Goal: Transaction & Acquisition: Purchase product/service

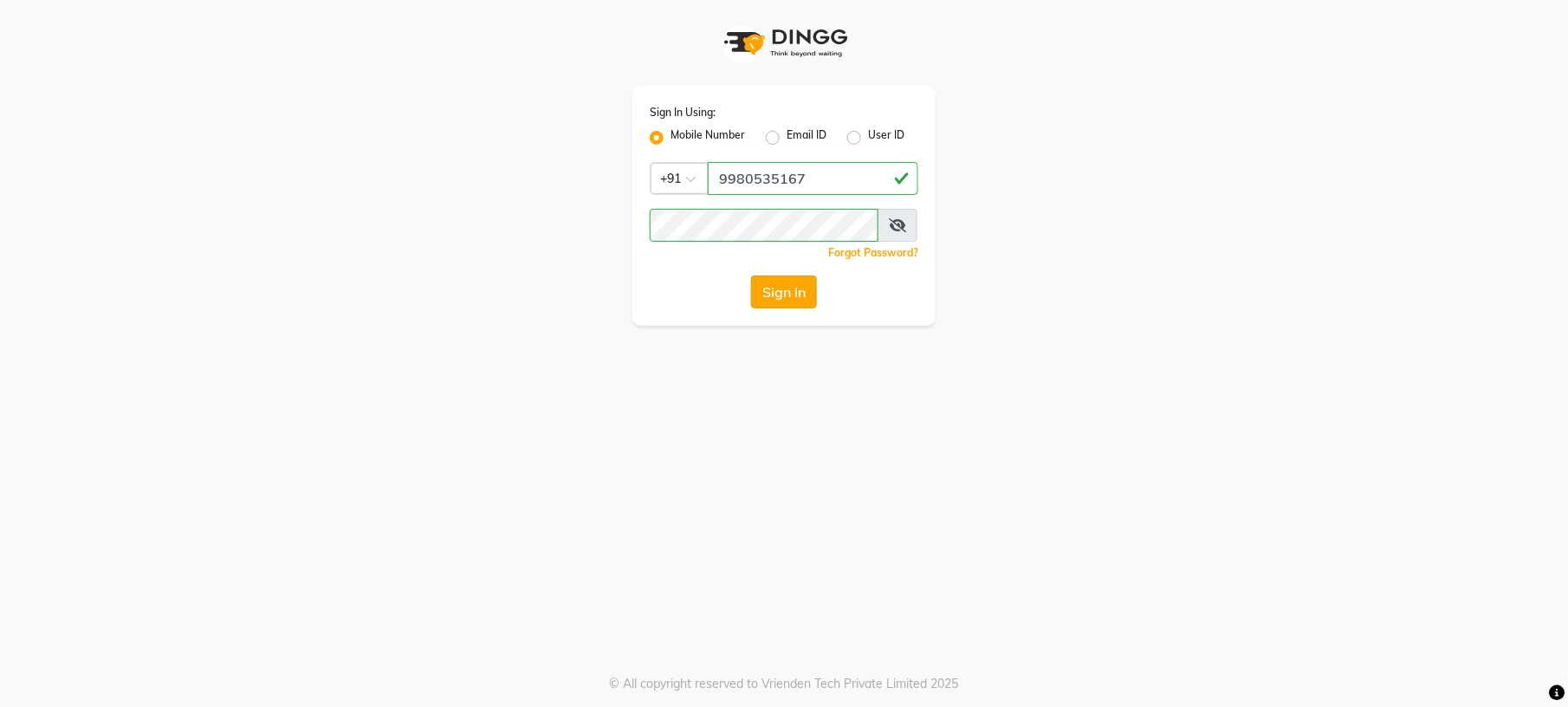
click at [781, 298] on button "Sign In" at bounding box center [784, 292] width 66 height 33
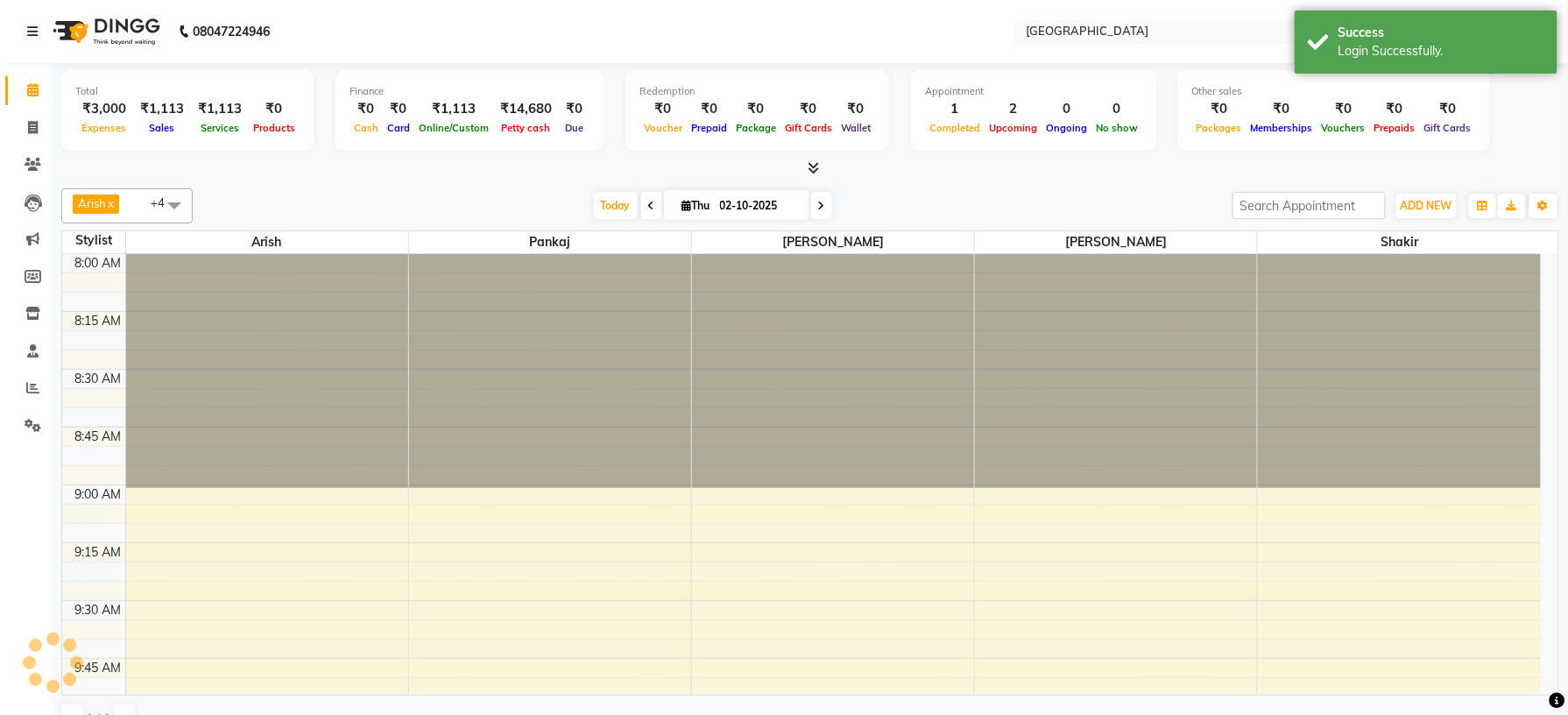
select select "en"
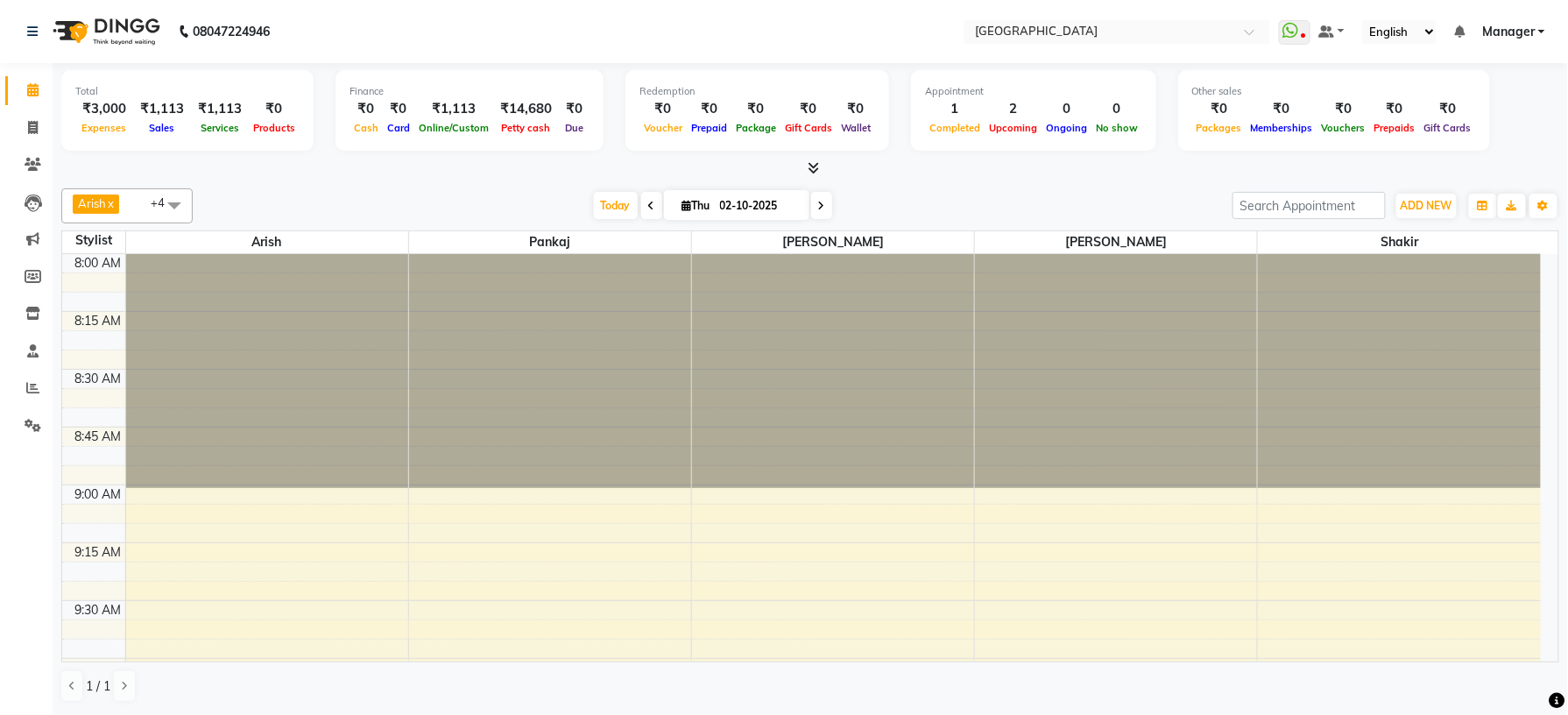
click at [30, 89] on icon at bounding box center [33, 90] width 12 height 14
click at [822, 201] on span at bounding box center [822, 206] width 21 height 27
type input "03-10-2025"
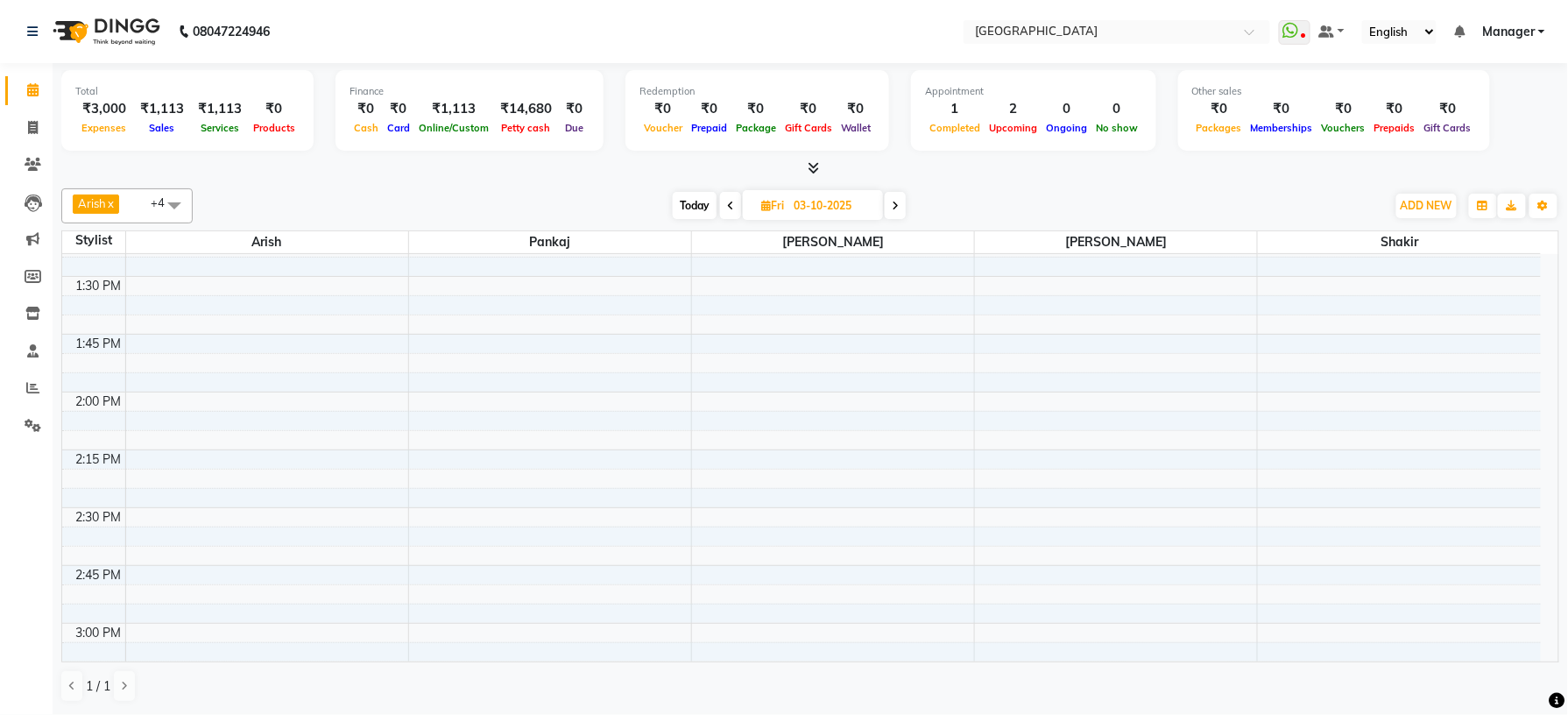
scroll to position [1180, 0]
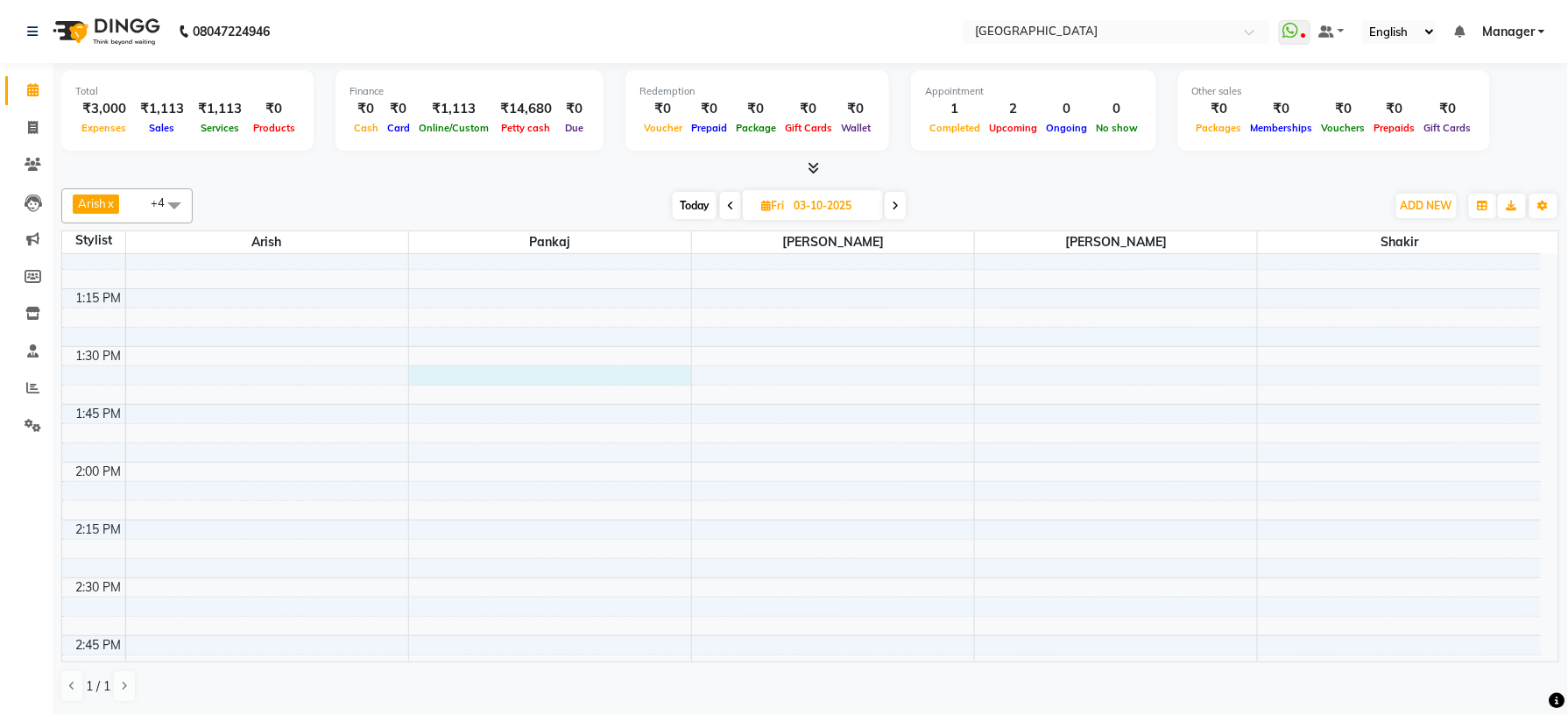
click at [533, 379] on div "8:00 AM 8:15 AM 8:30 AM 8:45 AM 9:00 AM 9:15 AM 9:30 AM 9:45 AM 10:00 AM 10:15 …" at bounding box center [802, 578] width 1479 height 3008
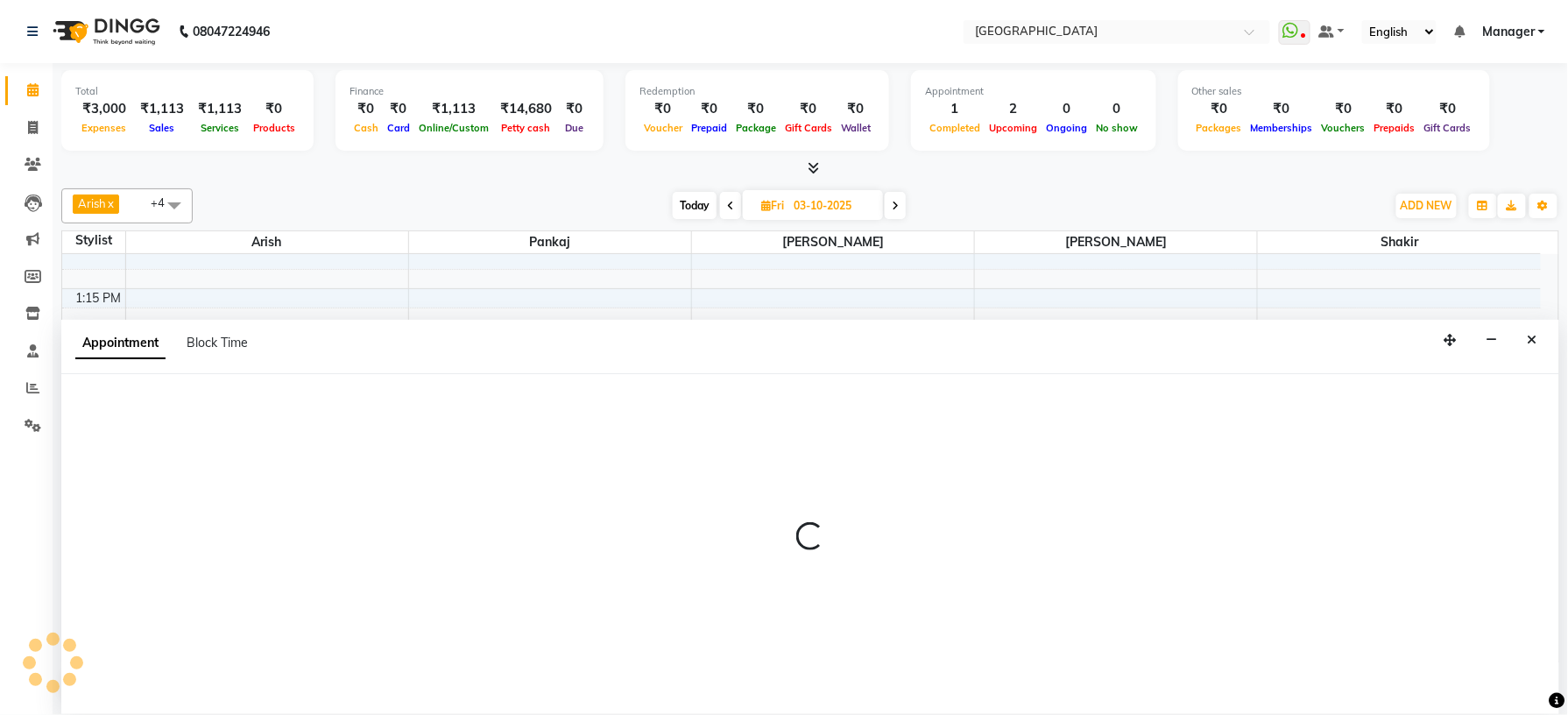
scroll to position [1, 0]
select select "70686"
select select "810"
select select "tentative"
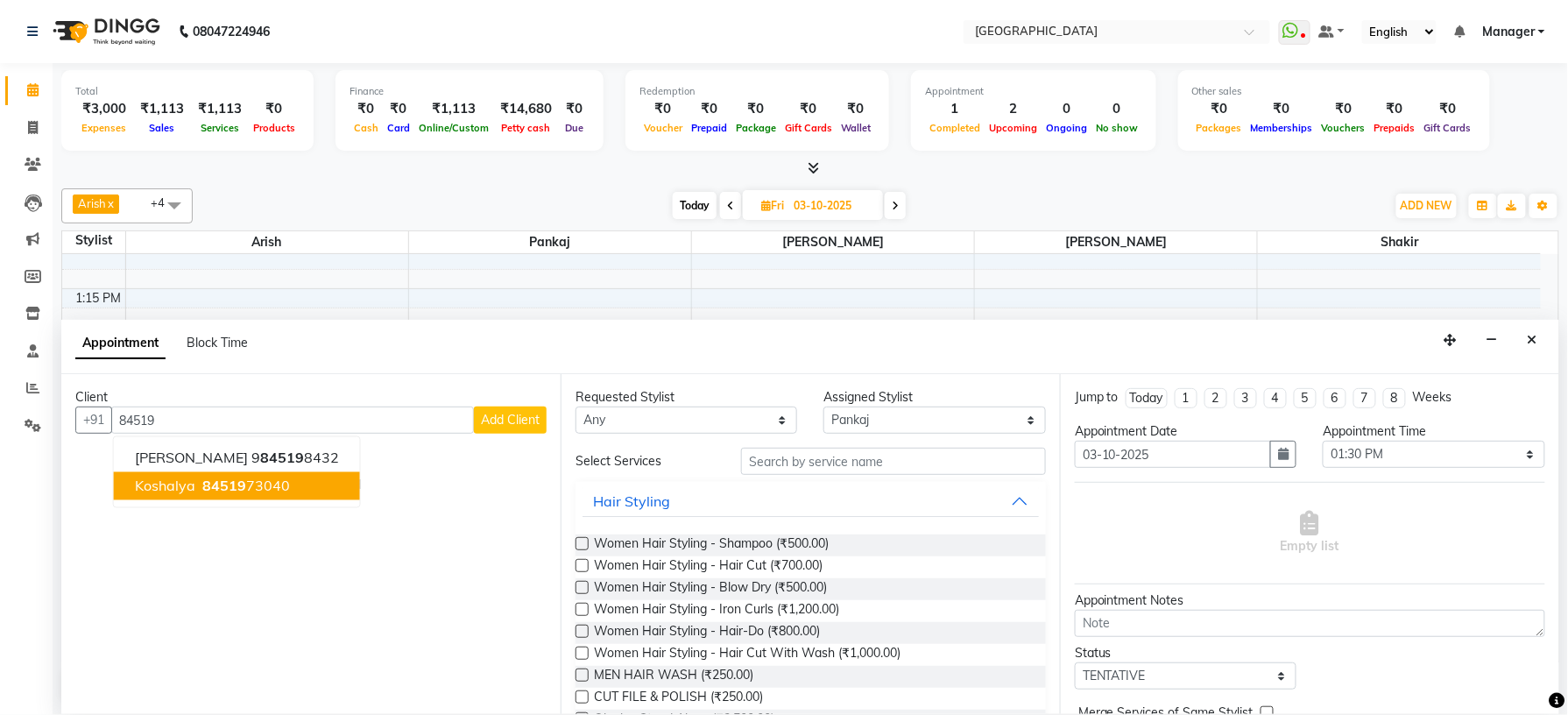
click at [266, 481] on ngb-highlight "84519 73040" at bounding box center [245, 486] width 91 height 17
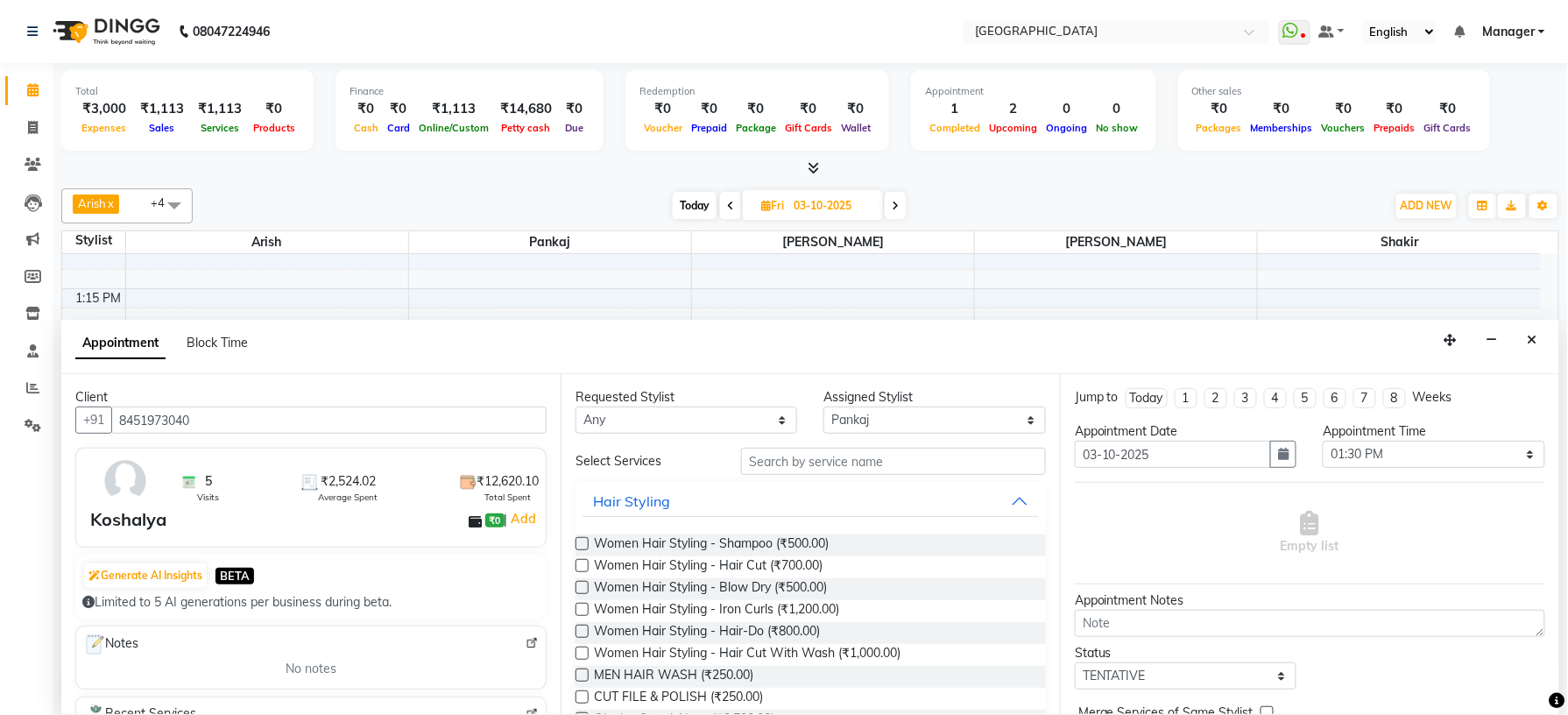
type input "8451973040"
click at [786, 470] on input "text" at bounding box center [893, 461] width 305 height 27
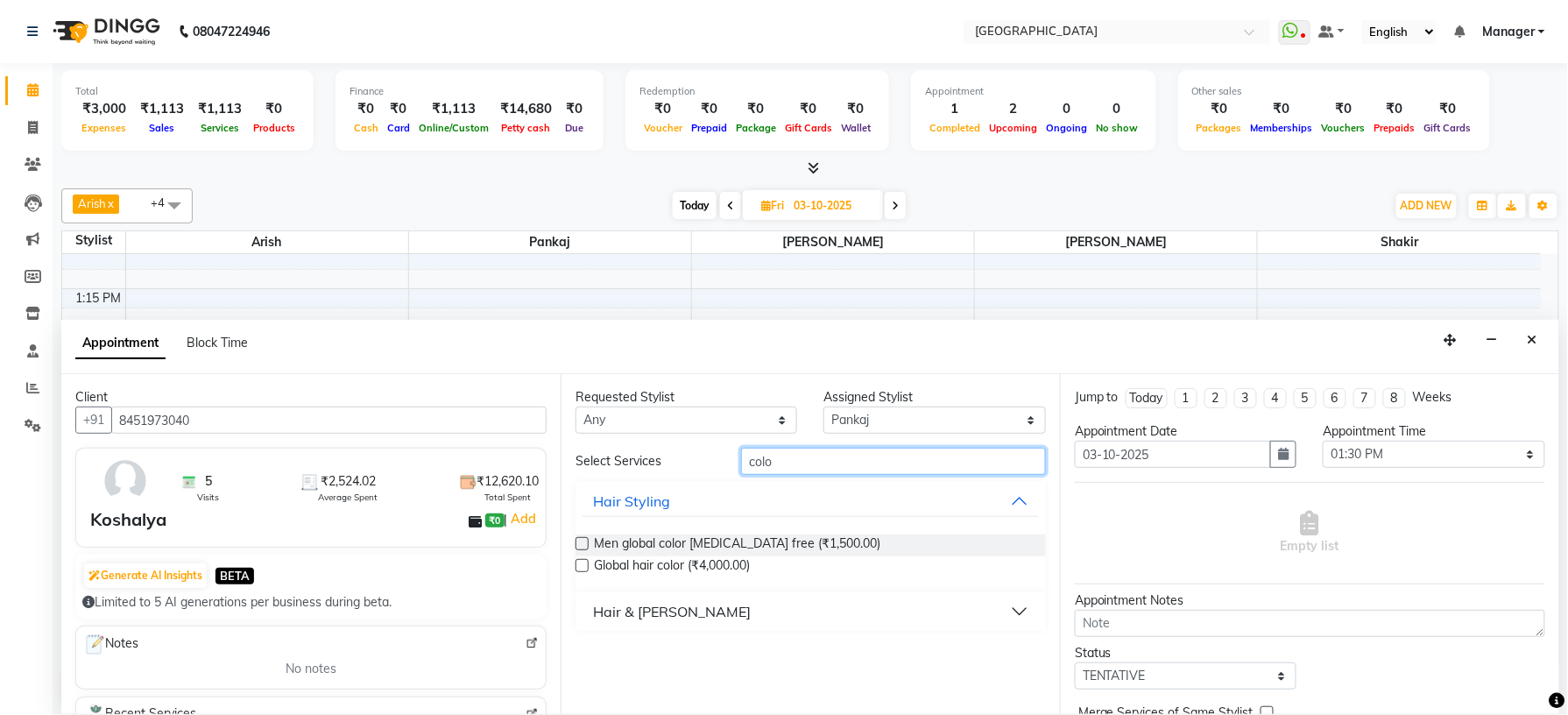
type input "colo"
click at [582, 566] on label at bounding box center [582, 565] width 14 height 14
click at [582, 566] on input "checkbox" at bounding box center [581, 567] width 12 height 12
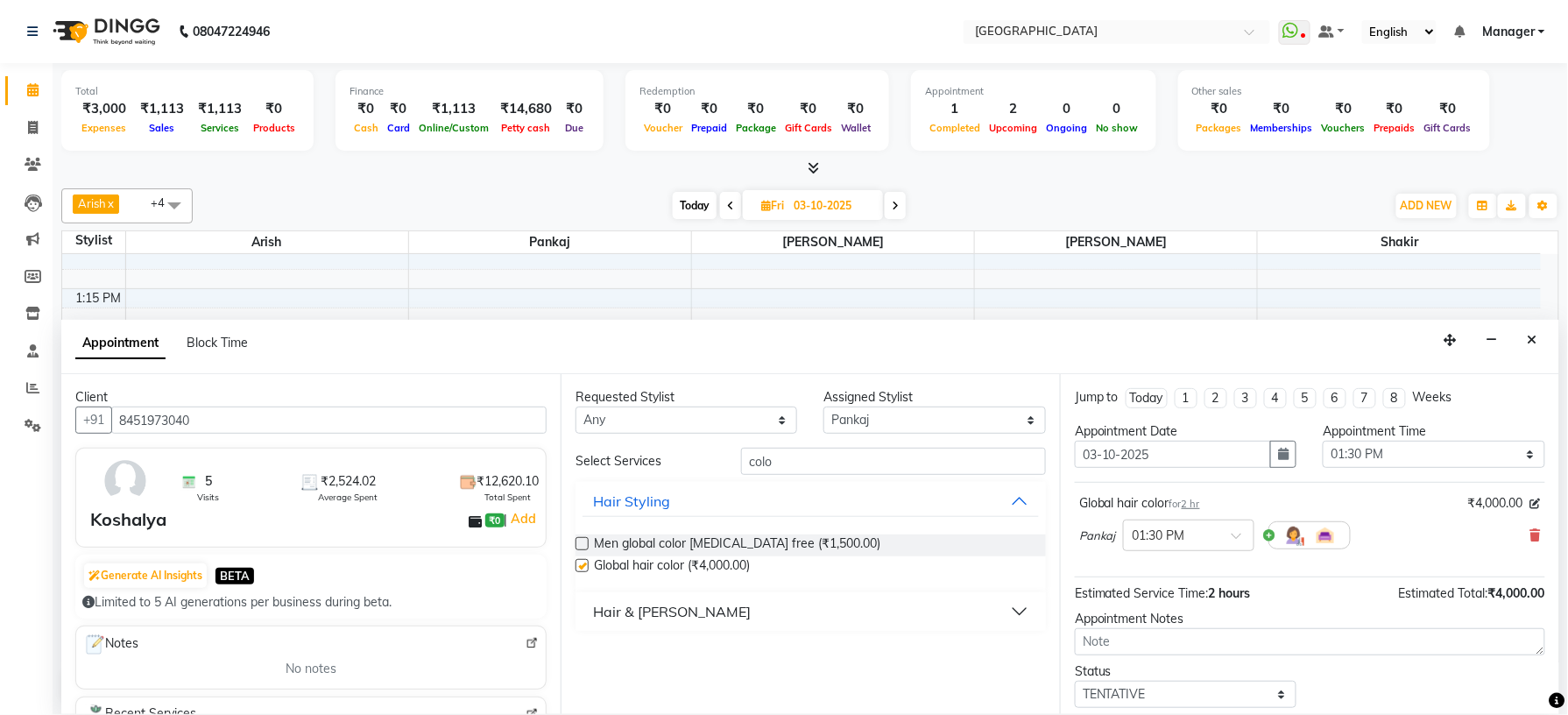
checkbox input "false"
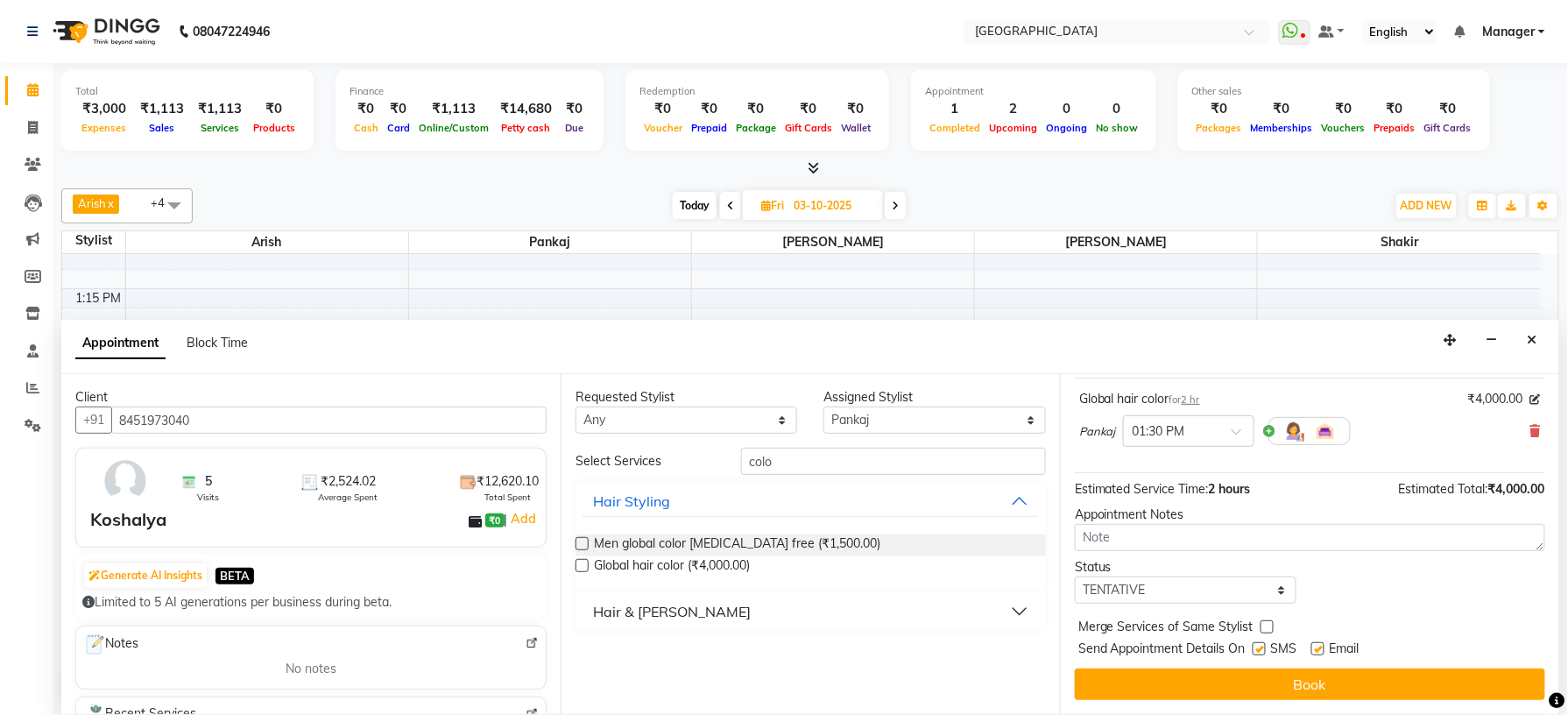
scroll to position [106, 0]
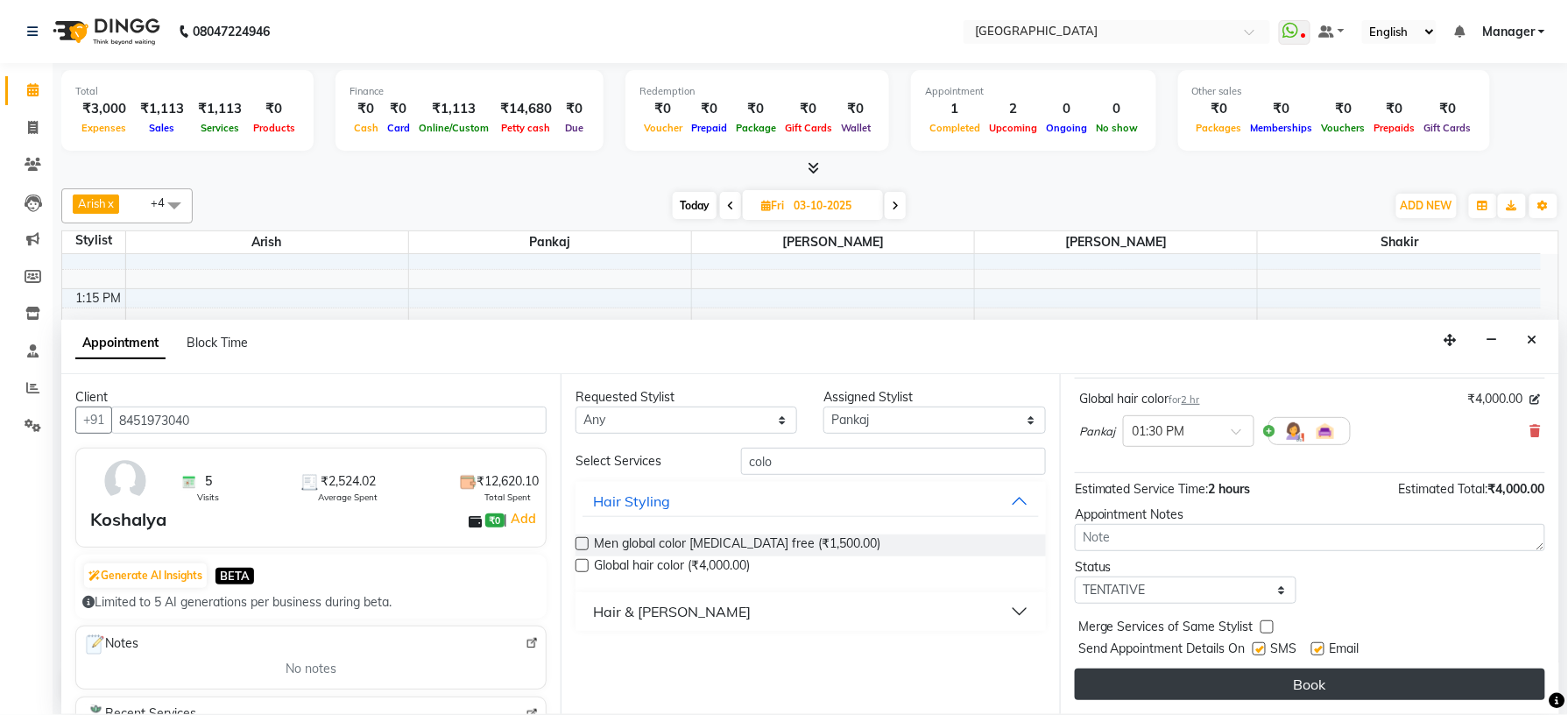
click at [1270, 673] on button "Book" at bounding box center [1310, 684] width 470 height 32
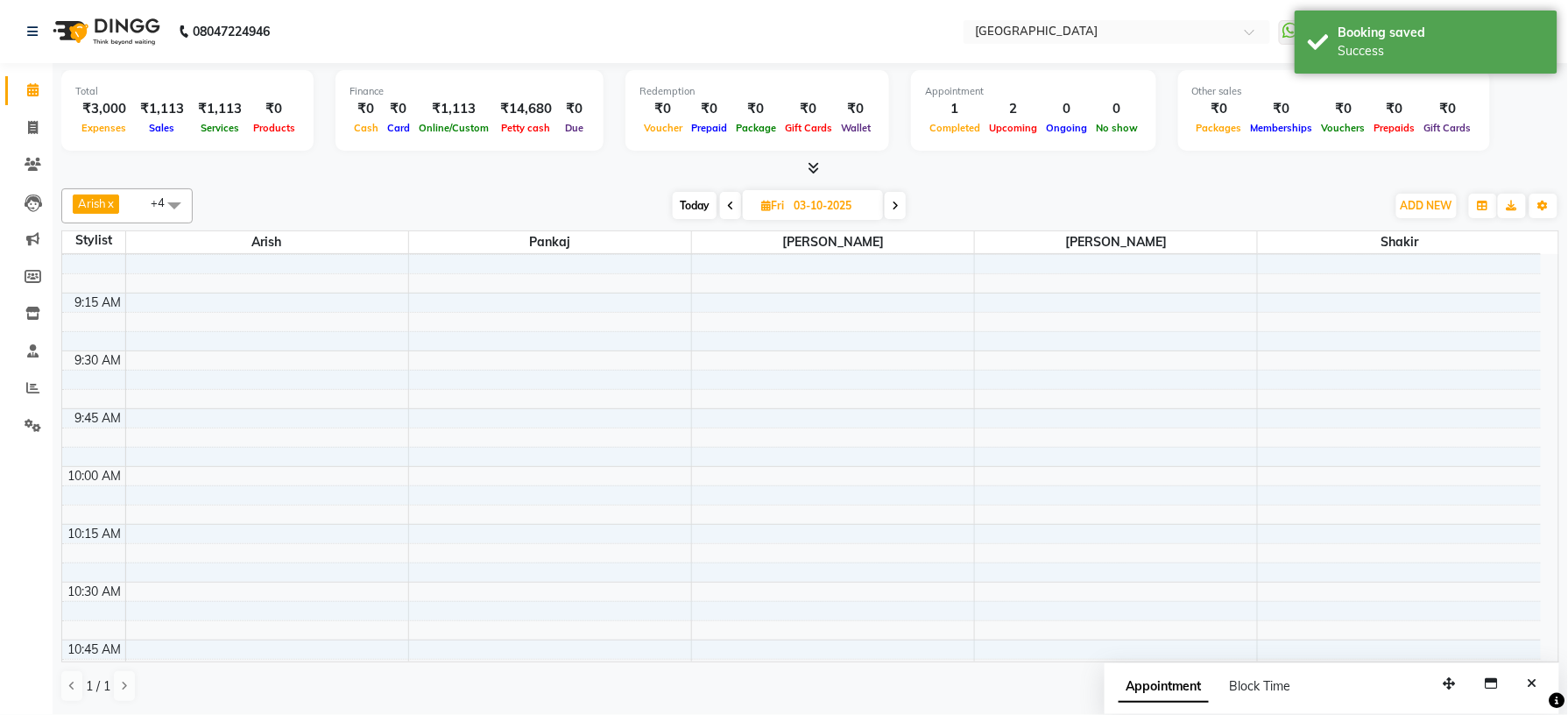
scroll to position [246, 0]
click at [898, 204] on icon at bounding box center [896, 206] width 7 height 11
type input "04-10-2025"
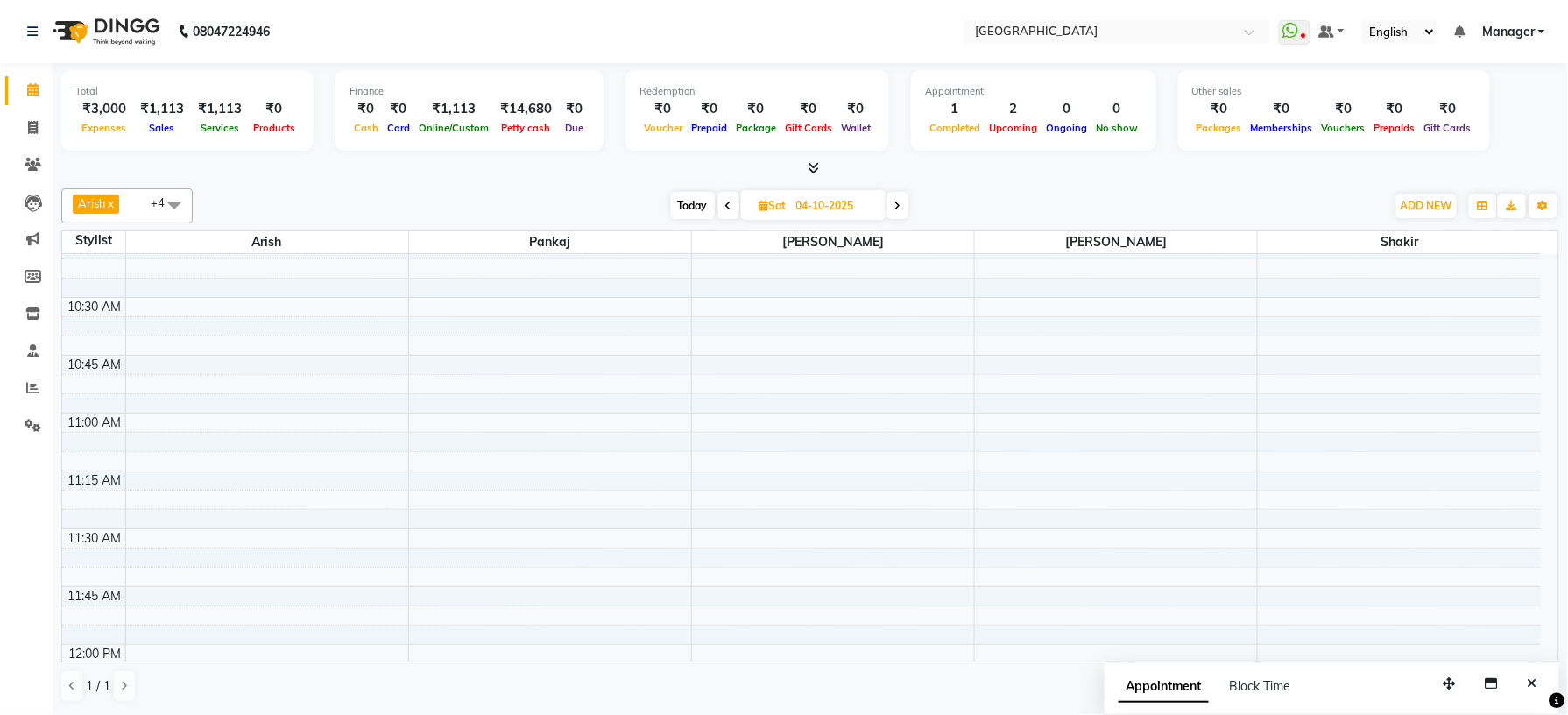
scroll to position [478, 0]
select select "70687"
select select "tentative"
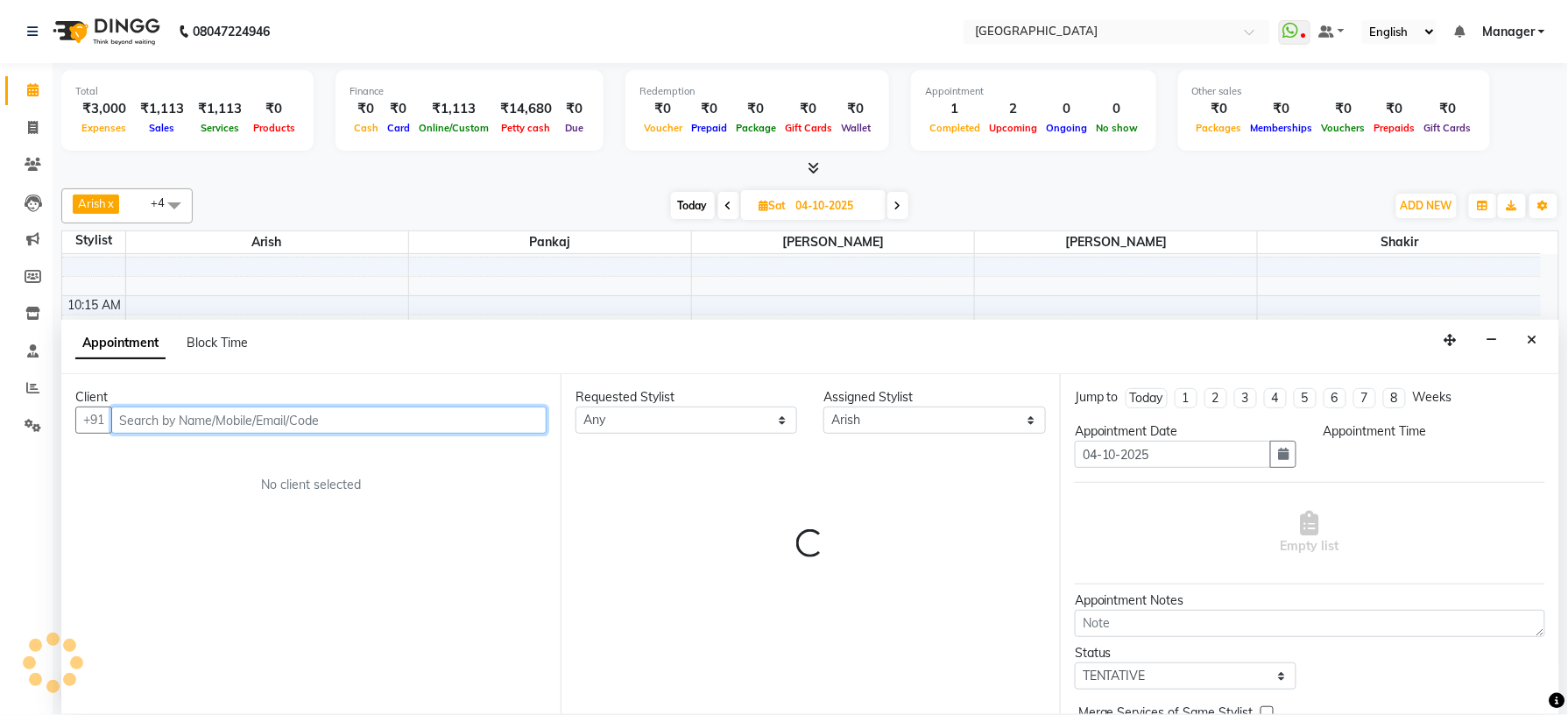
scroll to position [1, 0]
select select "630"
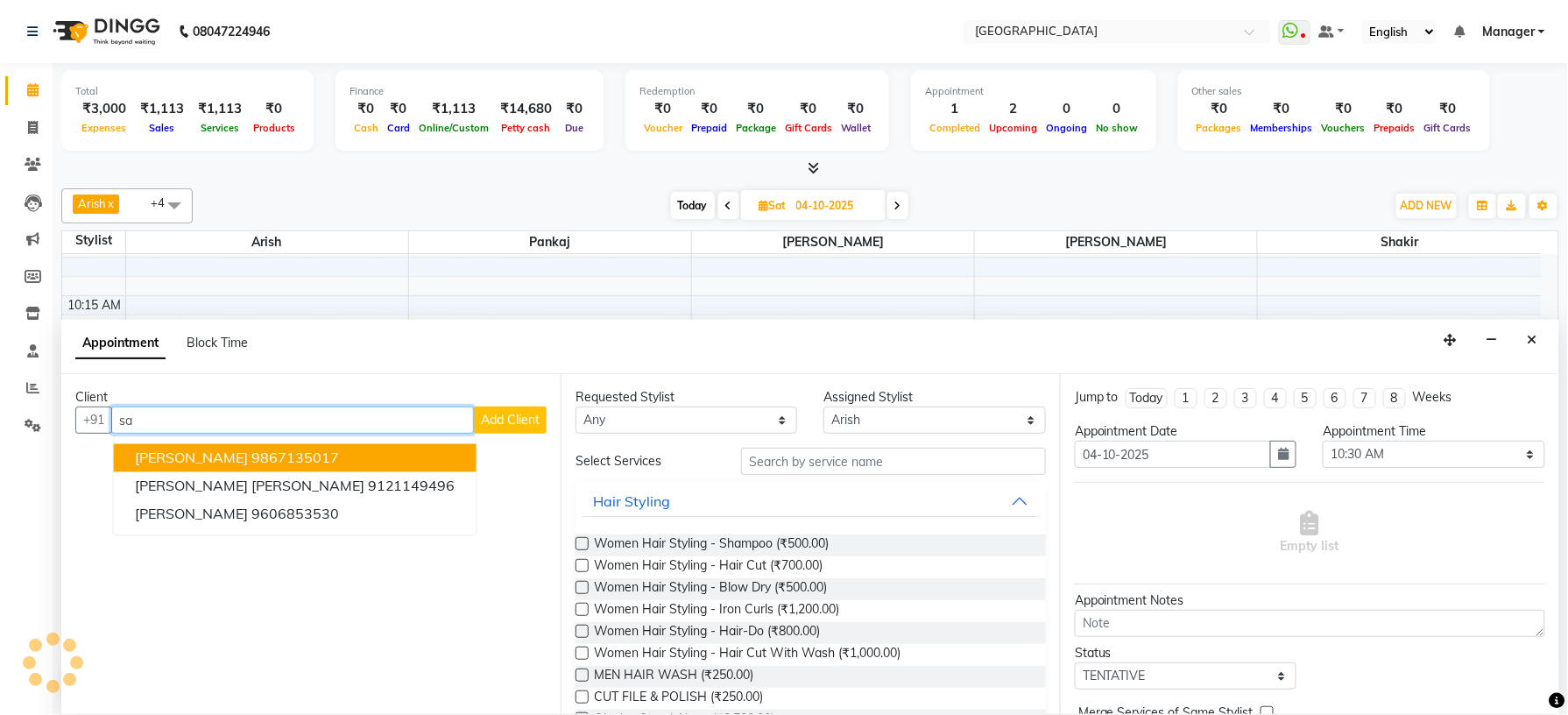
type input "s"
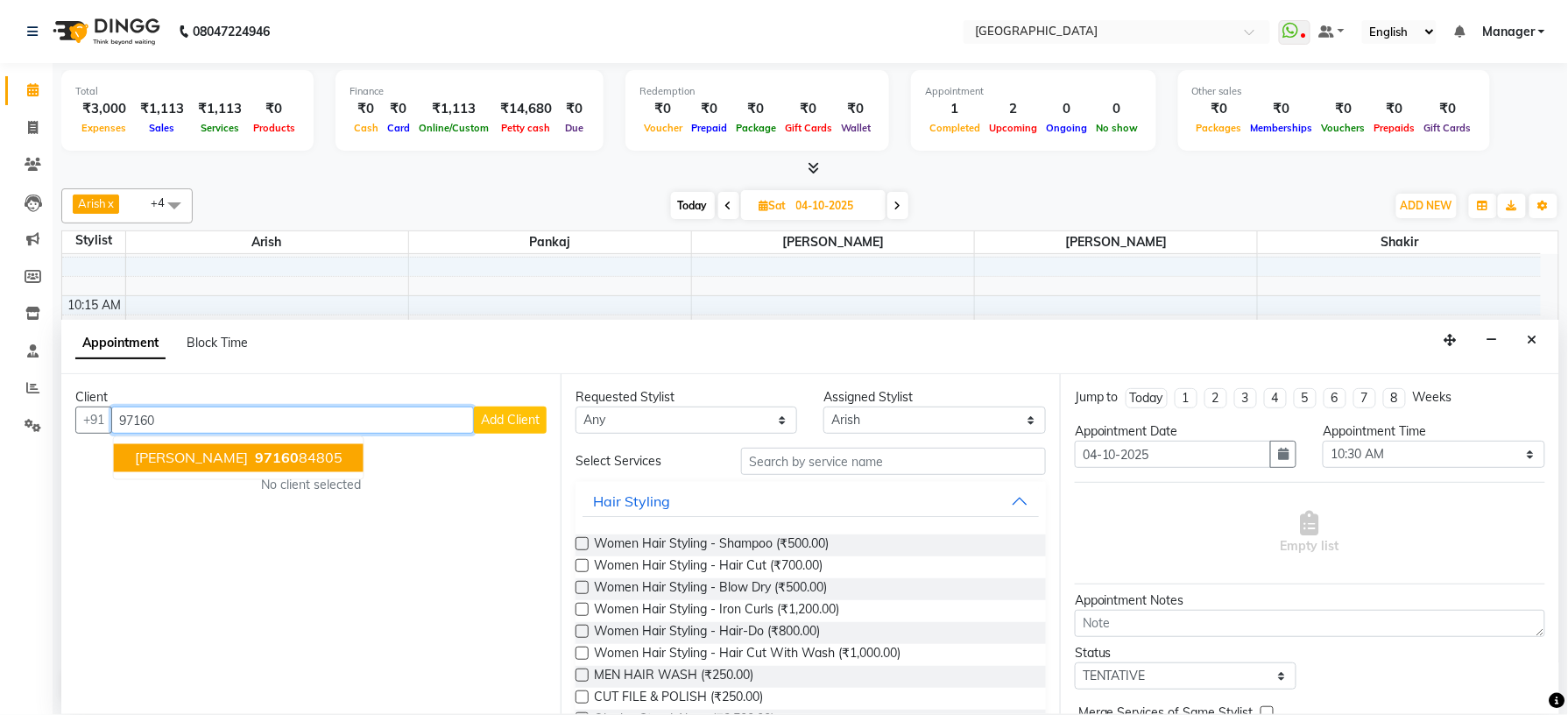
click at [263, 449] on ngb-highlight "97160 84805" at bounding box center [297, 458] width 91 height 17
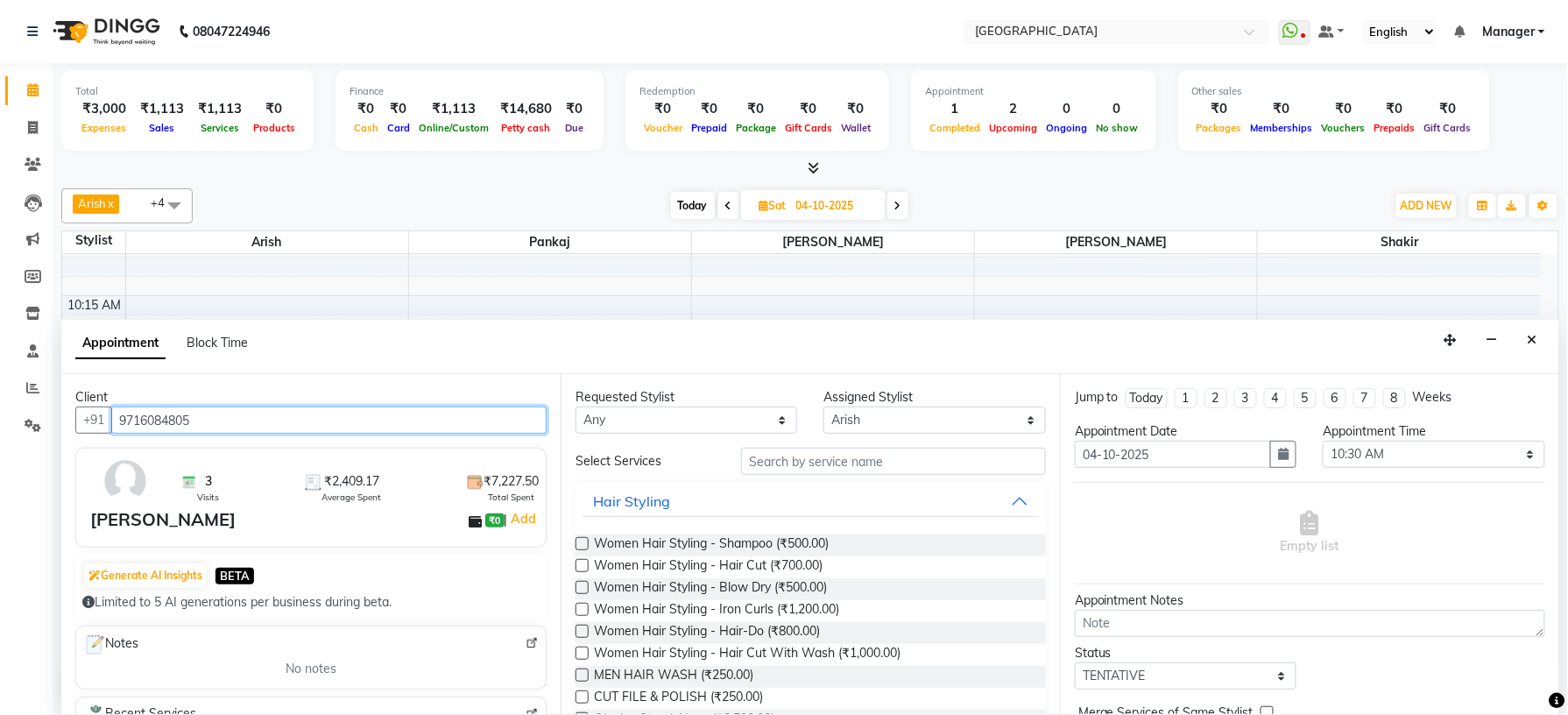
type input "9716084805"
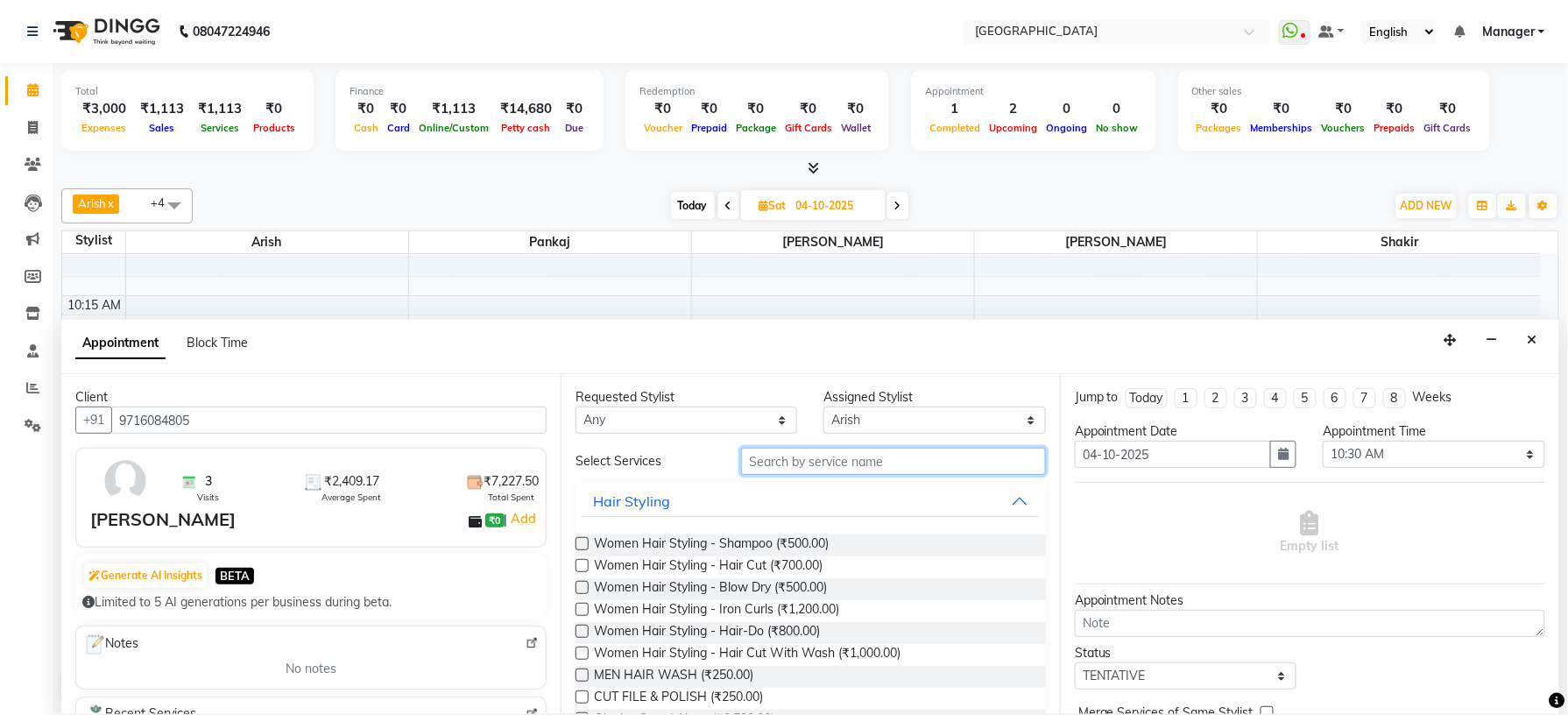
click at [765, 460] on input "text" at bounding box center [893, 461] width 305 height 27
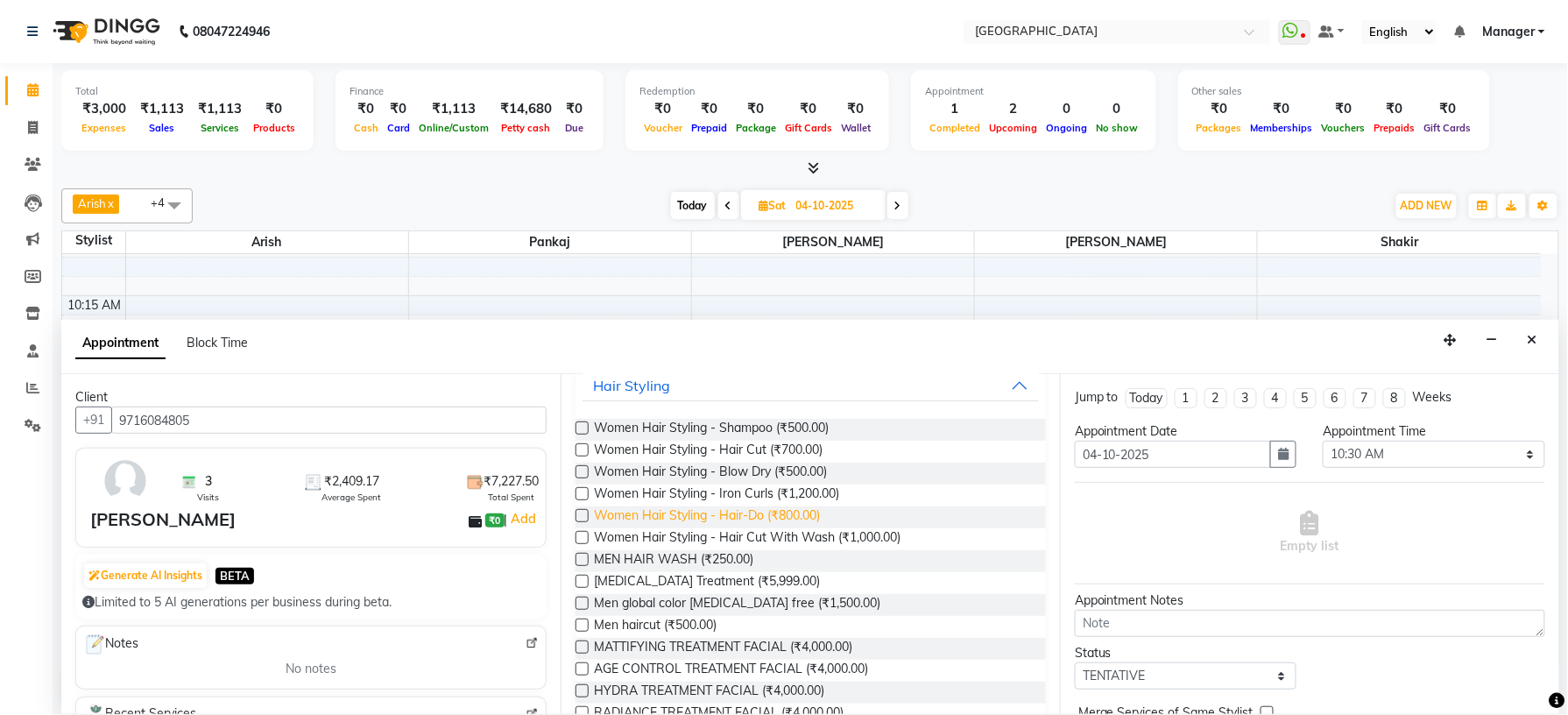
scroll to position [117, 0]
type input "men"
click at [688, 614] on span "Men global color [MEDICAL_DATA] free (₹1,500.00)" at bounding box center [737, 604] width 286 height 22
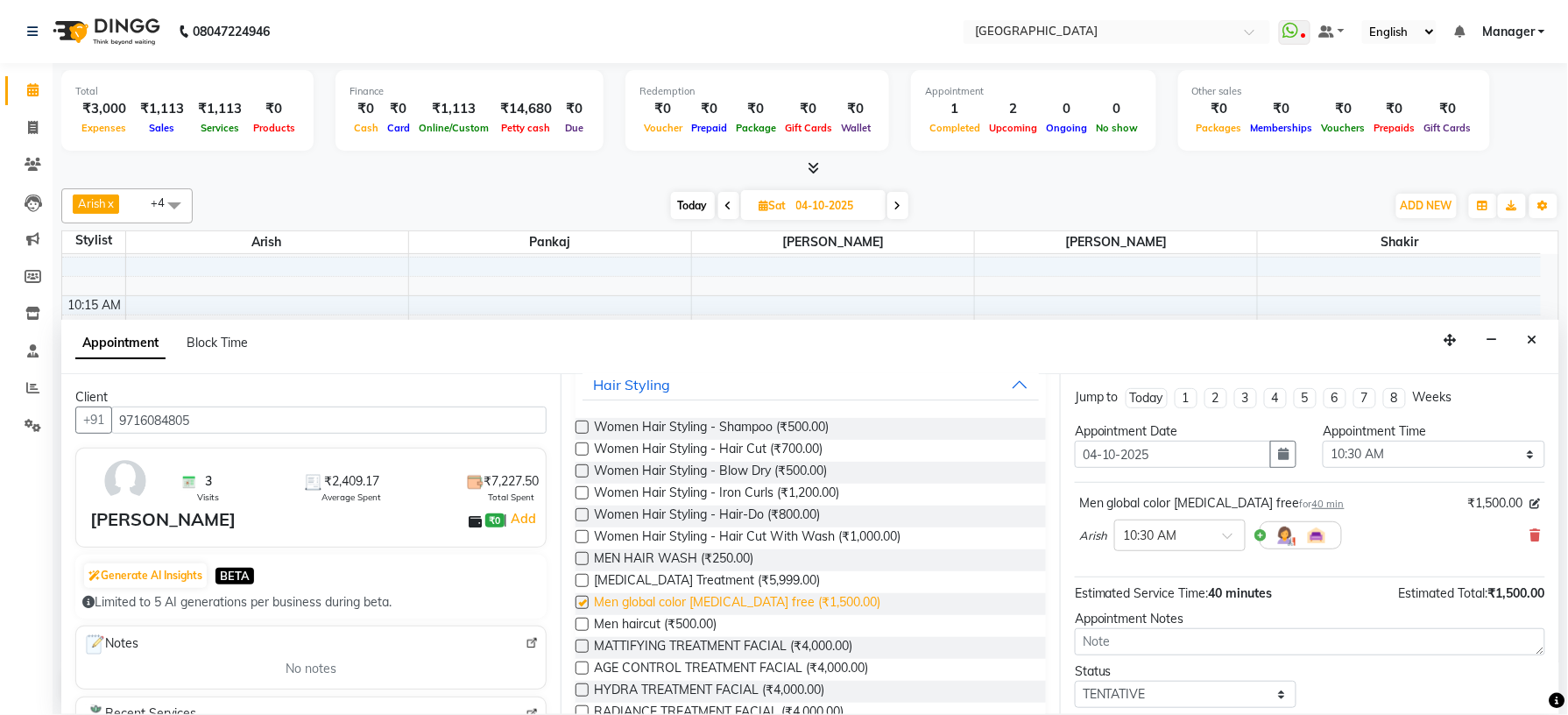
checkbox input "false"
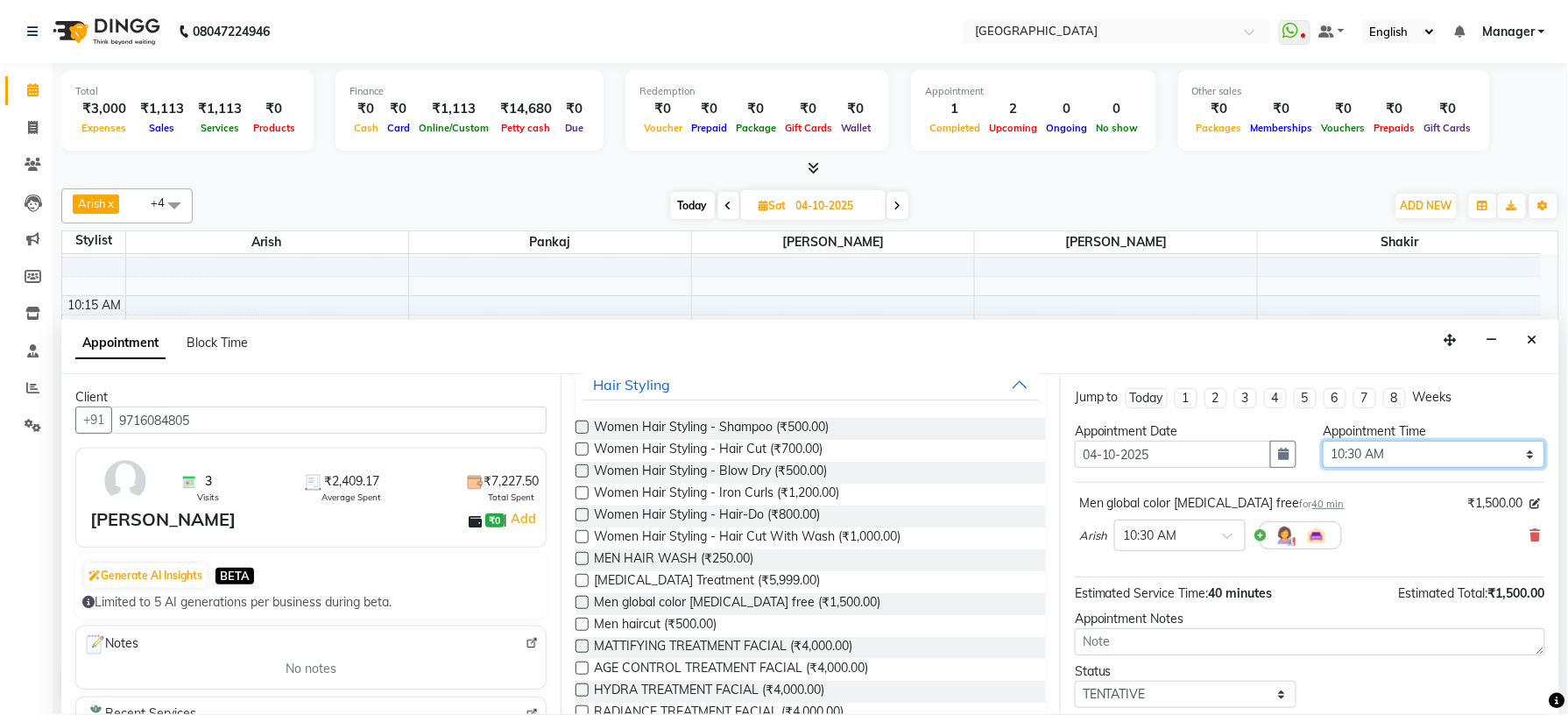
click at [1446, 450] on select "Select 09:00 AM 09:15 AM 09:30 AM 09:45 AM 10:00 AM 10:15 AM 10:30 AM 10:45 AM …" at bounding box center [1434, 455] width 222 height 27
select select "600"
click at [1323, 441] on select "Select 09:00 AM 09:15 AM 09:30 AM 09:45 AM 10:00 AM 10:15 AM 10:30 AM 10:45 AM …" at bounding box center [1434, 455] width 222 height 27
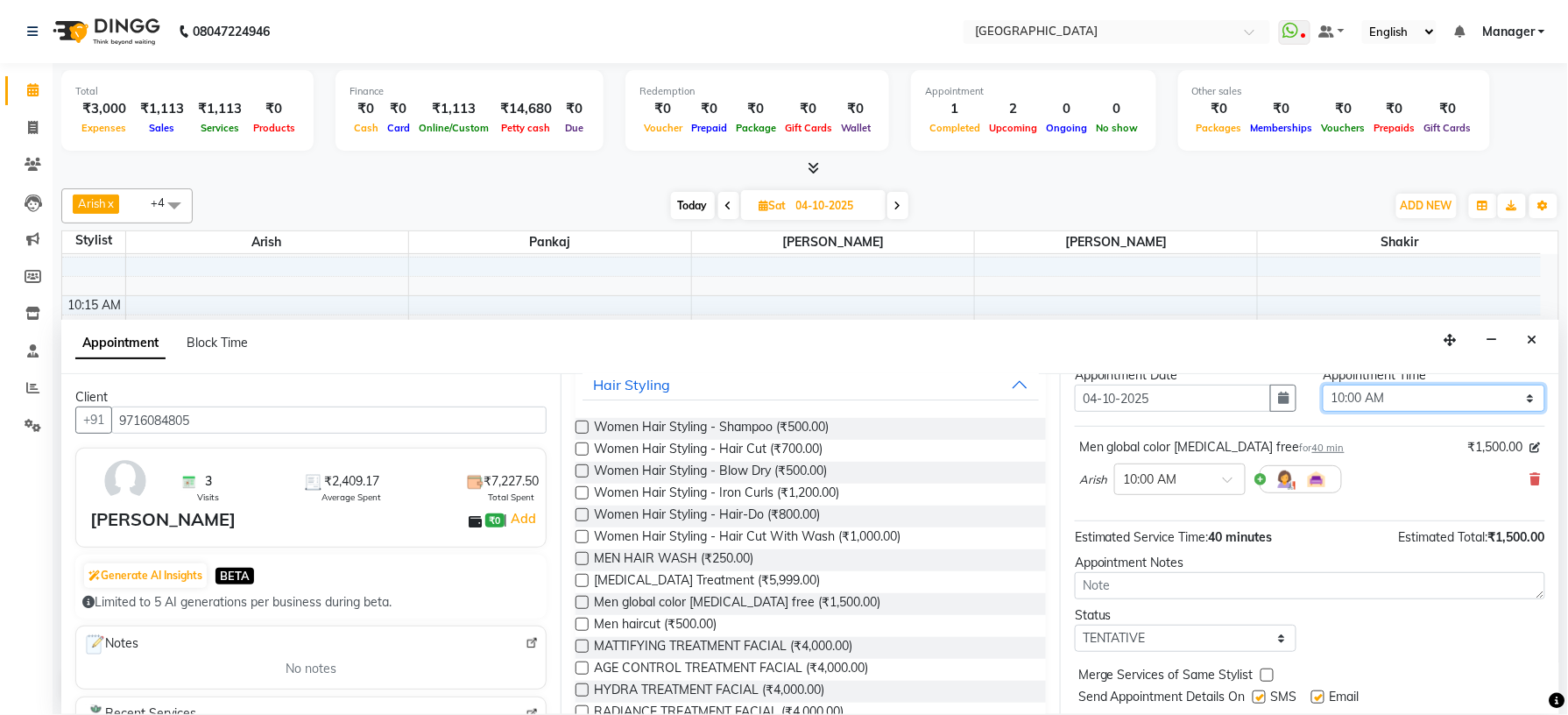
scroll to position [106, 0]
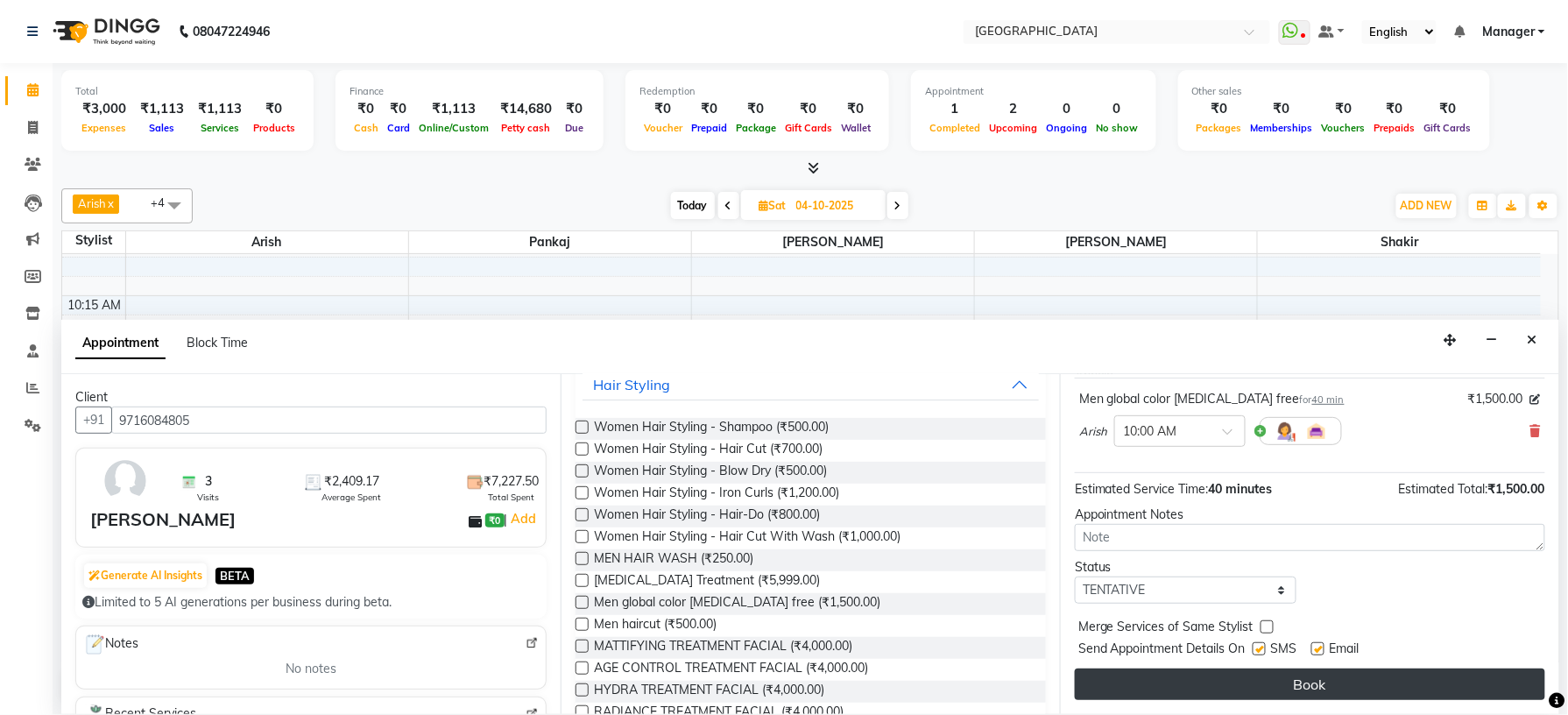
click at [1388, 679] on button "Book" at bounding box center [1310, 684] width 470 height 32
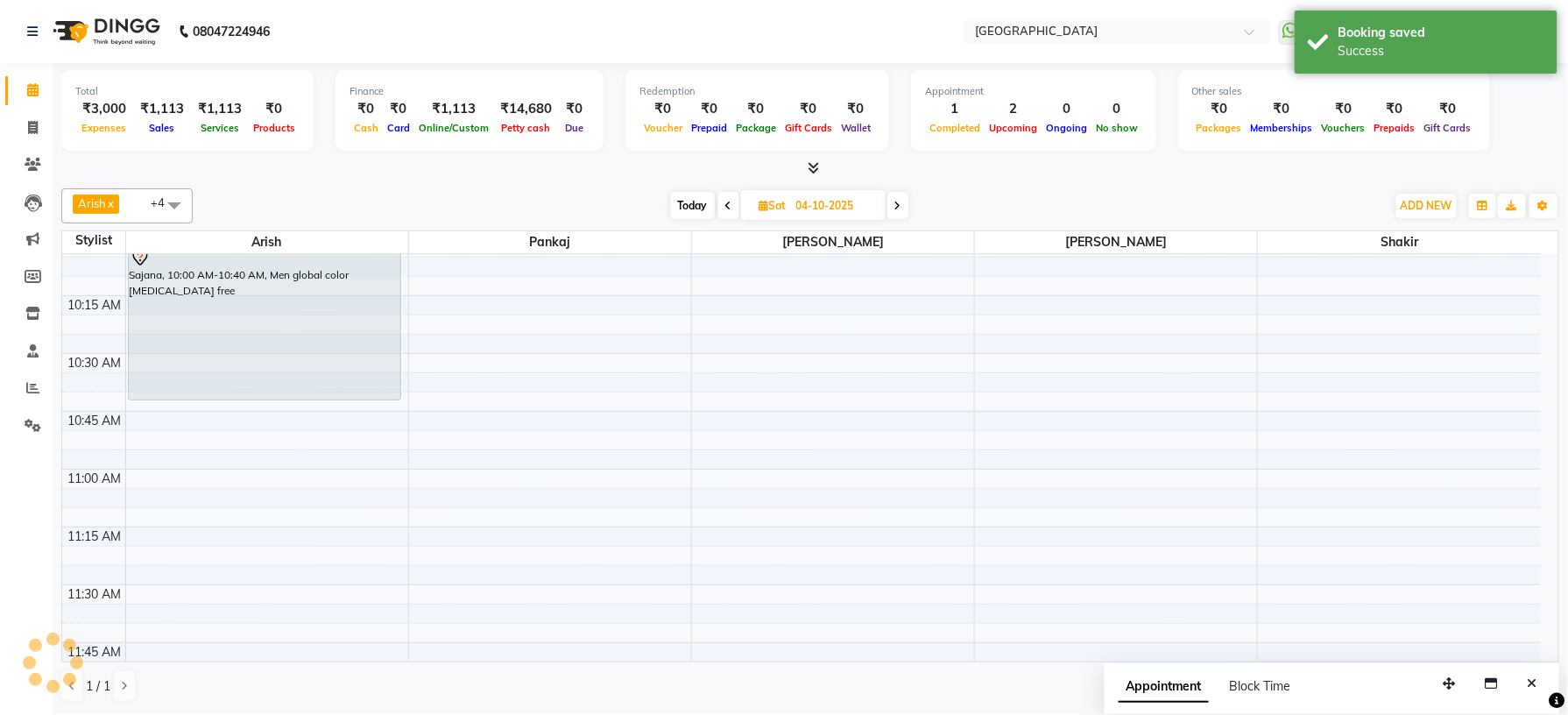
scroll to position [0, 0]
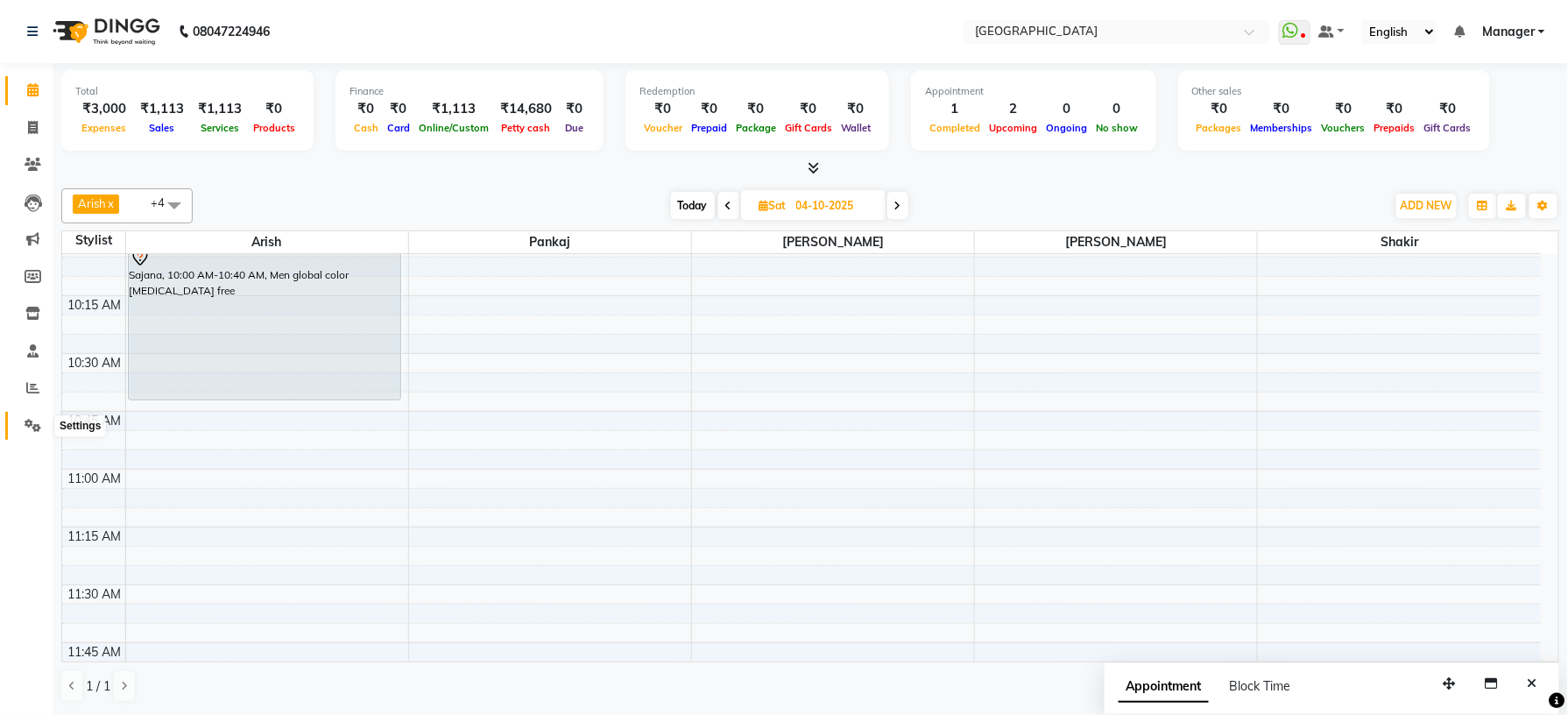
click at [26, 426] on icon at bounding box center [33, 425] width 16 height 14
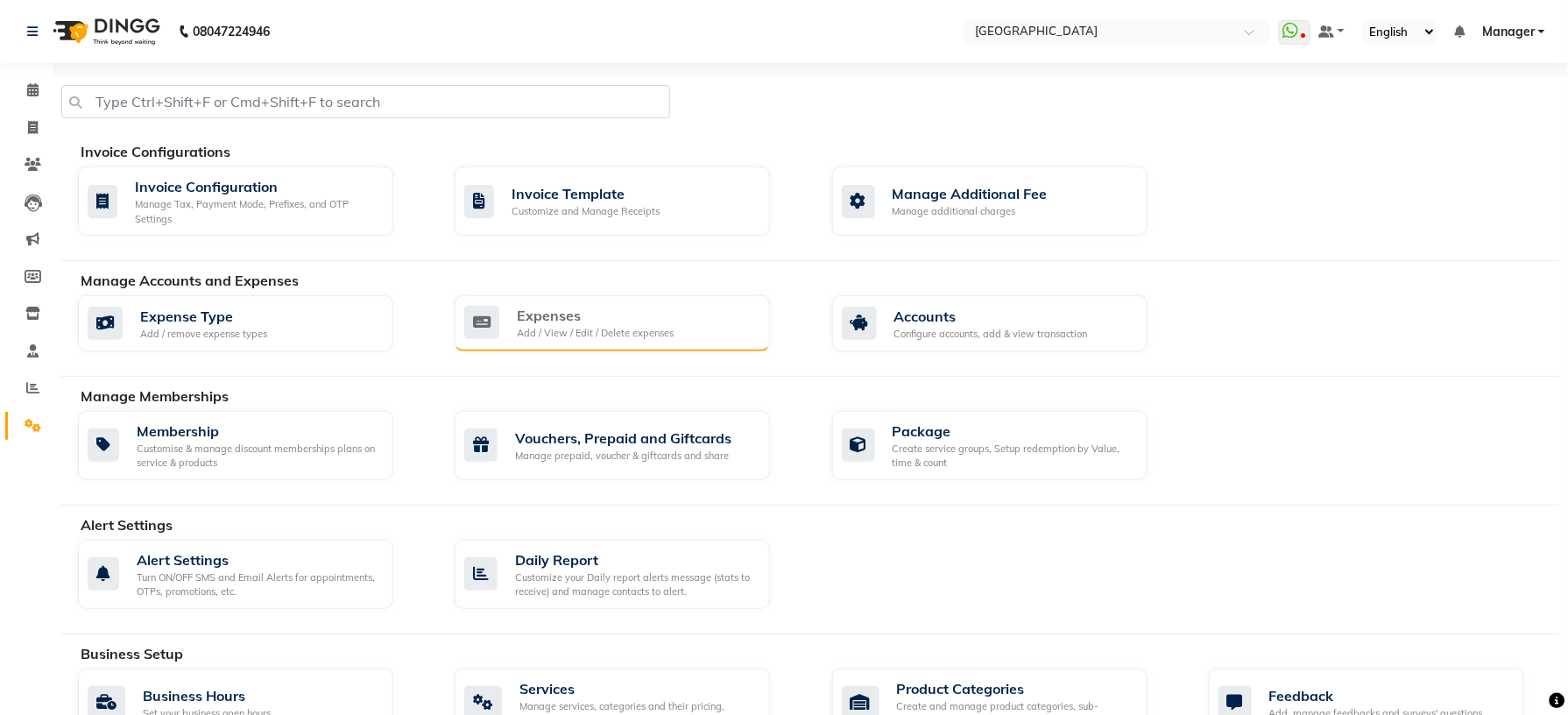
click at [526, 328] on div "Add / View / Edit / Delete expenses" at bounding box center [595, 333] width 157 height 14
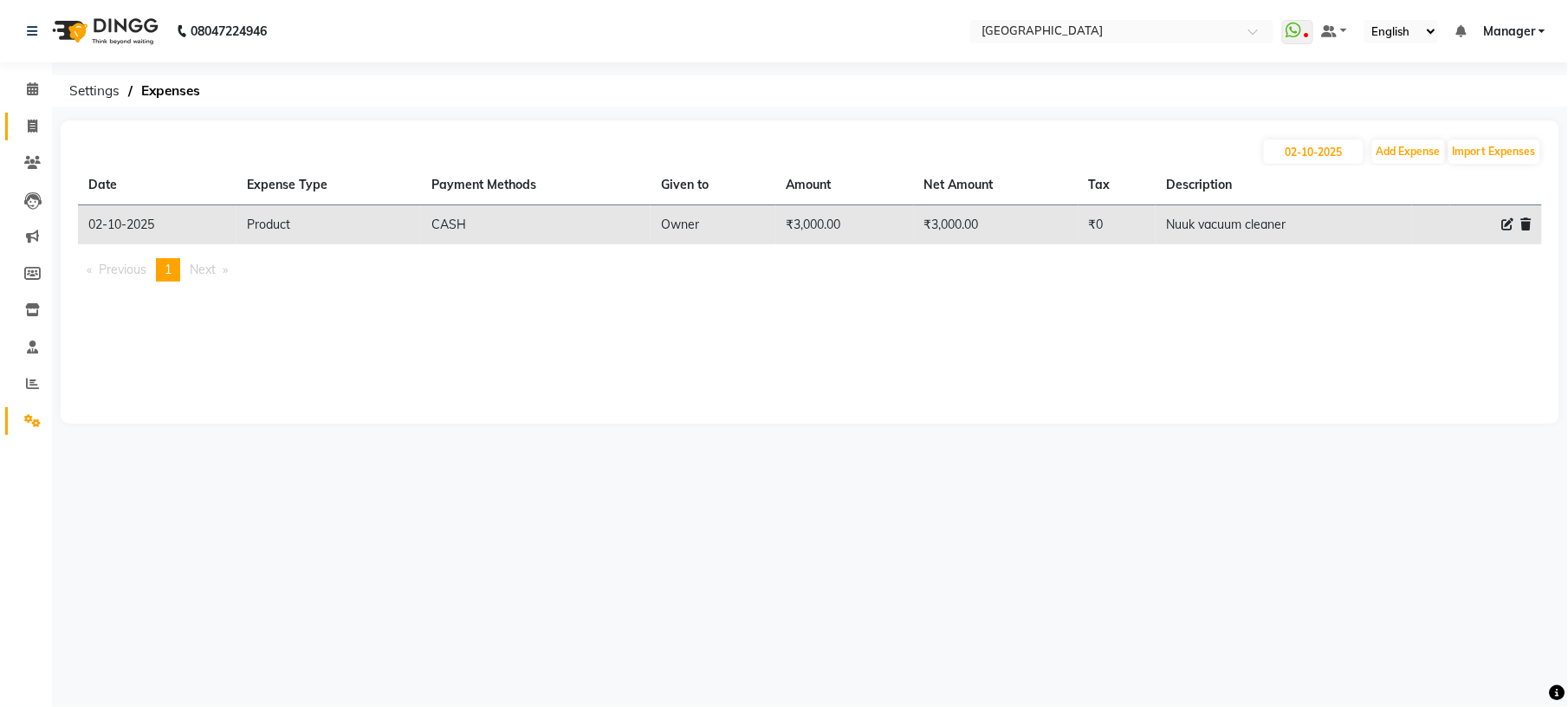
click at [32, 113] on link "Invoice" at bounding box center [26, 127] width 41 height 29
select select "service"
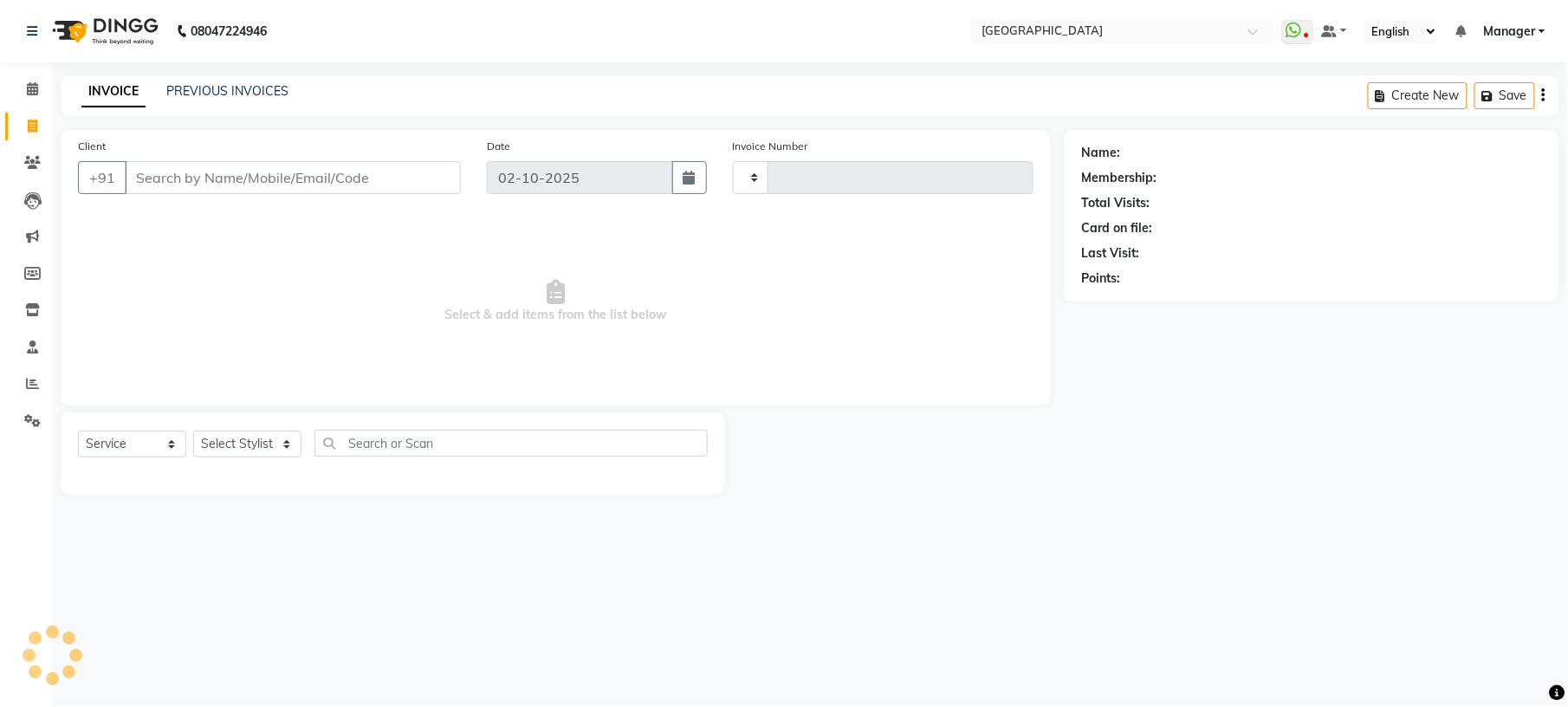
type input "1230"
select select "7871"
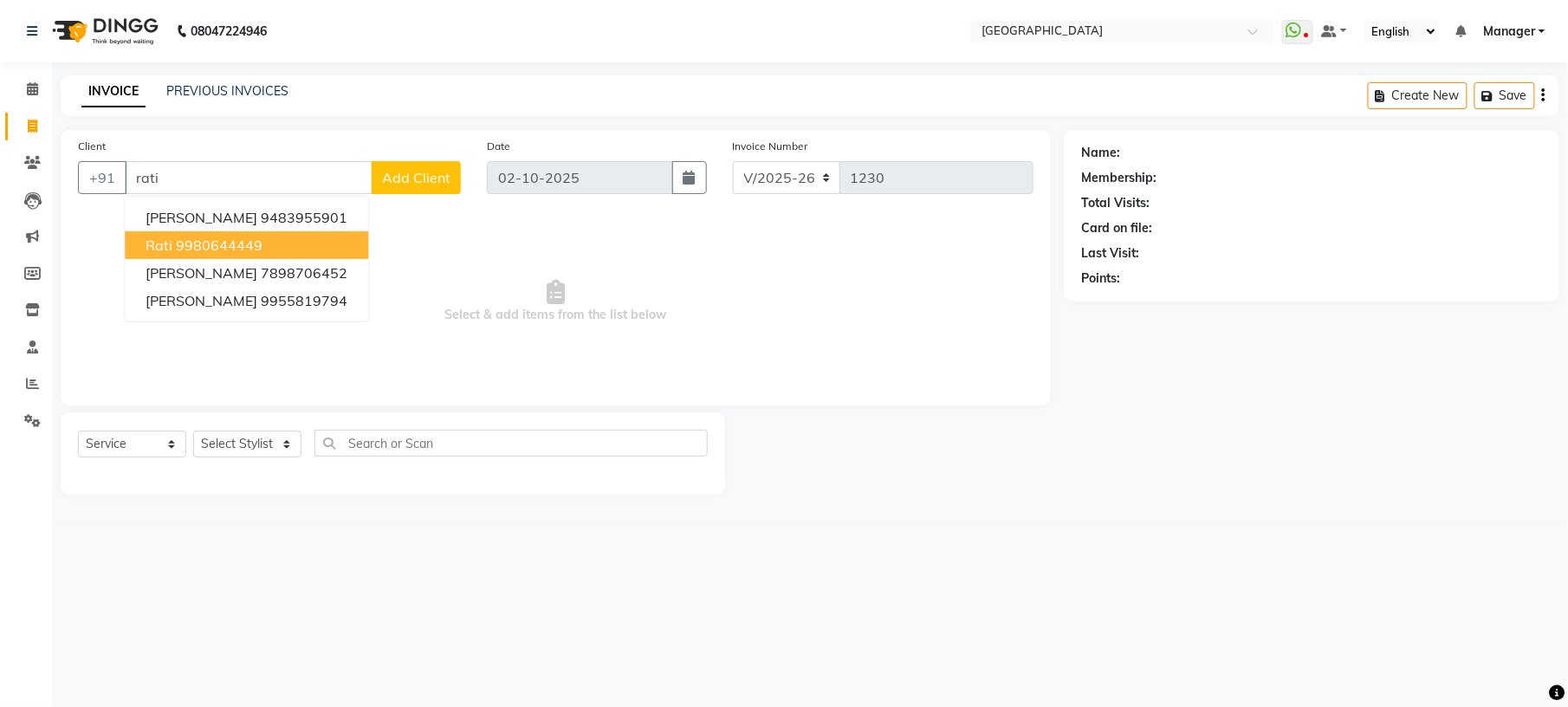
click at [241, 257] on button "rati 9980644449" at bounding box center [246, 245] width 244 height 28
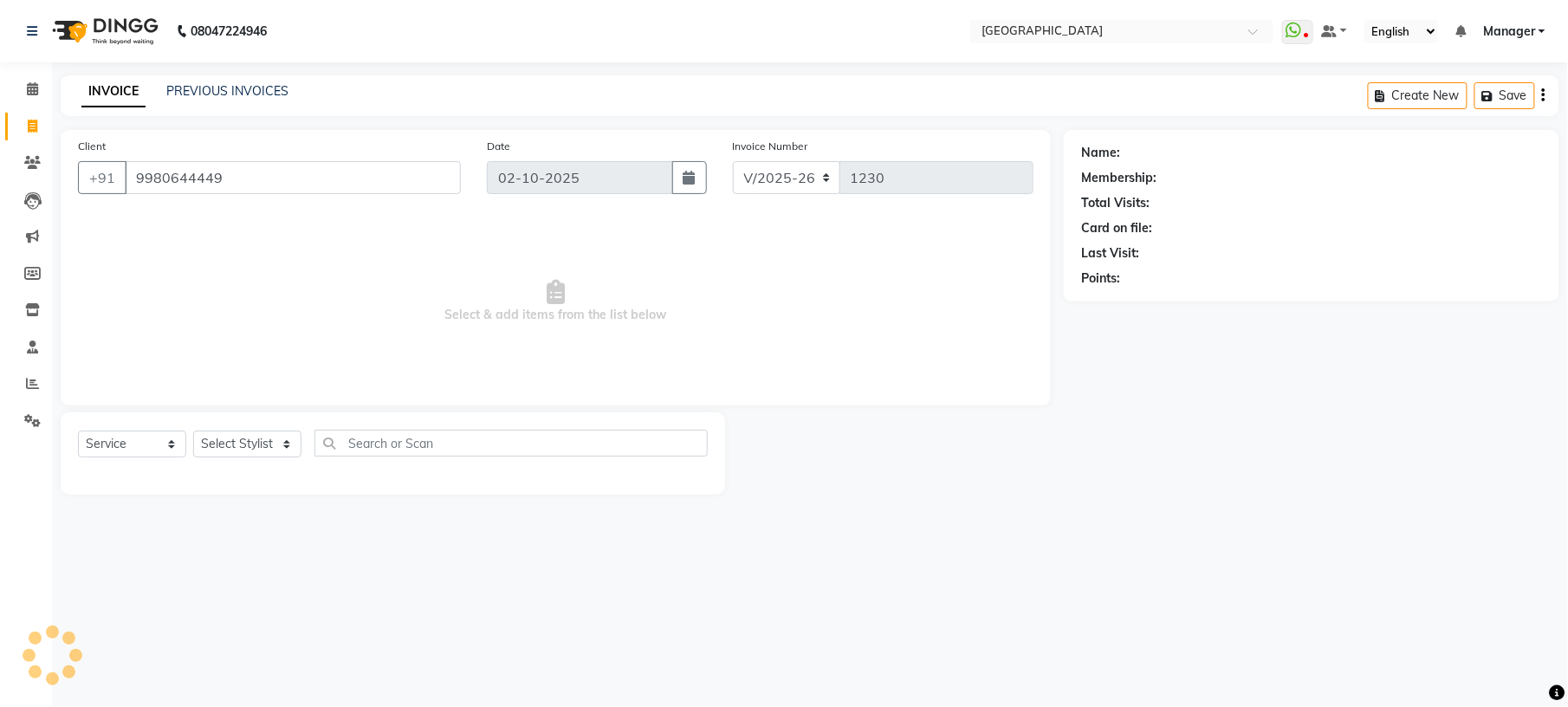
type input "9980644449"
click at [239, 441] on select "Select Stylist [PERSON_NAME] [PERSON_NAME] [PERSON_NAME] [PERSON_NAME] kupu [PE…" at bounding box center [247, 444] width 108 height 27
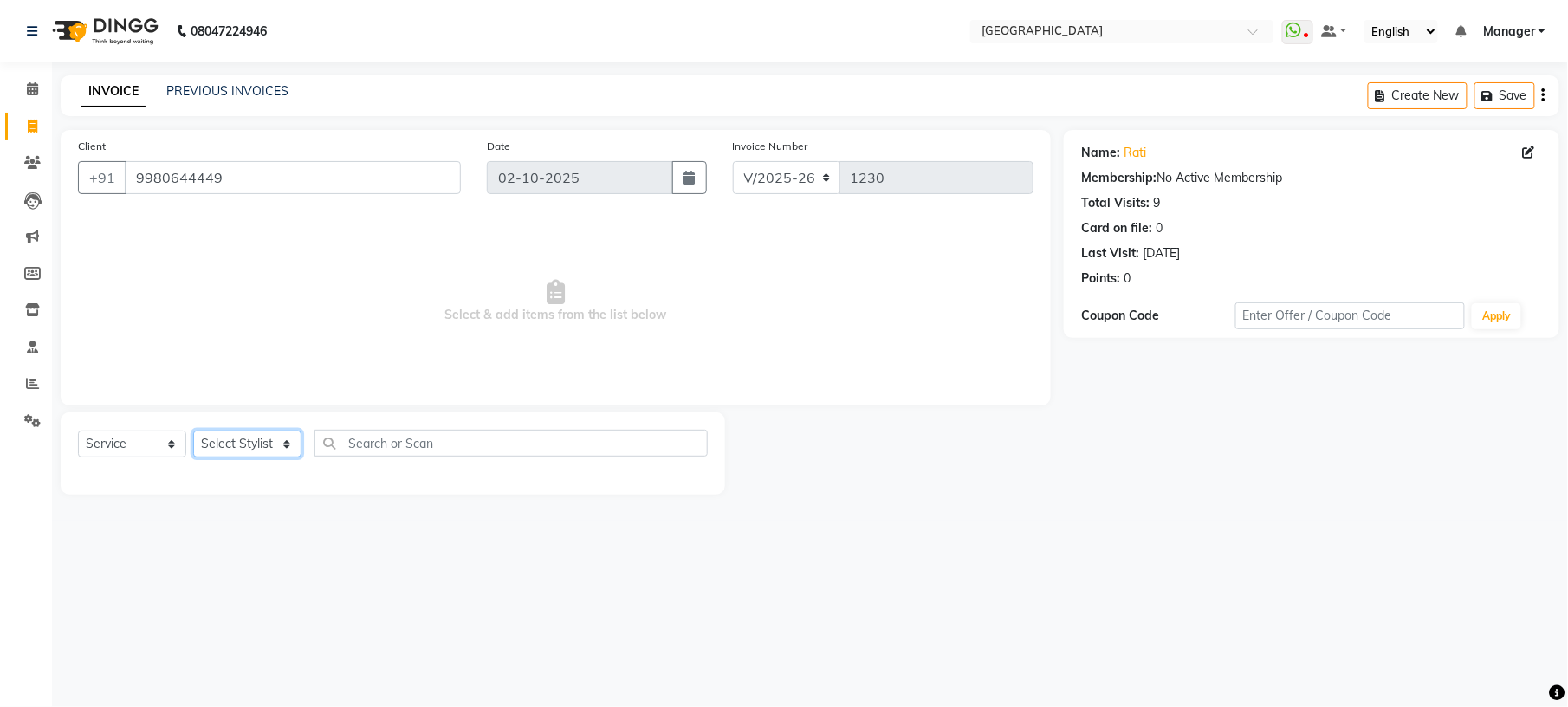
select select "70576"
click at [193, 431] on select "Select Stylist [PERSON_NAME] [PERSON_NAME] [PERSON_NAME] [PERSON_NAME] kupu [PE…" at bounding box center [247, 444] width 108 height 27
click at [220, 434] on select "Select Stylist [PERSON_NAME] [PERSON_NAME] [PERSON_NAME] [PERSON_NAME] kupu [PE…" at bounding box center [247, 444] width 108 height 27
click at [253, 438] on select "Select Stylist [PERSON_NAME] [PERSON_NAME] [PERSON_NAME] [PERSON_NAME] kupu [PE…" at bounding box center [247, 444] width 108 height 27
click at [123, 419] on div "Select Service Product Membership Package Voucher Prepaid Gift Card Select Styl…" at bounding box center [393, 453] width 664 height 82
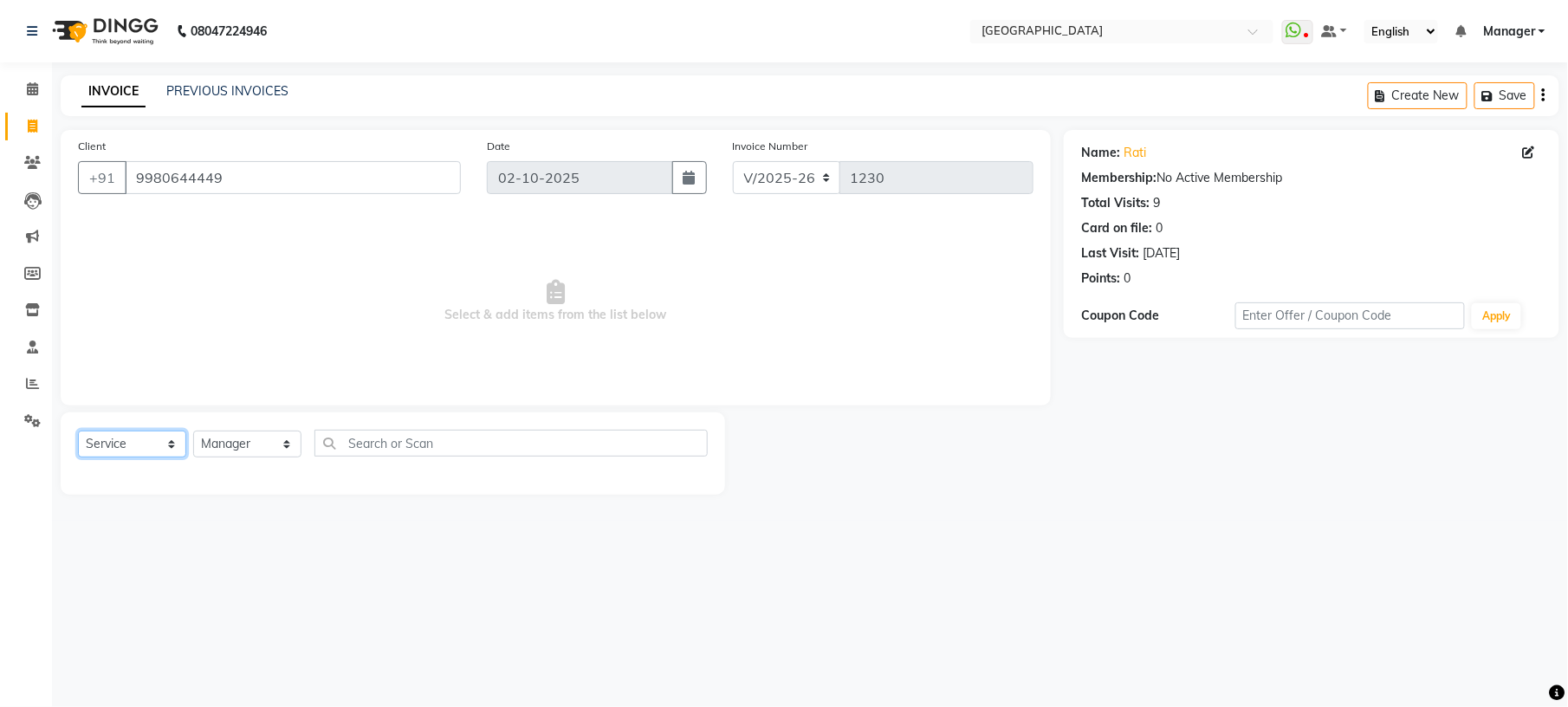
click at [124, 437] on select "Select Service Product Membership Package Voucher Prepaid Gift Card" at bounding box center [132, 444] width 108 height 27
select select "product"
click at [78, 431] on select "Select Service Product Membership Package Voucher Prepaid Gift Card" at bounding box center [132, 444] width 108 height 27
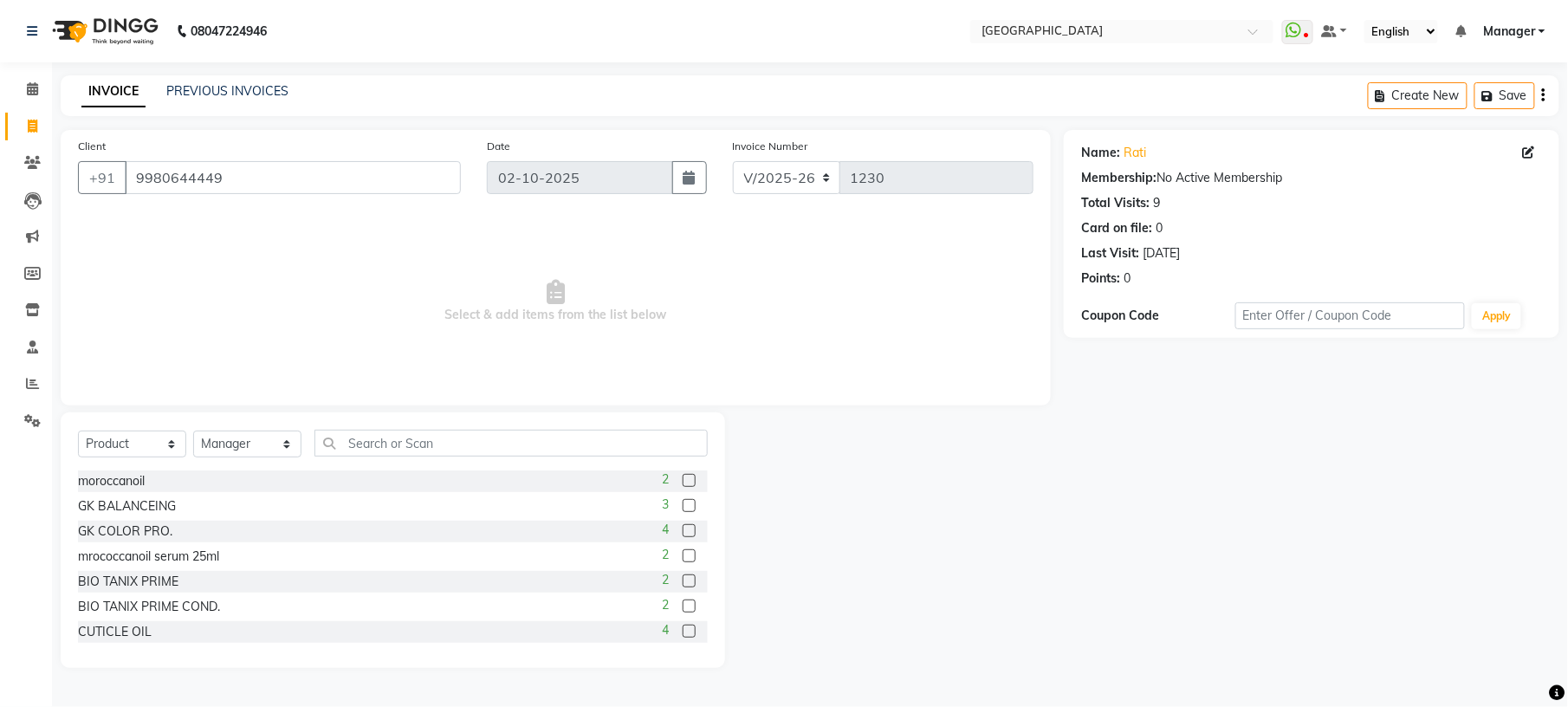
click at [682, 581] on label at bounding box center [689, 581] width 13 height 13
click at [682, 581] on input "checkbox" at bounding box center [688, 582] width 12 height 12
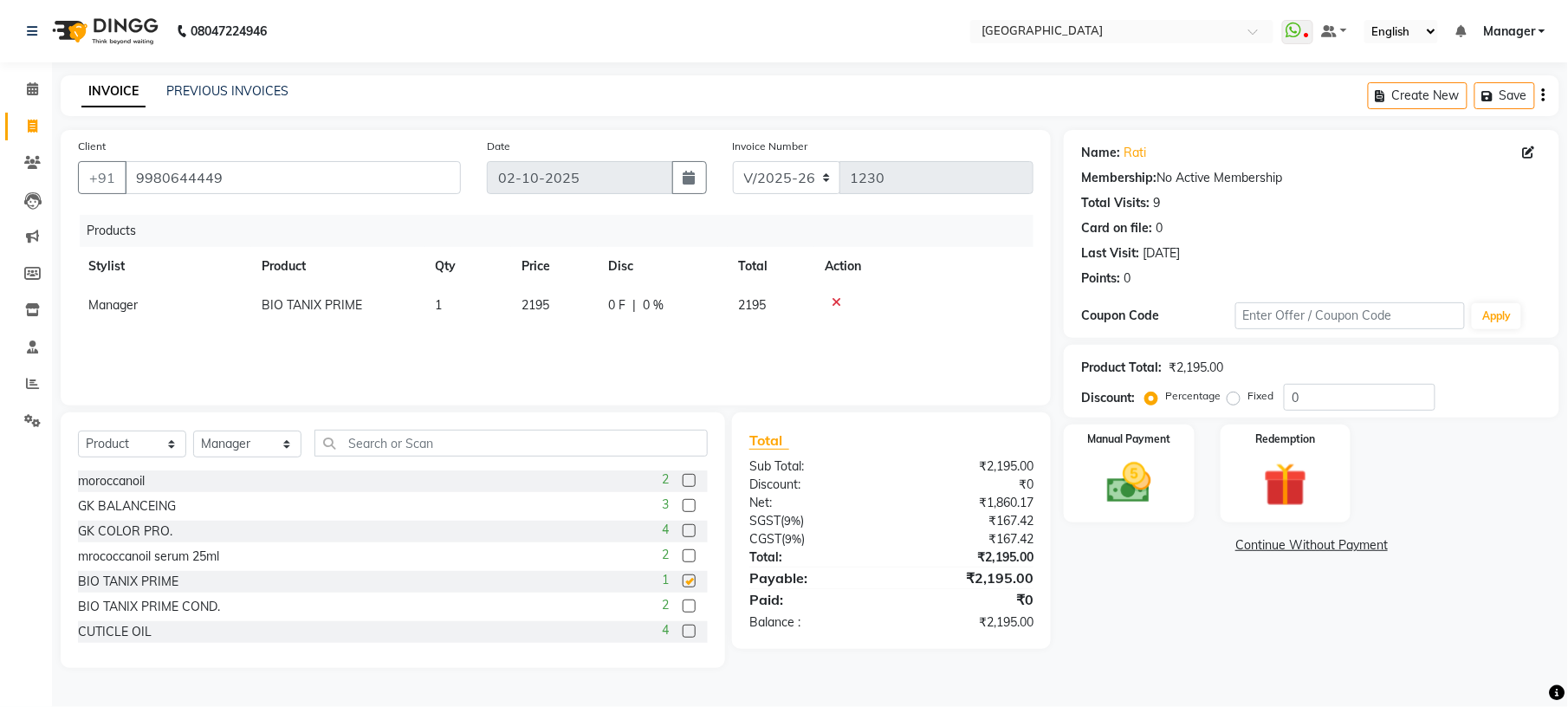
checkbox input "false"
click at [682, 608] on label at bounding box center [689, 606] width 13 height 13
click at [682, 608] on input "checkbox" at bounding box center [688, 607] width 12 height 12
checkbox input "false"
click at [682, 563] on label at bounding box center [689, 556] width 13 height 13
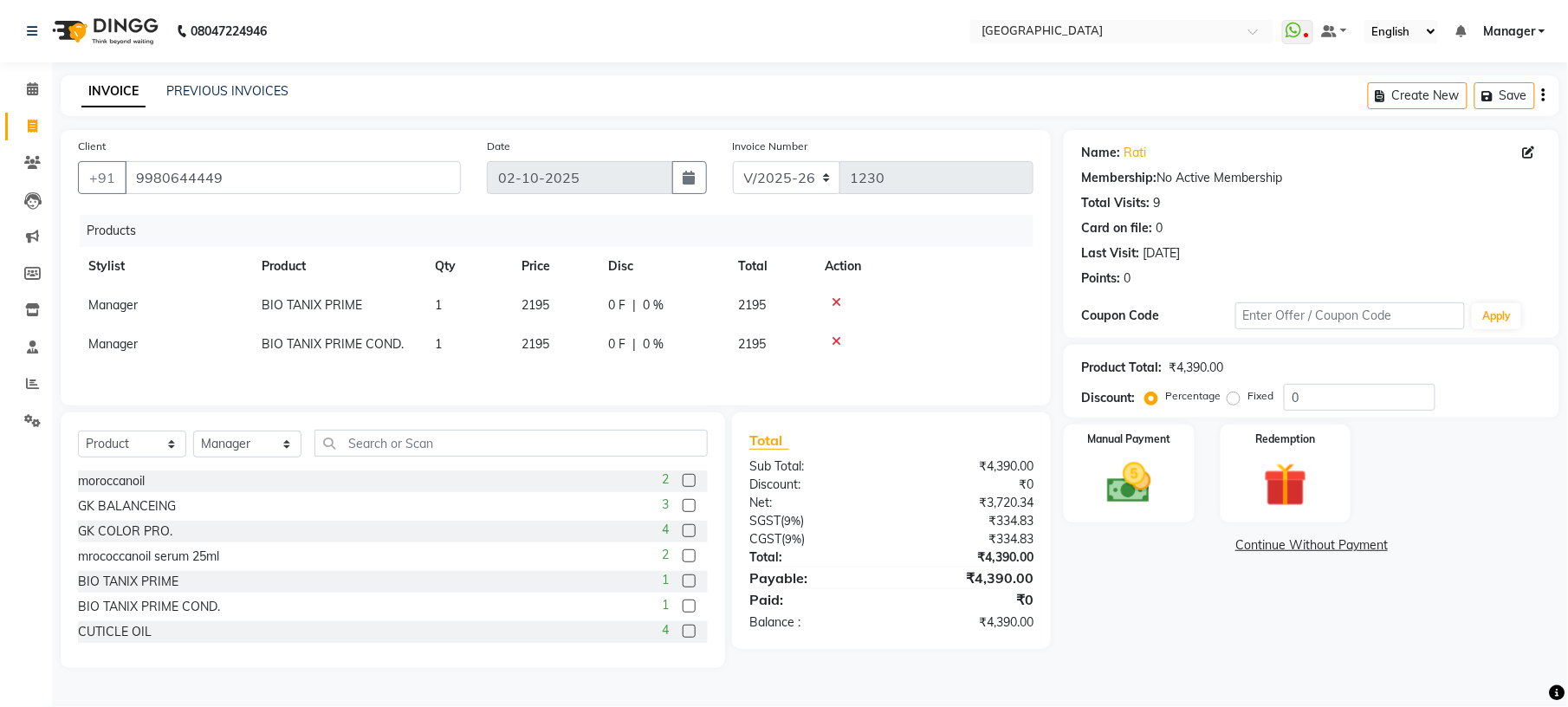
click at [682, 563] on input "checkbox" at bounding box center [688, 556] width 12 height 12
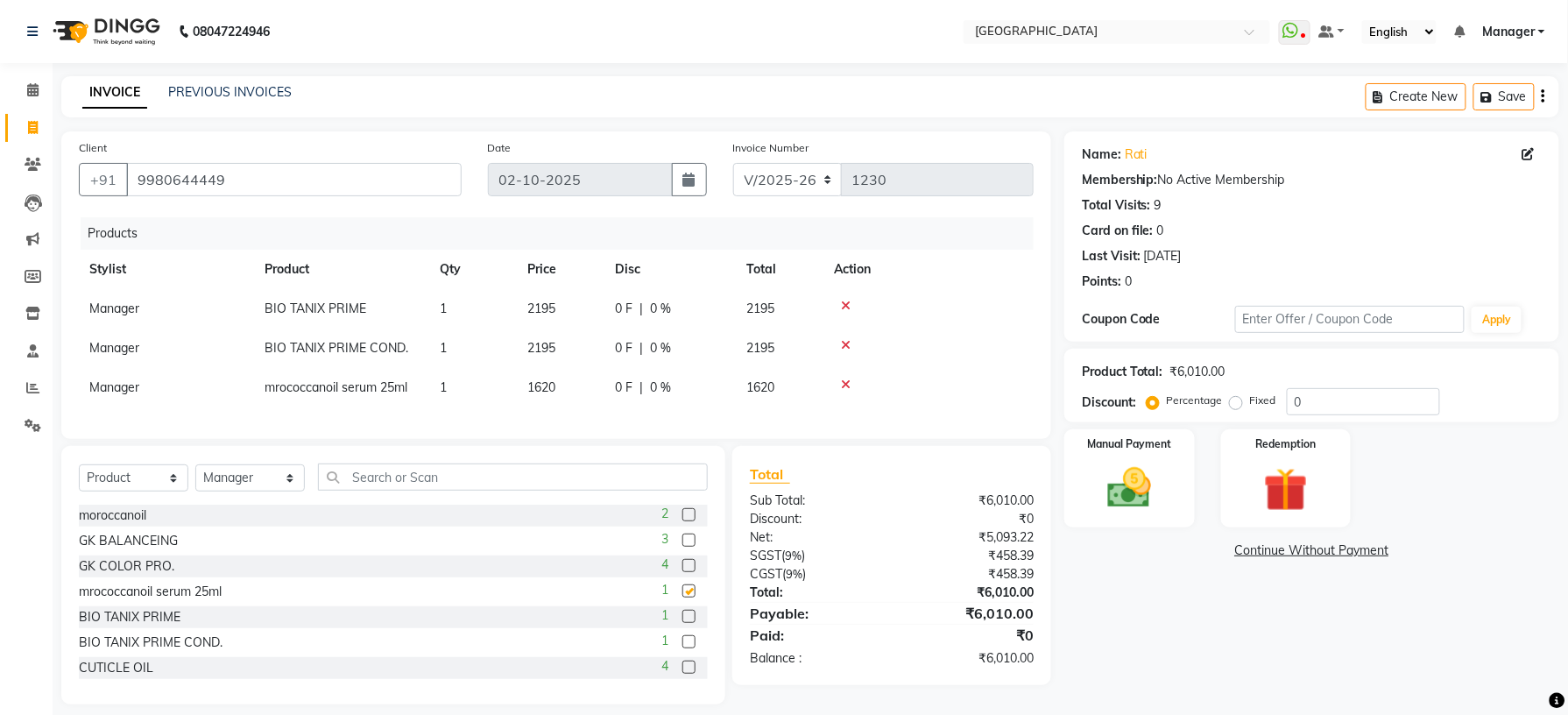
checkbox input "false"
click at [403, 491] on input "text" at bounding box center [513, 478] width 390 height 27
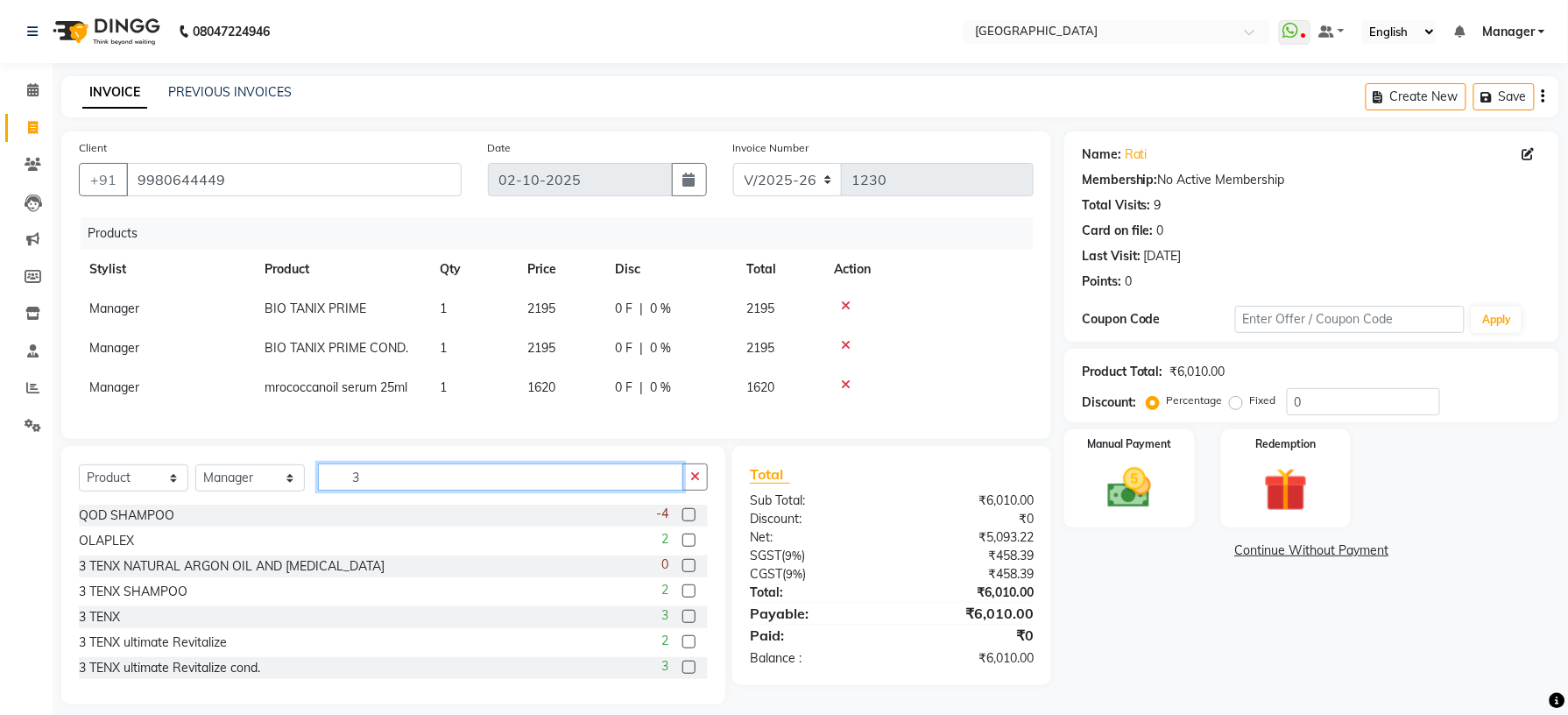
type input "3"
click at [682, 674] on label at bounding box center [688, 667] width 14 height 14
click at [682, 674] on input "checkbox" at bounding box center [688, 668] width 12 height 12
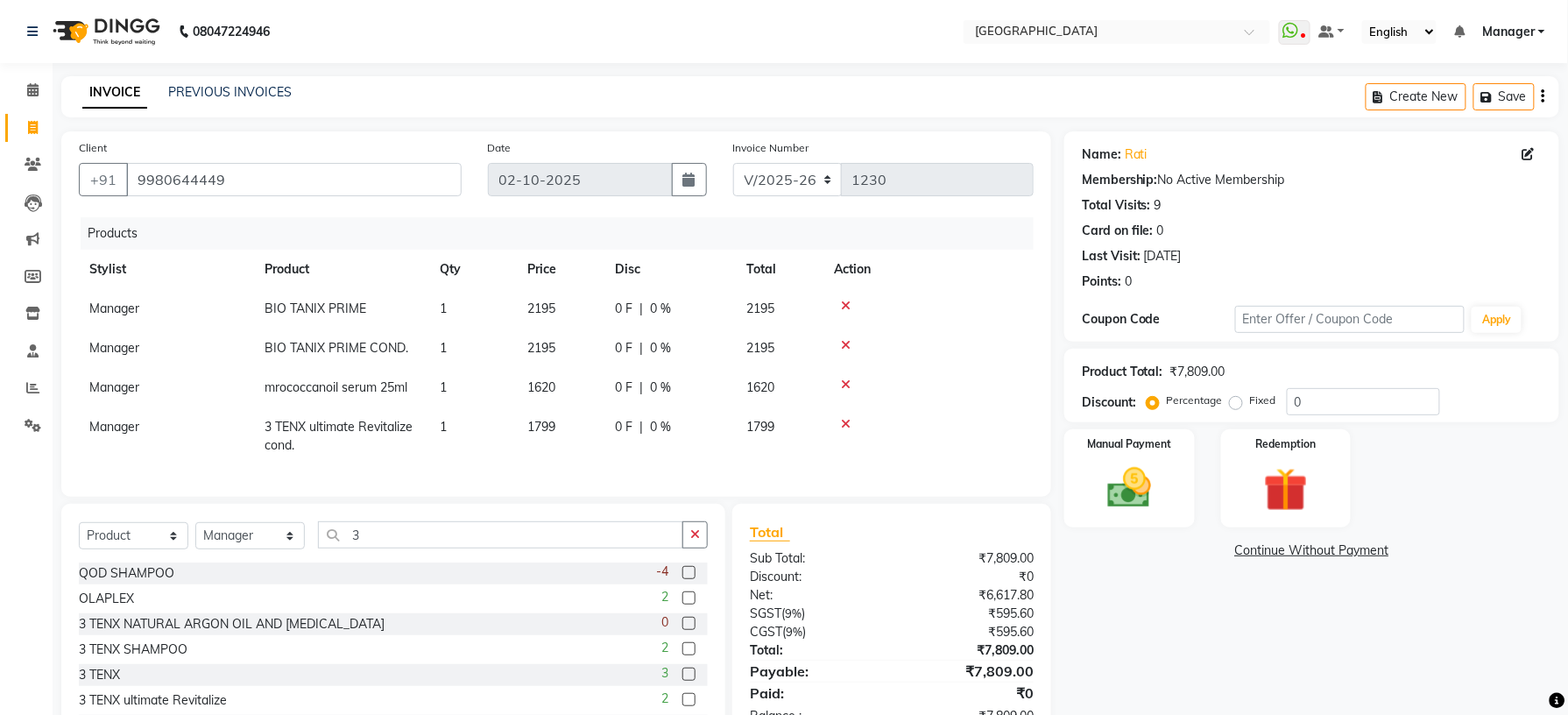
checkbox input "false"
click at [657, 425] on span "0 %" at bounding box center [660, 427] width 21 height 18
select select "70576"
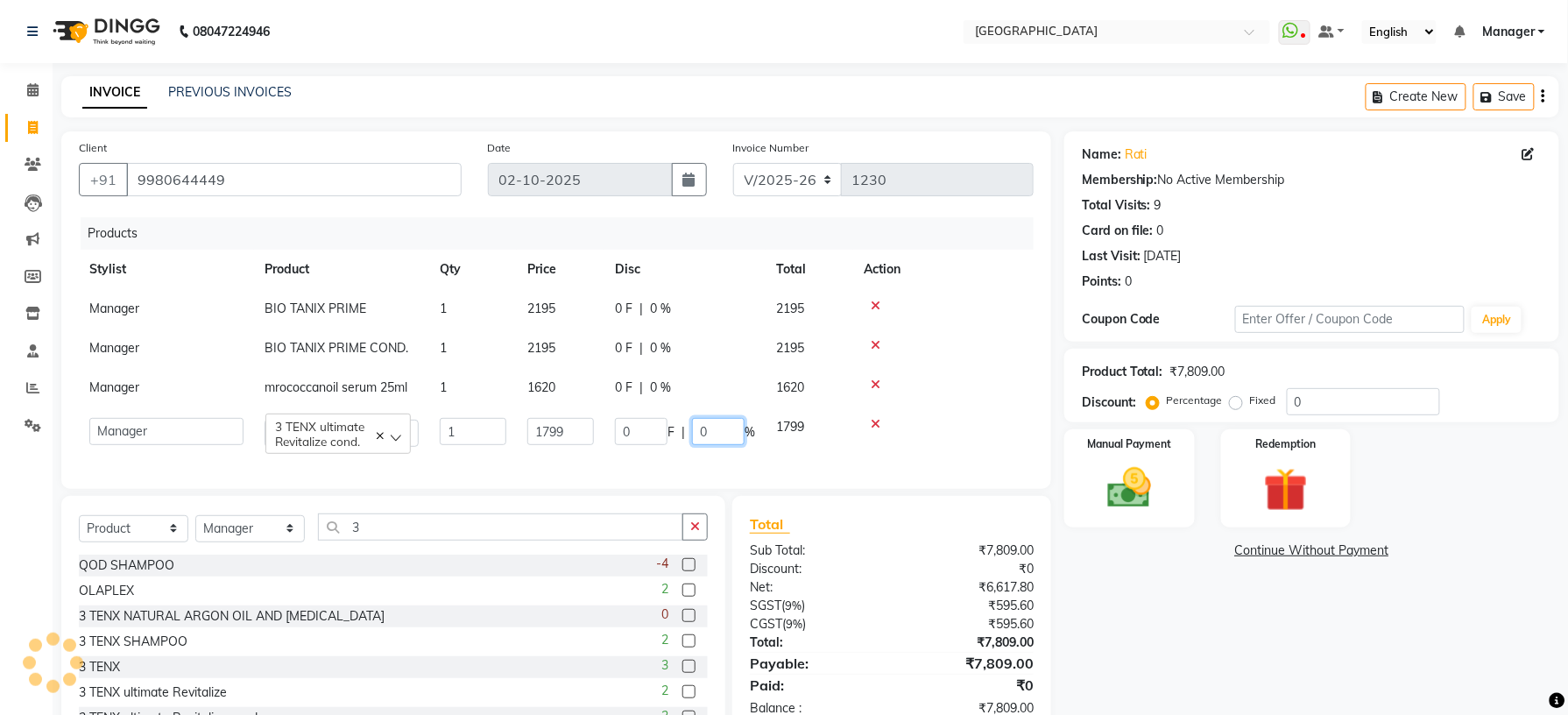
click at [716, 424] on input "0" at bounding box center [718, 431] width 53 height 27
type input "40"
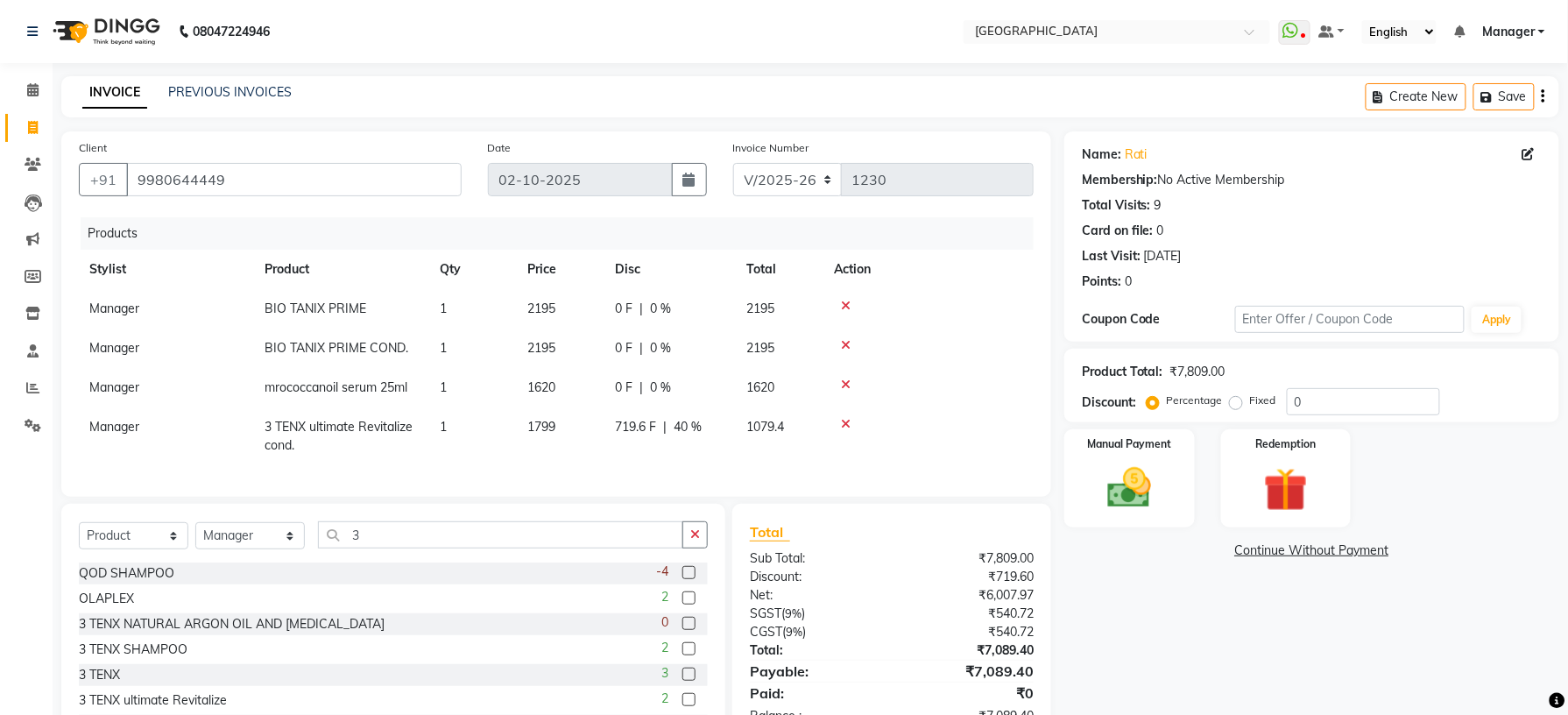
click at [1164, 651] on div "Name: Rati Membership: No Active Membership Total Visits: 9 Card on file: 0 Las…" at bounding box center [1318, 447] width 508 height 631
click at [652, 347] on span "0 %" at bounding box center [660, 348] width 21 height 18
select select "70576"
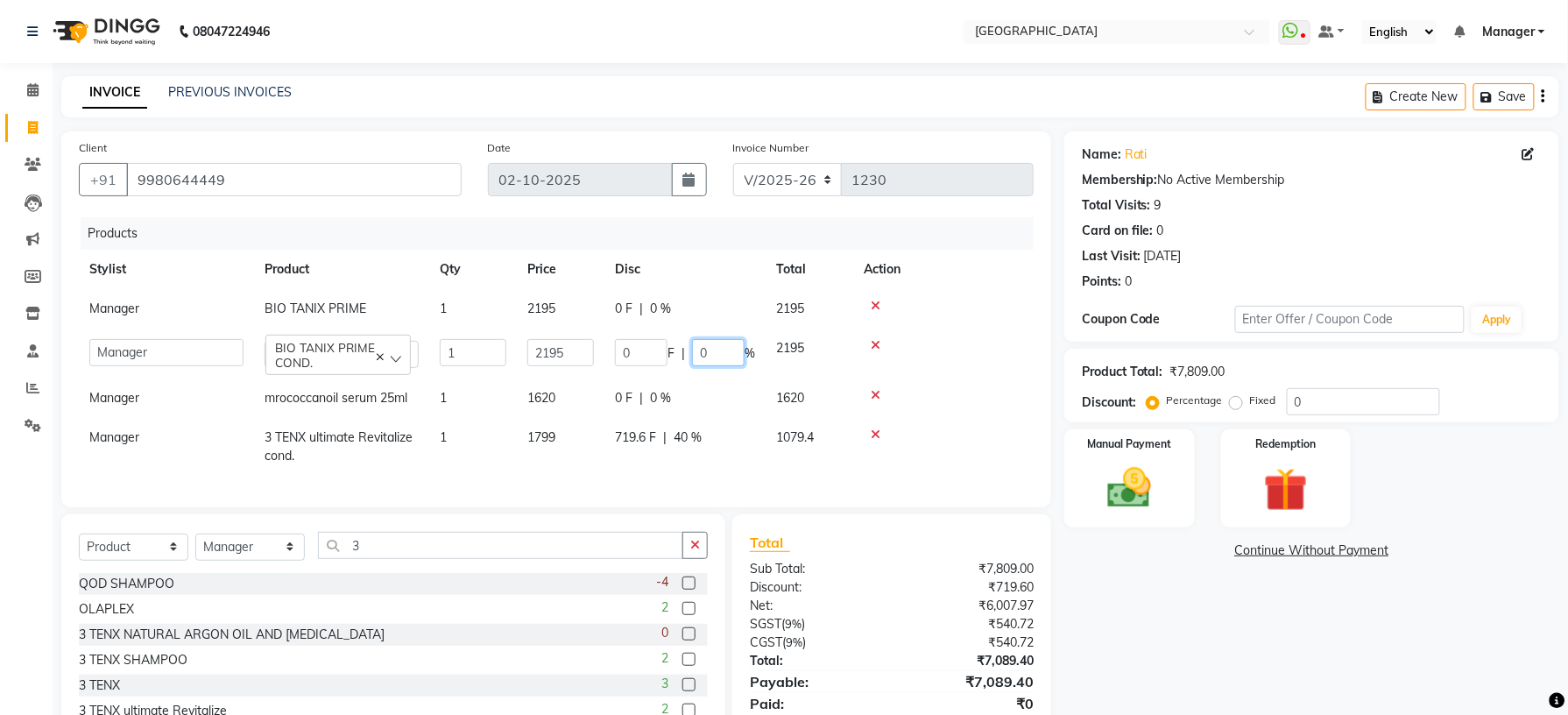
click at [713, 348] on input "0" at bounding box center [718, 353] width 53 height 27
type input "40"
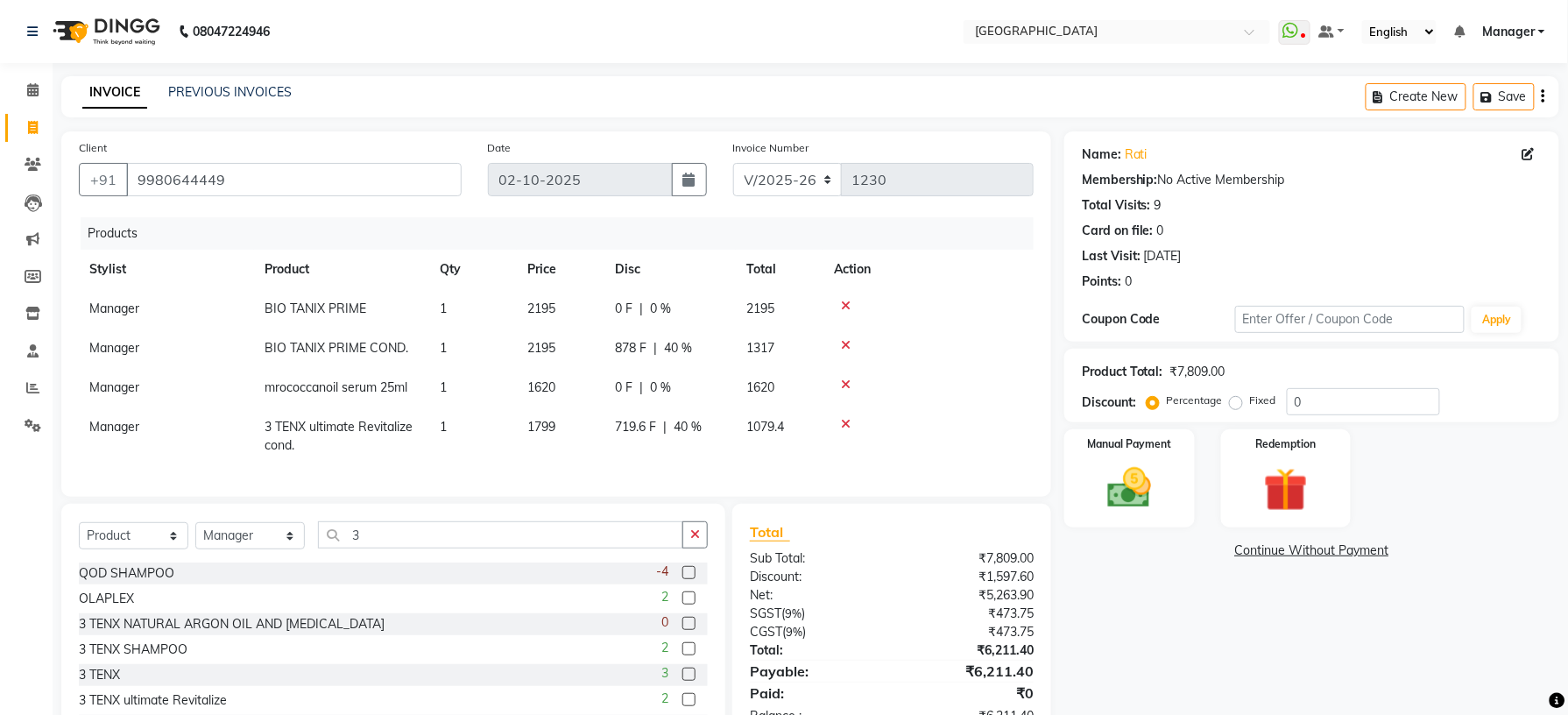
click at [1211, 691] on div "Name: Rati Membership: No Active Membership Total Visits: 9 Card on file: 0 Las…" at bounding box center [1318, 447] width 508 height 631
click at [654, 300] on span "0 %" at bounding box center [660, 309] width 21 height 18
select select "70576"
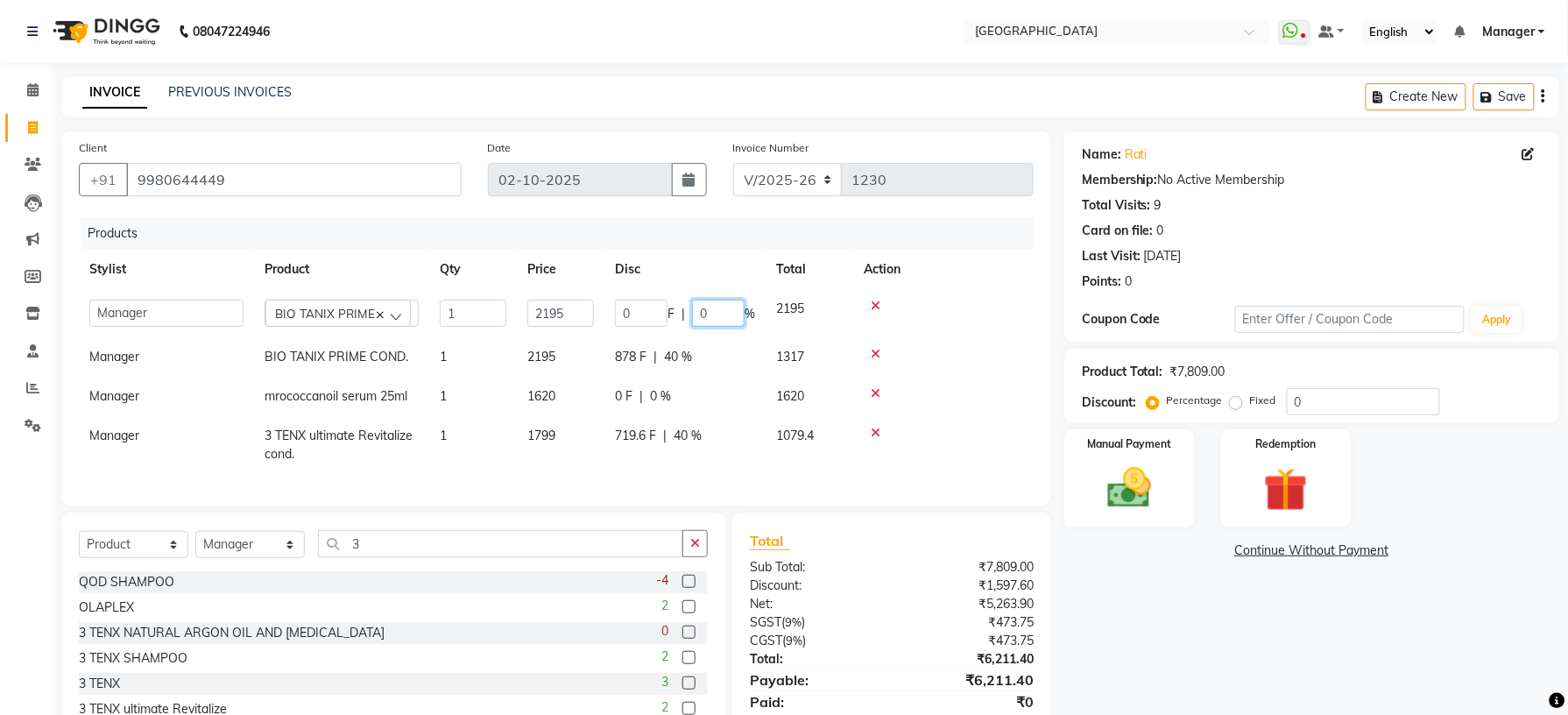
click at [726, 309] on input "0" at bounding box center [718, 314] width 53 height 27
type input "40"
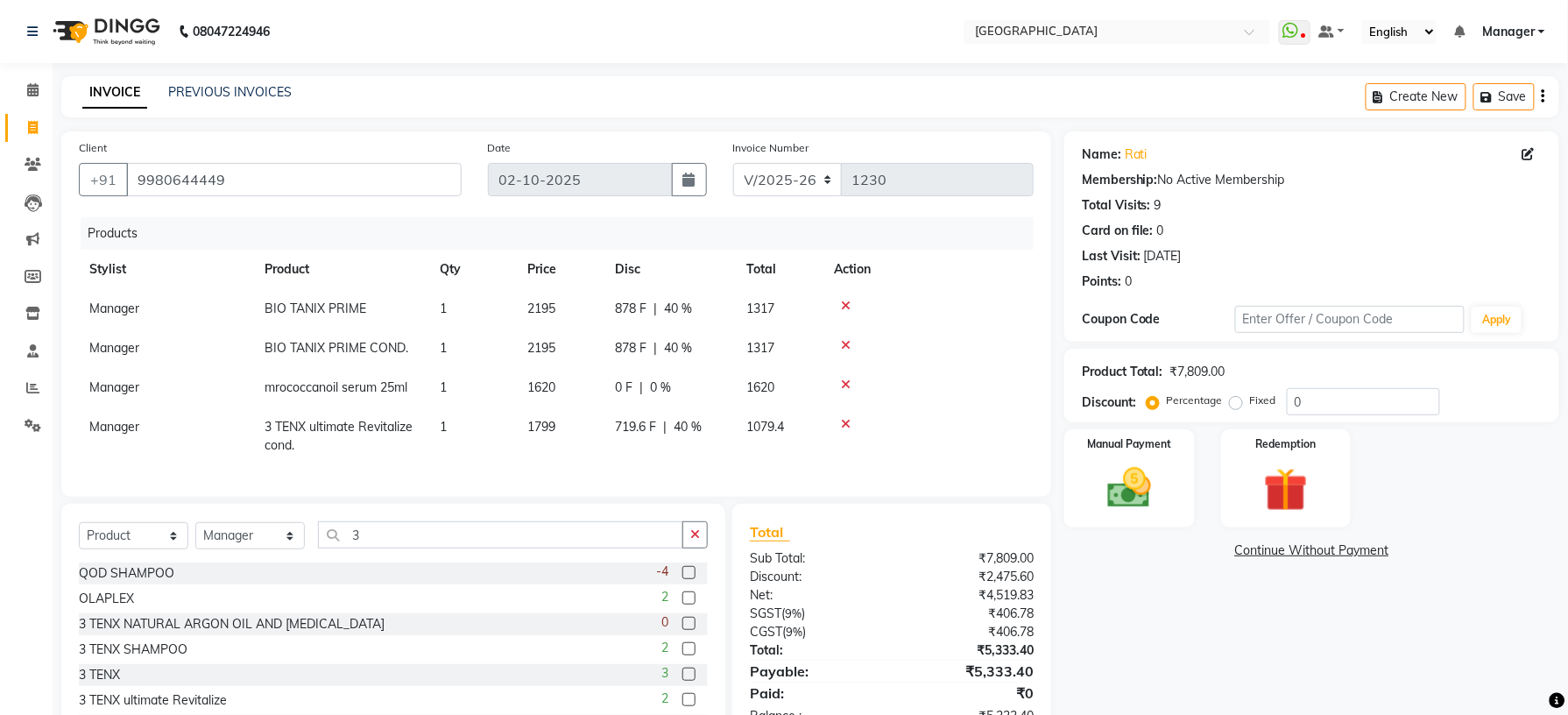
click at [1204, 662] on div "Name: Rati Membership: No Active Membership Total Visits: 9 Card on file: 0 Las…" at bounding box center [1318, 447] width 508 height 631
click at [657, 390] on span "0 %" at bounding box center [660, 388] width 21 height 18
select select "70576"
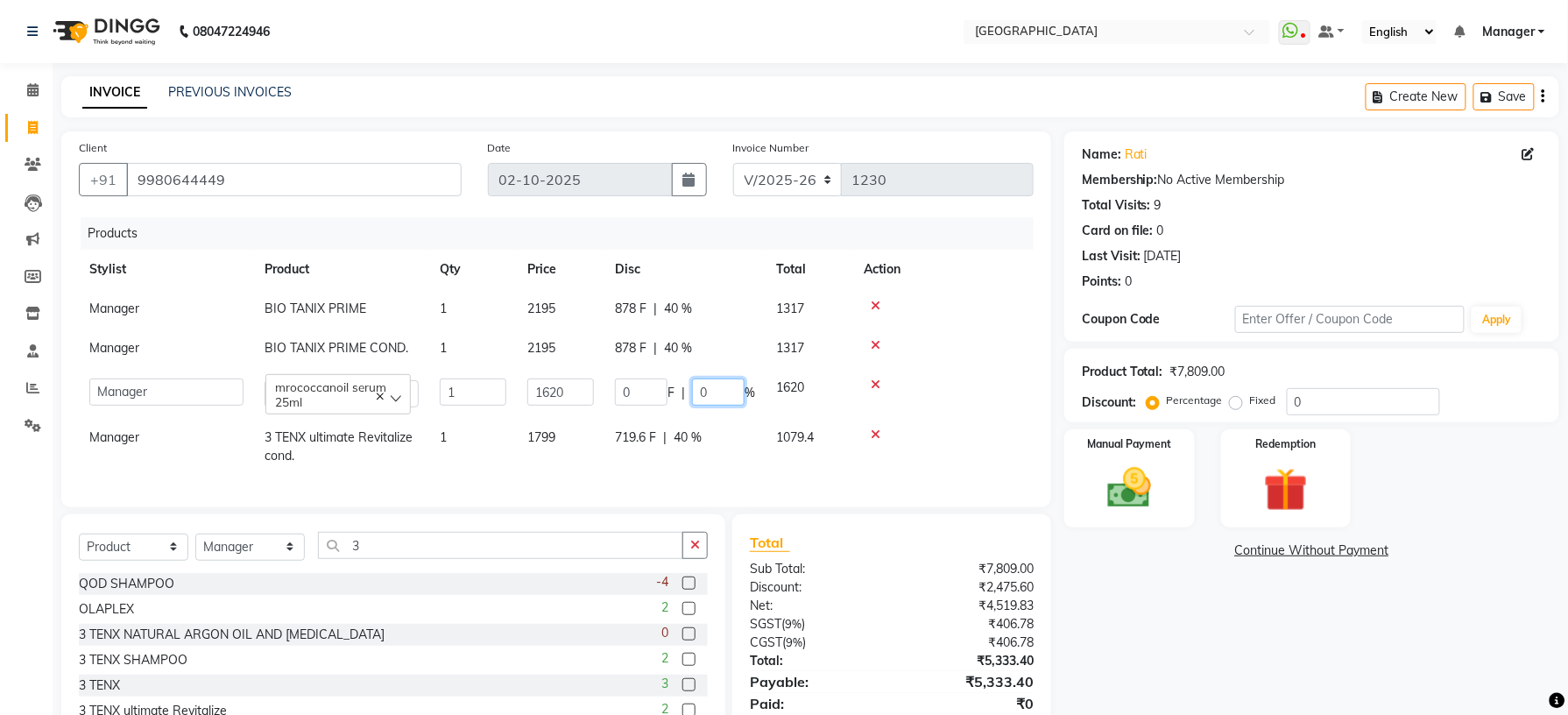
click at [736, 391] on input "0" at bounding box center [718, 392] width 53 height 27
type input "25"
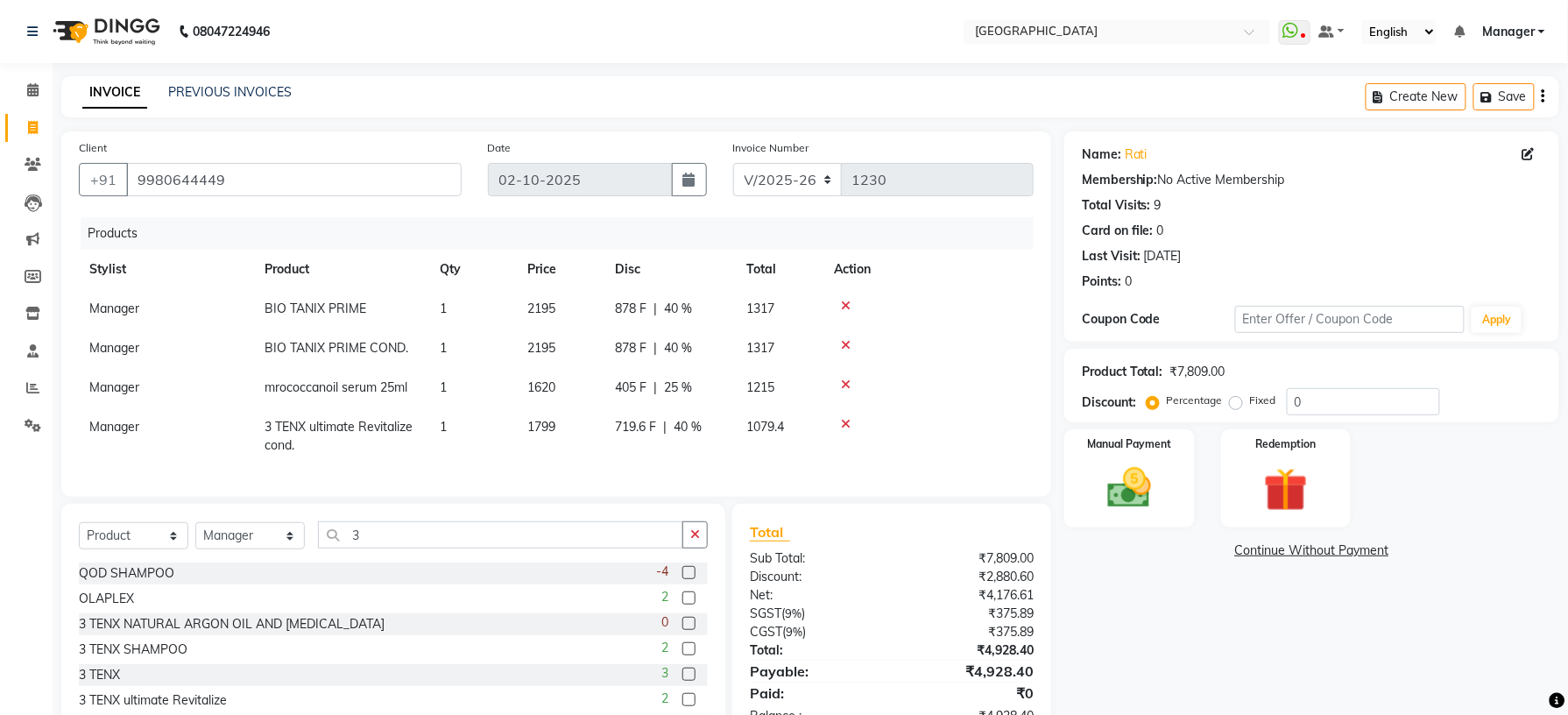
click at [1276, 689] on div "Name: Rati Membership: No Active Membership Total Visits: 9 Card on file: 0 Las…" at bounding box center [1318, 447] width 508 height 631
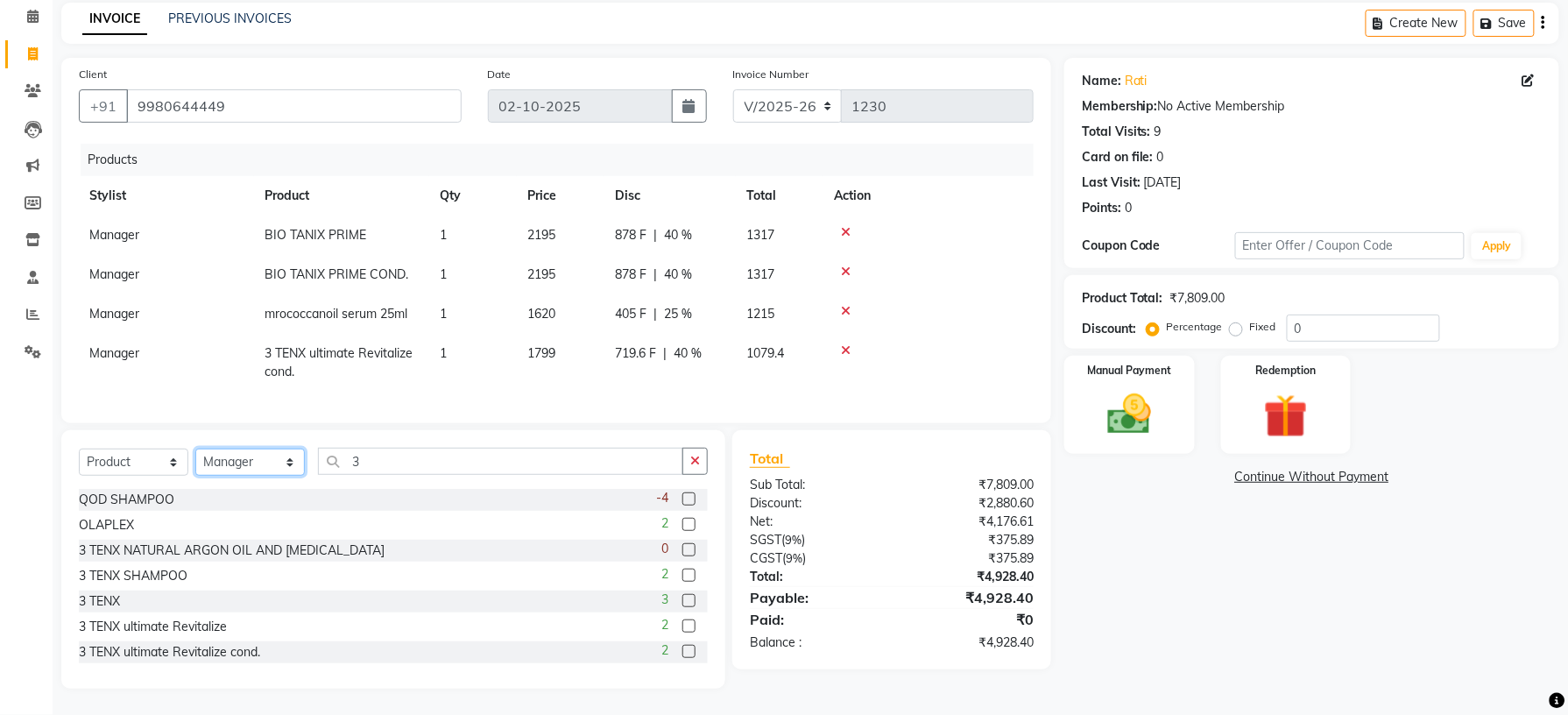
click at [222, 461] on select "Select Stylist [PERSON_NAME] [PERSON_NAME] [PERSON_NAME] [PERSON_NAME] kupu [PE…" at bounding box center [250, 462] width 110 height 27
select select "79049"
click at [196, 449] on select "Select Stylist [PERSON_NAME] [PERSON_NAME] [PERSON_NAME] [PERSON_NAME] kupu [PE…" at bounding box center [250, 462] width 110 height 27
click at [682, 574] on label at bounding box center [688, 575] width 14 height 14
click at [682, 574] on input "checkbox" at bounding box center [688, 576] width 12 height 12
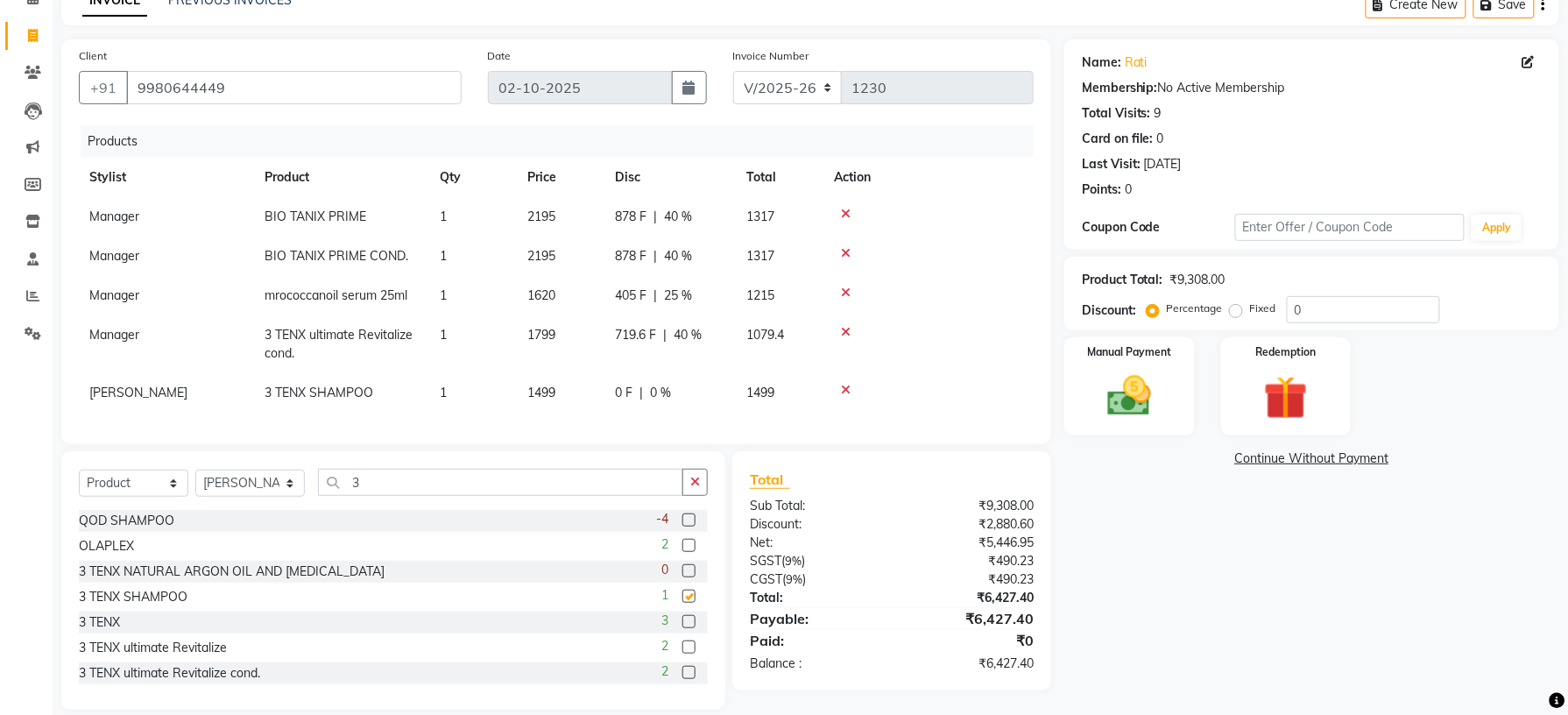
checkbox input "false"
click at [842, 384] on icon at bounding box center [846, 391] width 10 height 13
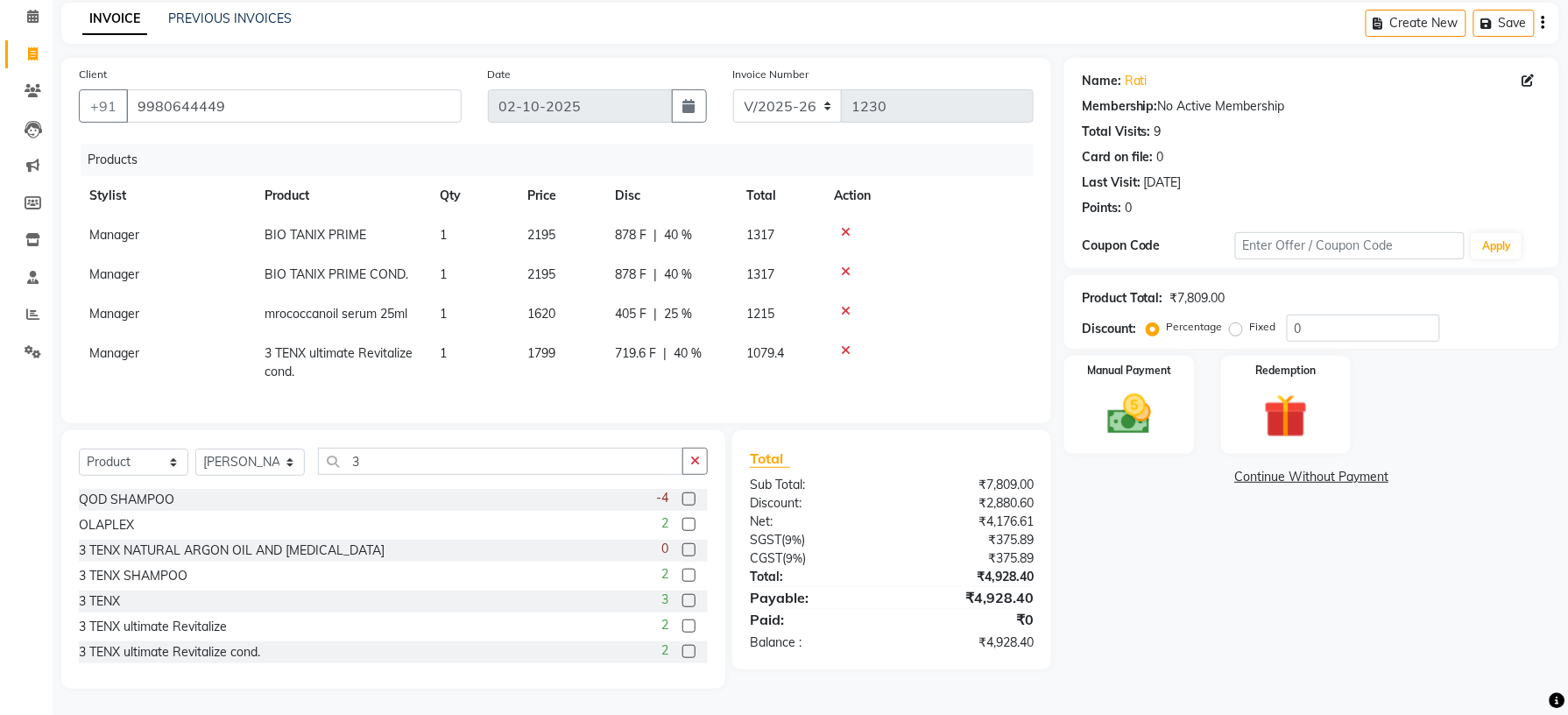
click at [842, 334] on td at bounding box center [928, 363] width 210 height 58
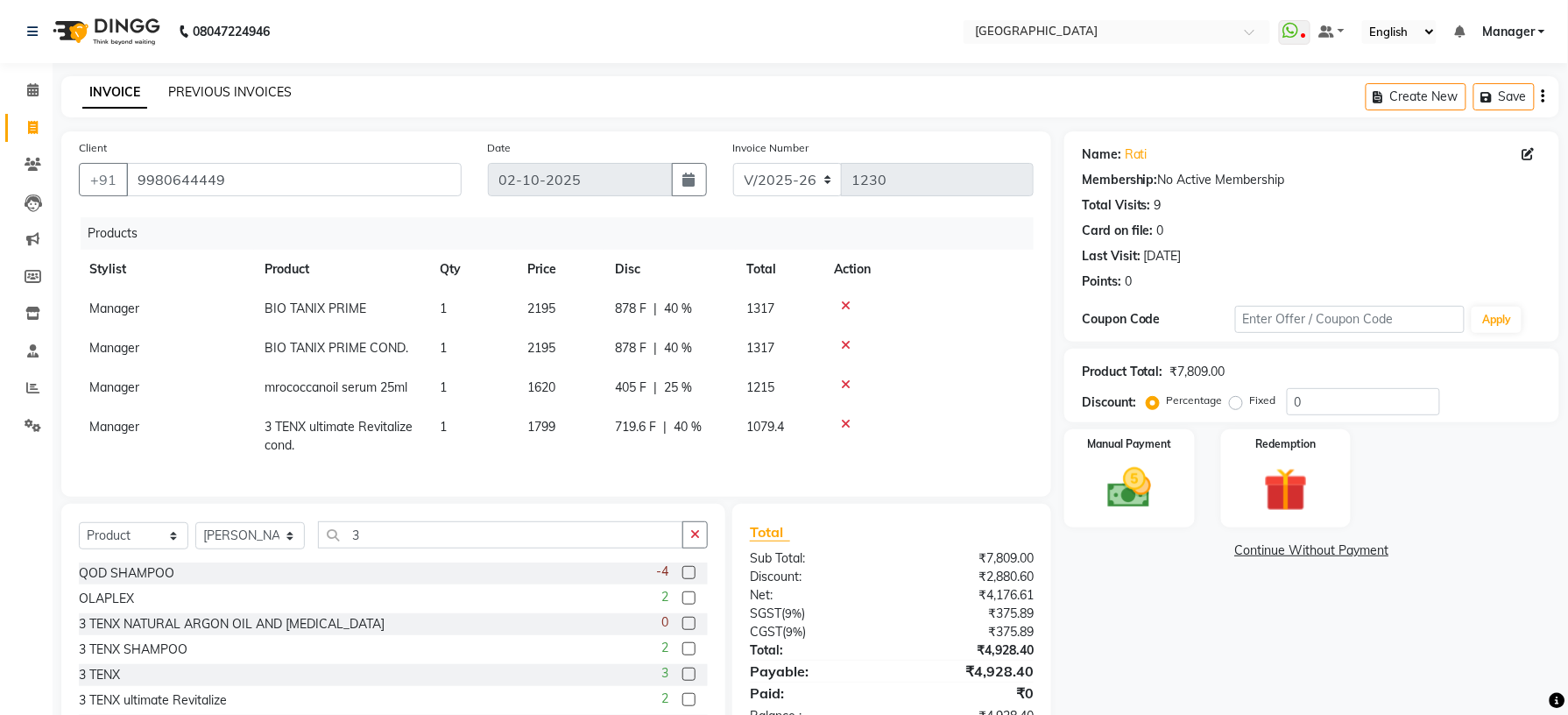
click at [218, 88] on link "PREVIOUS INVOICES" at bounding box center [230, 92] width 123 height 15
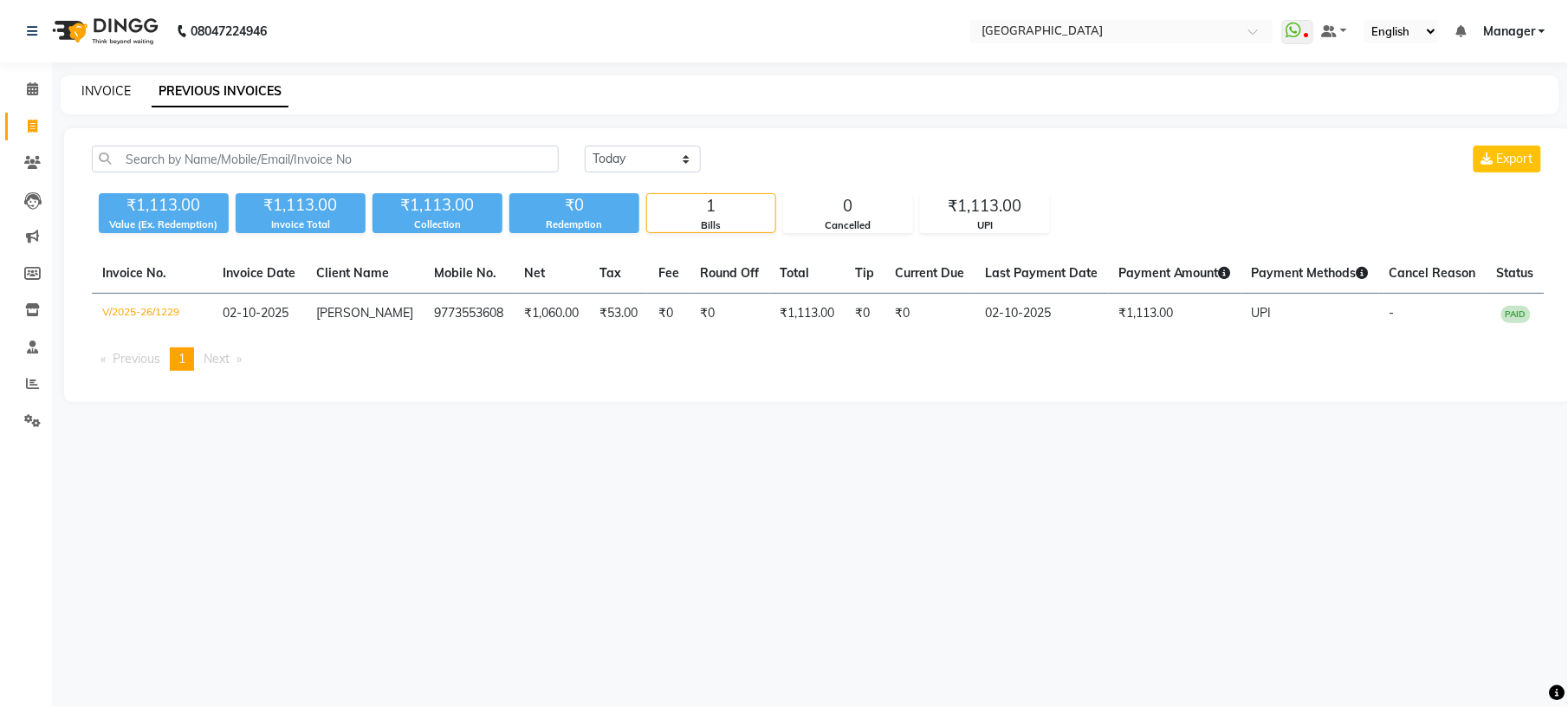
click at [107, 93] on link "INVOICE" at bounding box center [106, 91] width 49 height 15
select select "service"
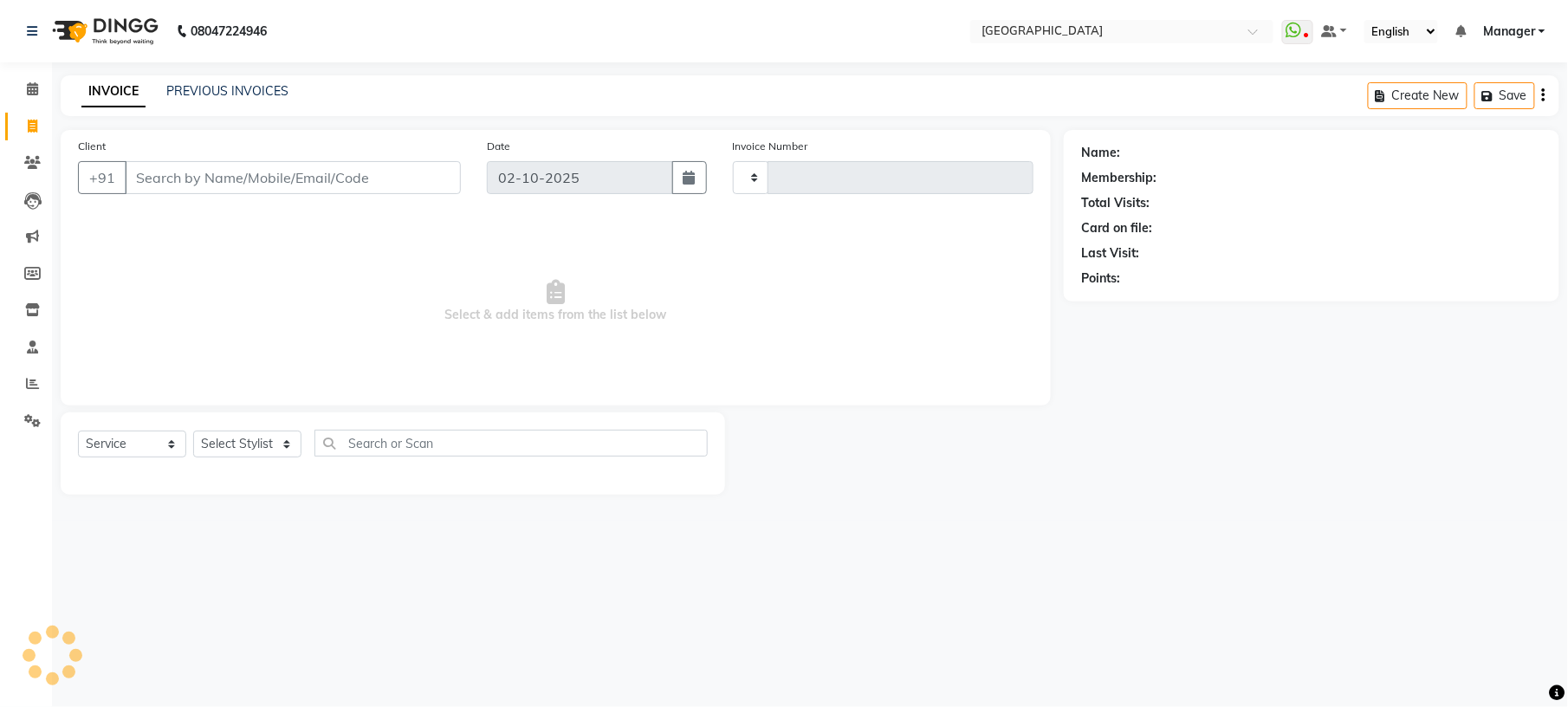
type input "1230"
select select "7871"
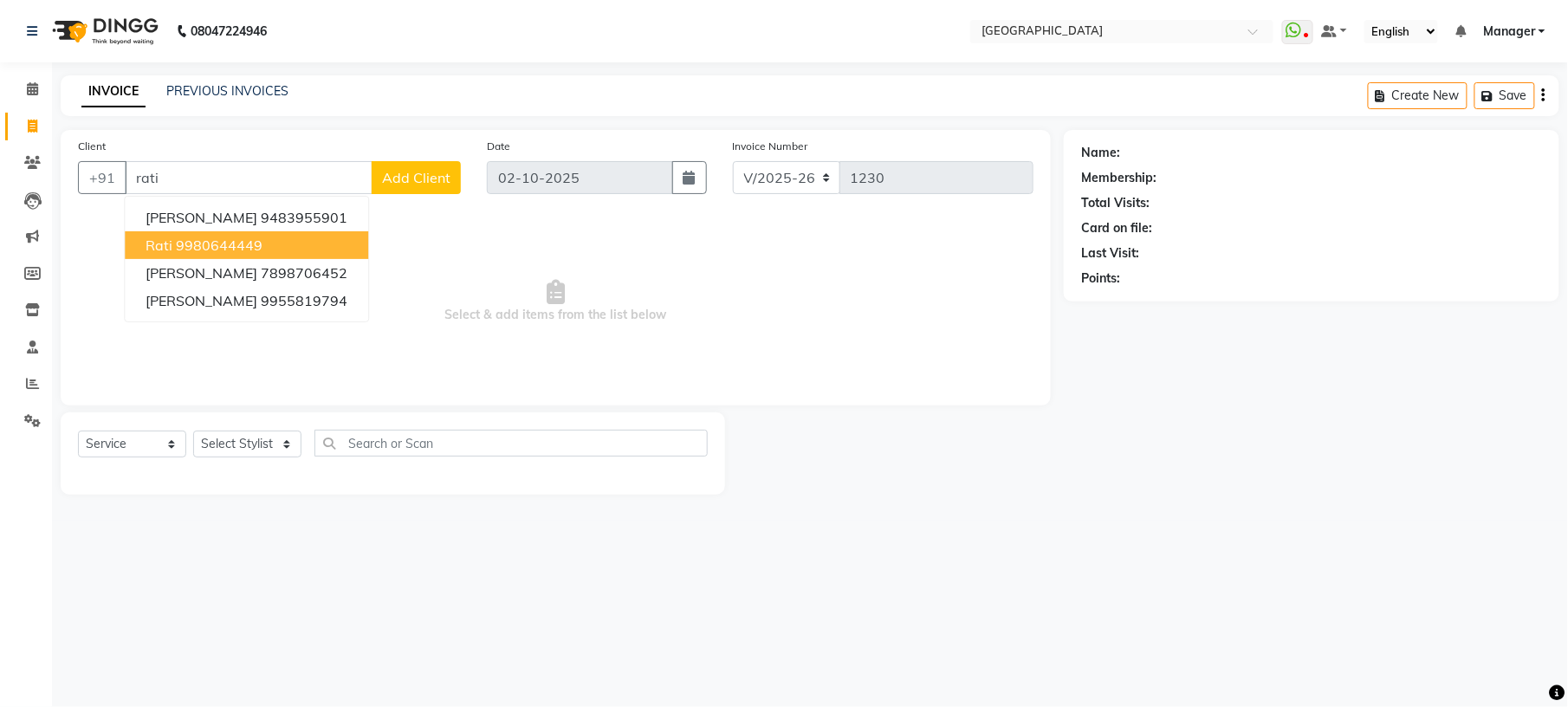
click at [225, 237] on ngb-highlight "9980644449" at bounding box center [218, 245] width 87 height 17
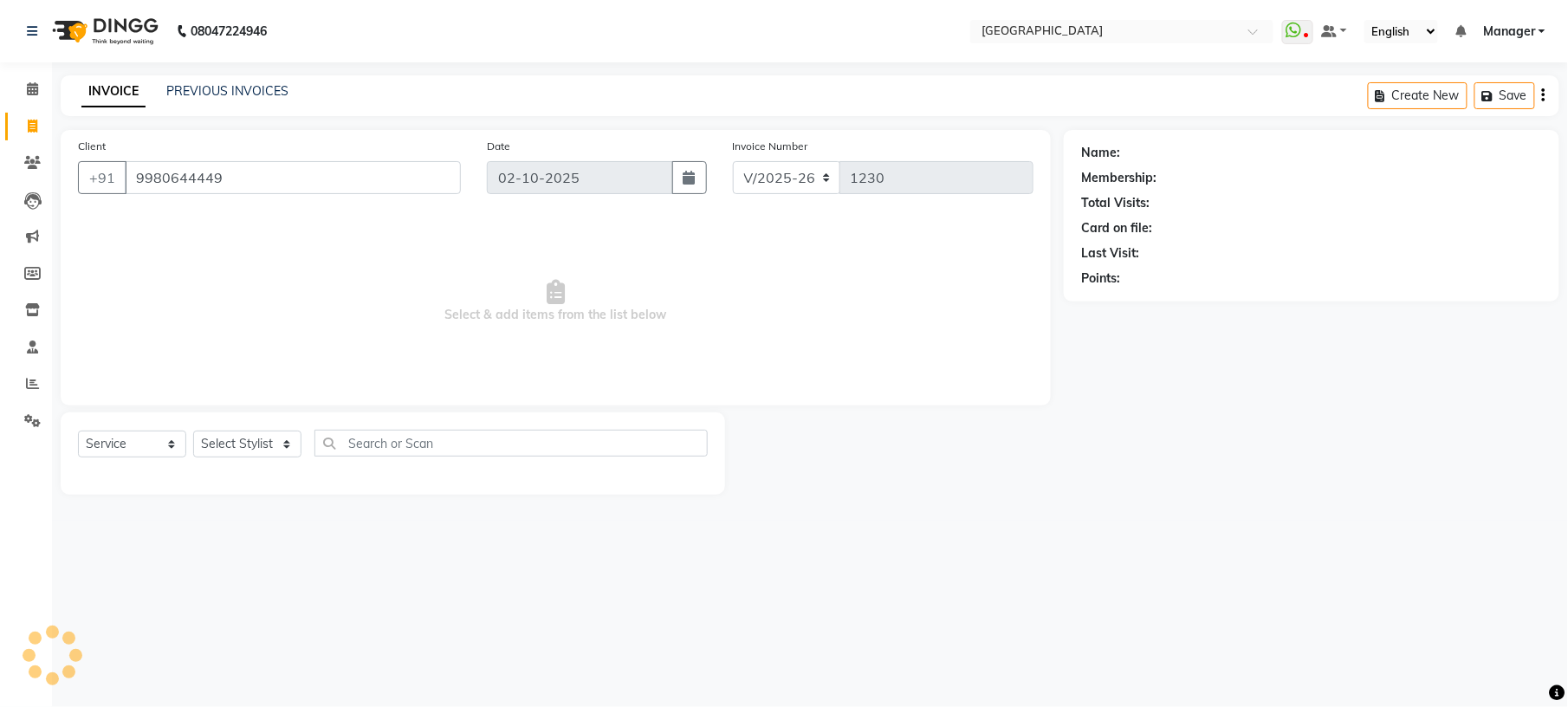
type input "9980644449"
click at [244, 453] on select "Select Stylist [PERSON_NAME] [PERSON_NAME] [PERSON_NAME] [PERSON_NAME] kupu [PE…" at bounding box center [247, 444] width 108 height 27
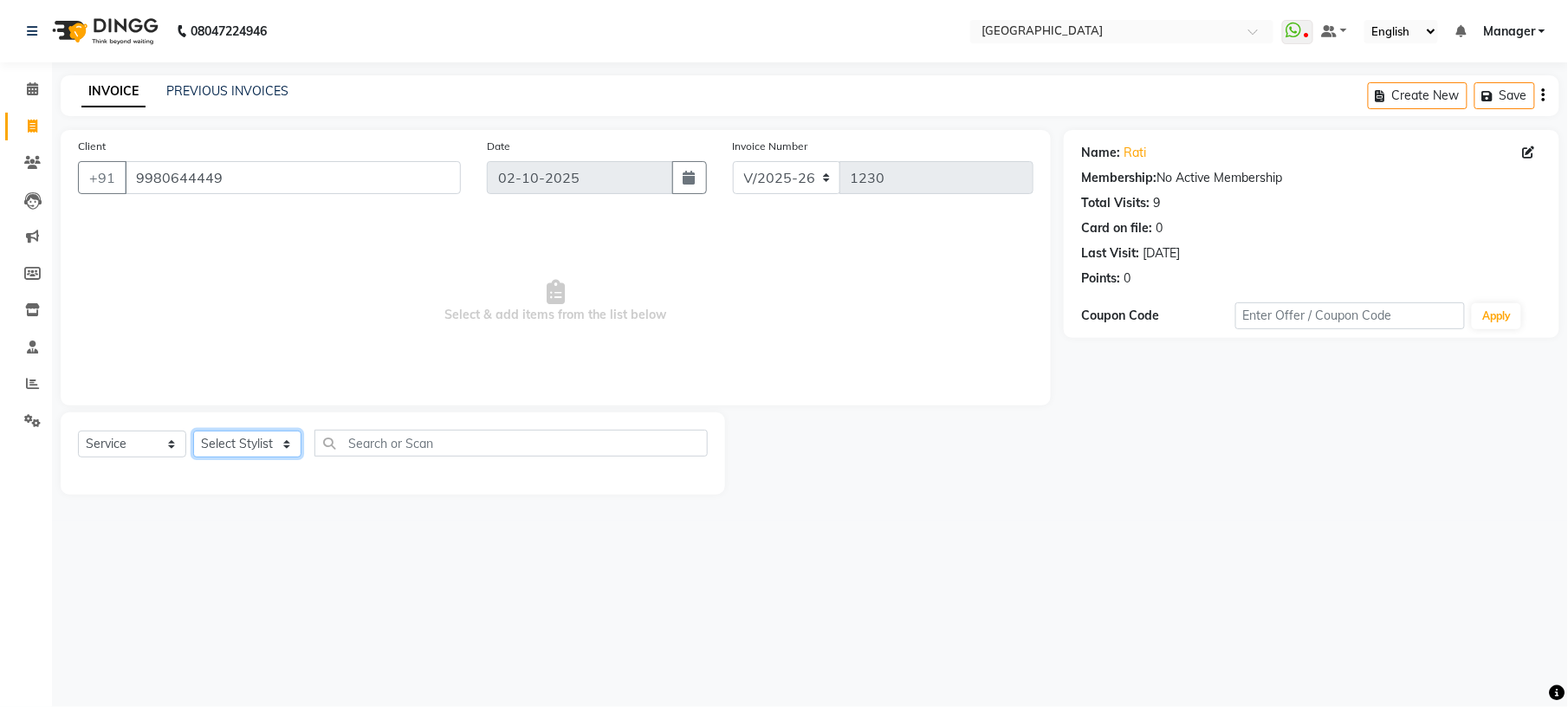
select select "70576"
click at [193, 431] on select "Select Stylist [PERSON_NAME] [PERSON_NAME] [PERSON_NAME] [PERSON_NAME] kupu [PE…" at bounding box center [247, 444] width 108 height 27
click at [104, 442] on select "Select Service Product Membership Package Voucher Prepaid Gift Card" at bounding box center [132, 444] width 108 height 27
select select "product"
click at [78, 431] on select "Select Service Product Membership Package Voucher Prepaid Gift Card" at bounding box center [132, 444] width 108 height 27
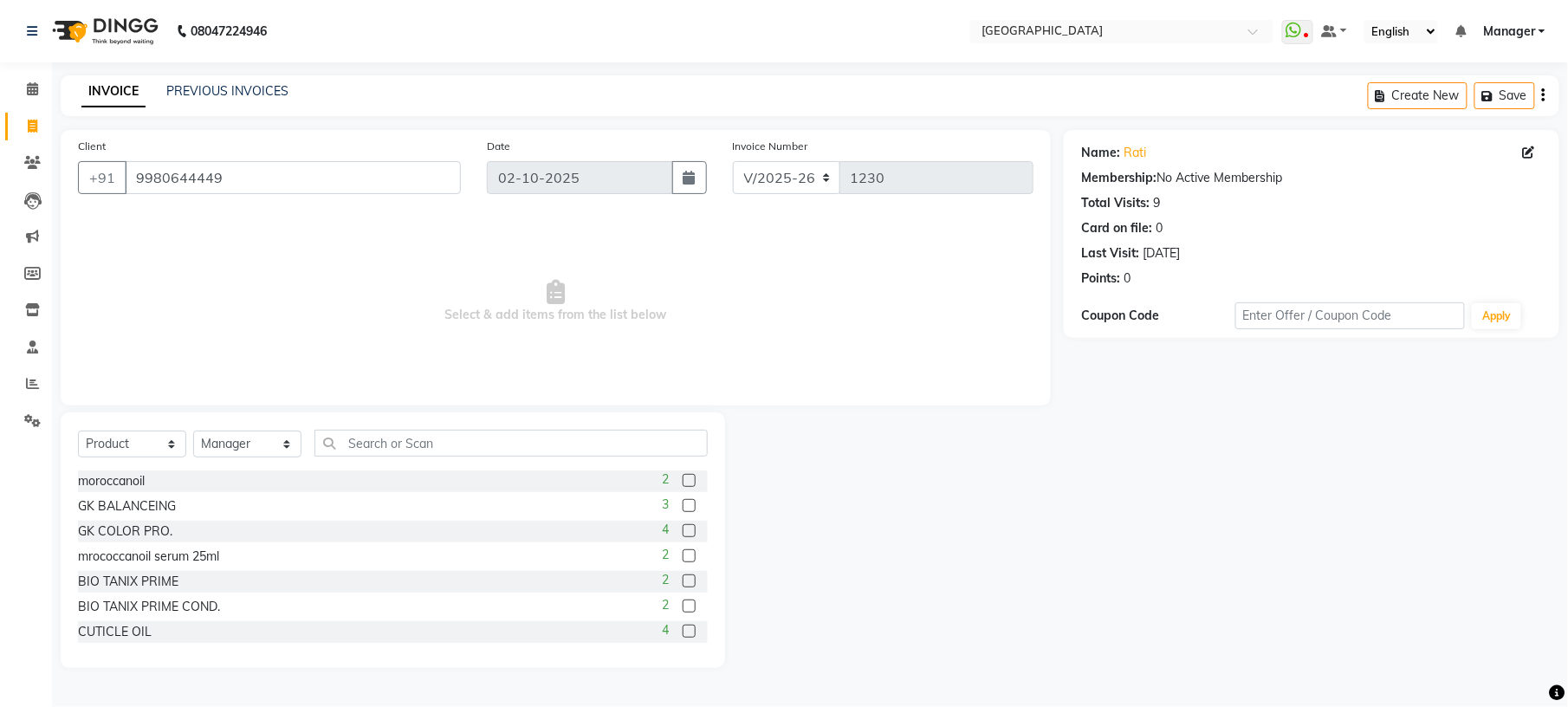
click at [682, 576] on label at bounding box center [689, 581] width 13 height 13
click at [682, 576] on input "checkbox" at bounding box center [688, 582] width 12 height 12
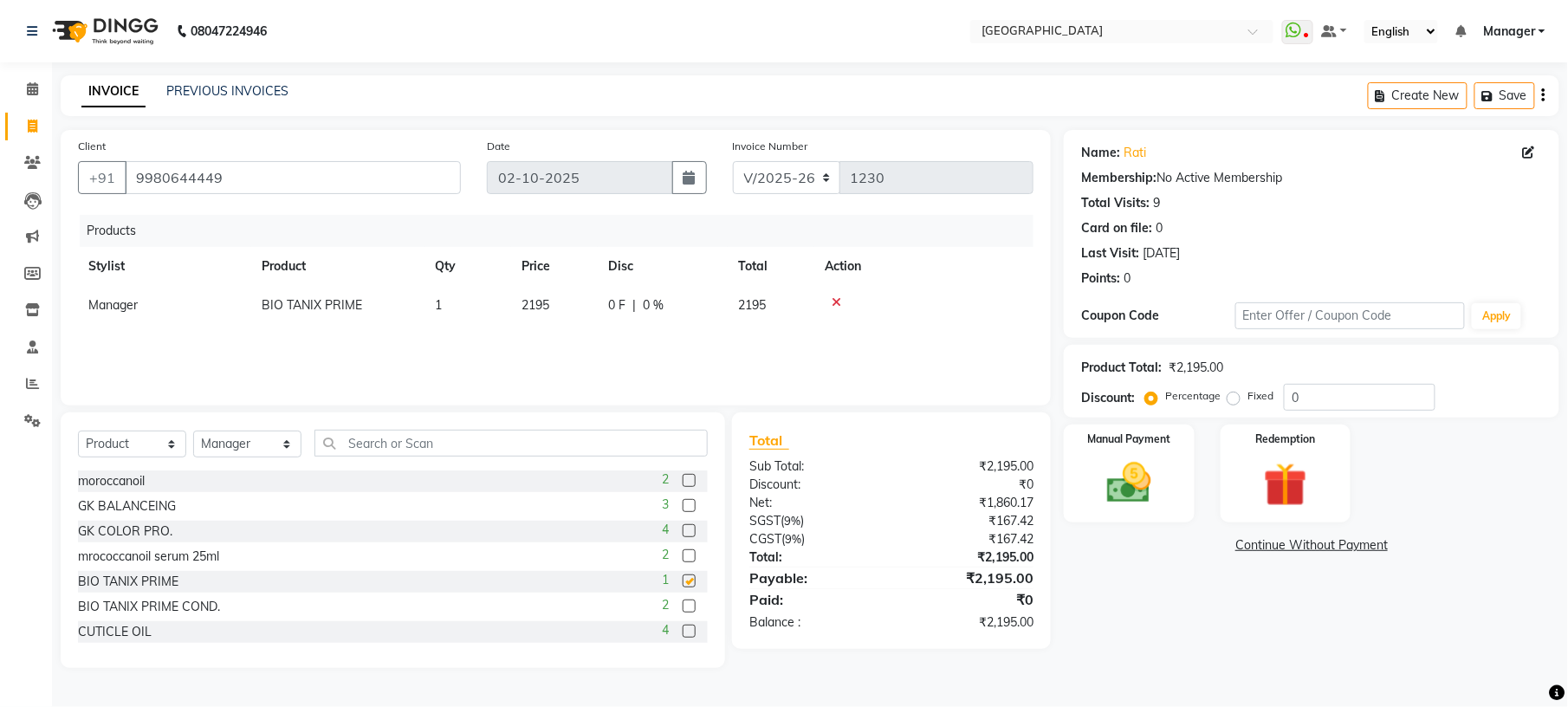
checkbox input "false"
click at [682, 604] on label at bounding box center [689, 606] width 13 height 13
click at [682, 604] on input "checkbox" at bounding box center [688, 607] width 12 height 12
checkbox input "false"
click at [682, 563] on label at bounding box center [689, 556] width 13 height 13
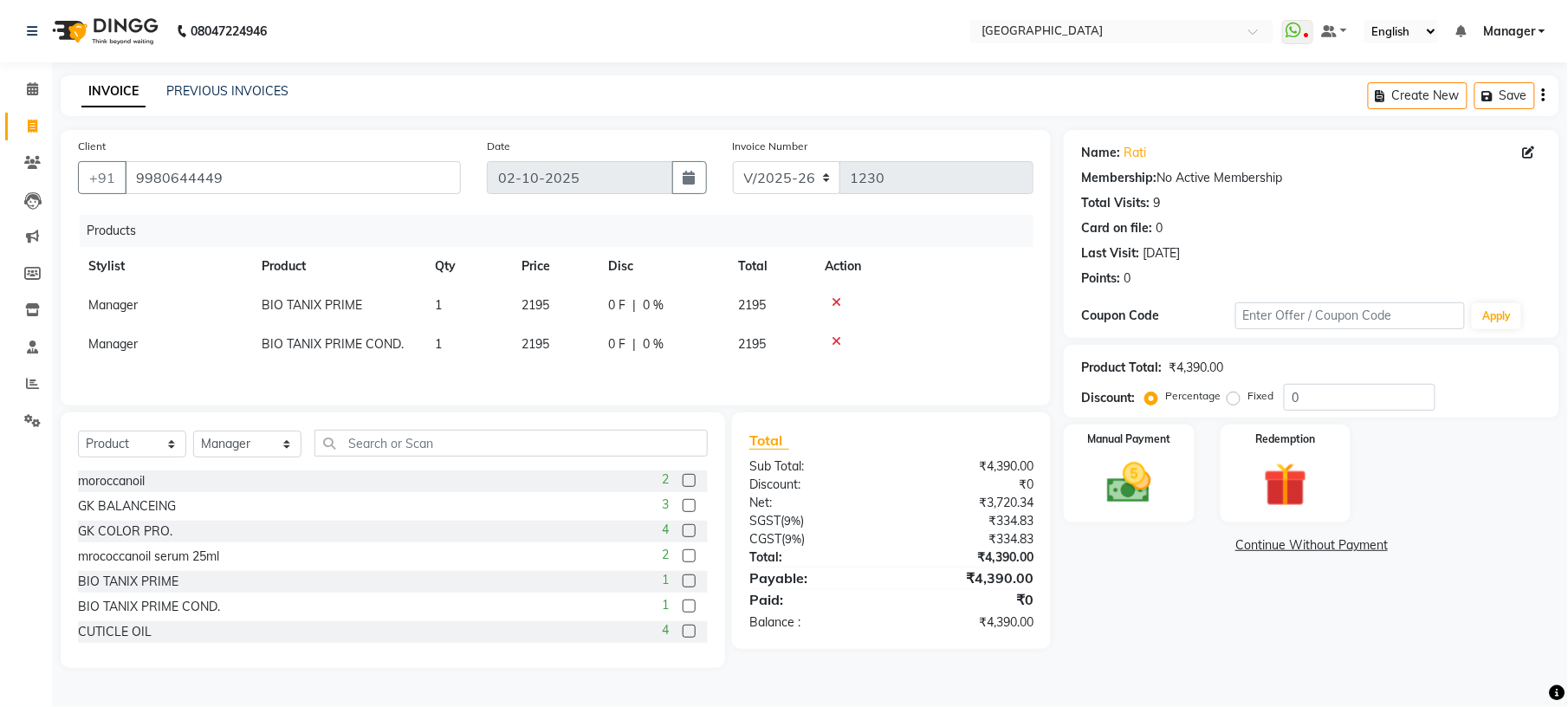
click at [682, 563] on input "checkbox" at bounding box center [688, 556] width 12 height 12
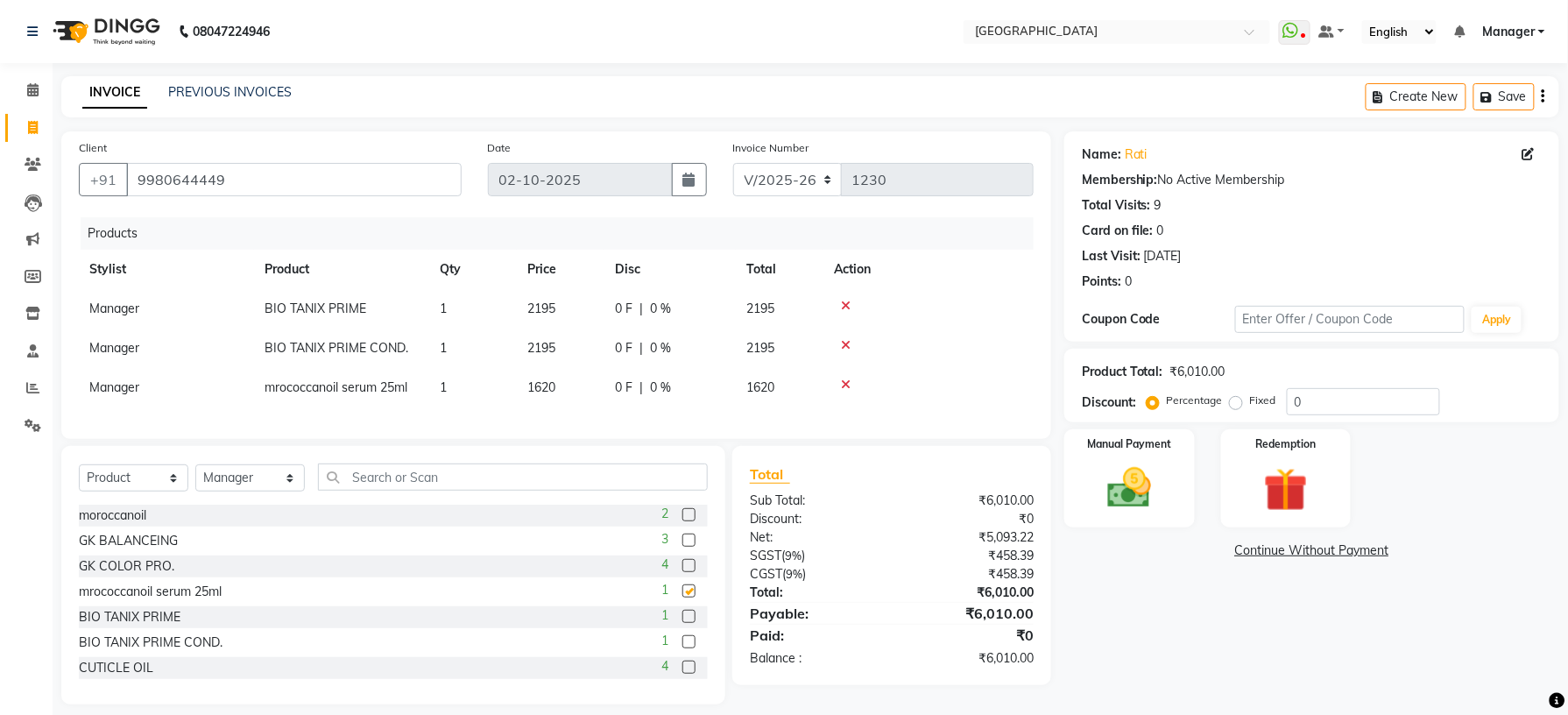
checkbox input "false"
click at [424, 491] on input "text" at bounding box center [513, 478] width 390 height 27
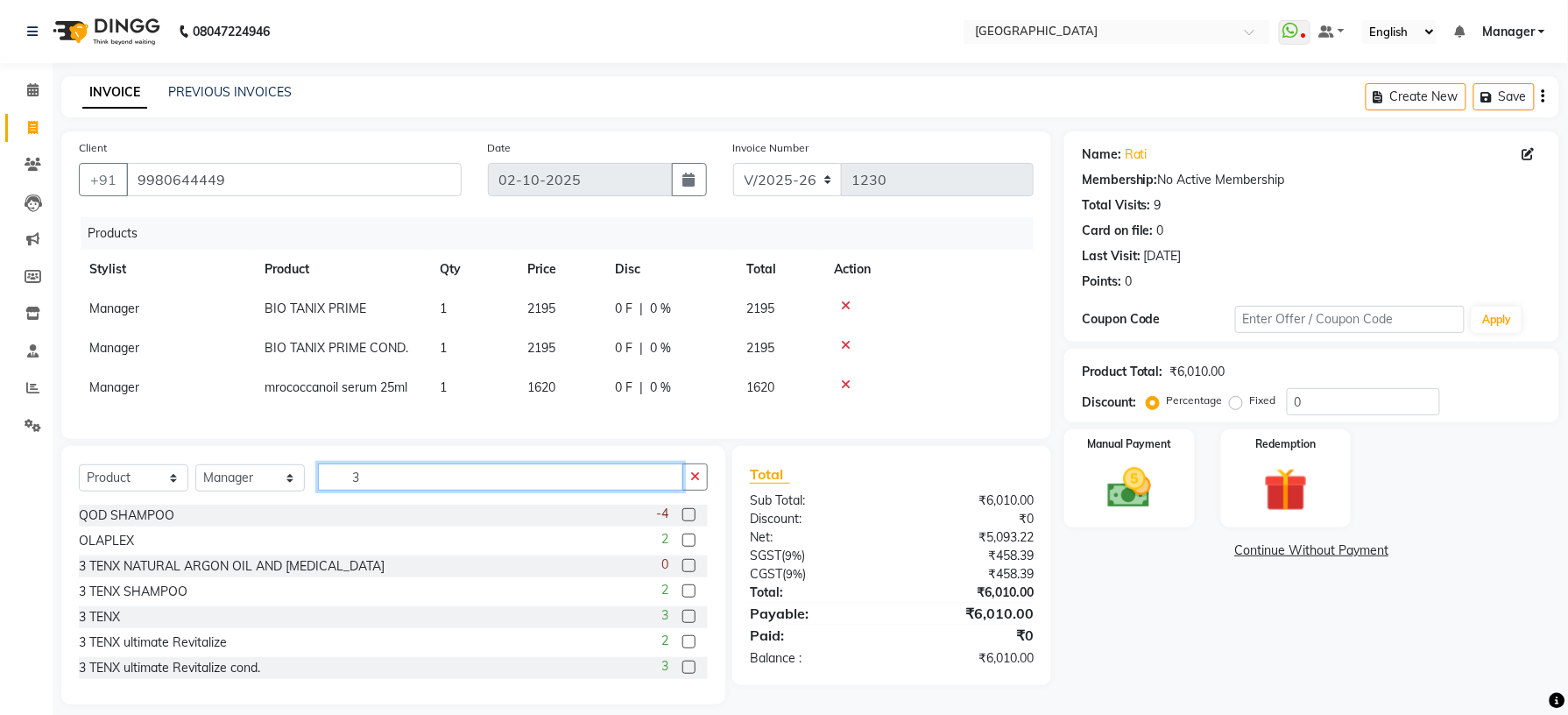
scroll to position [2, 0]
type input "3"
click at [682, 672] on label at bounding box center [688, 665] width 14 height 14
click at [682, 672] on input "checkbox" at bounding box center [688, 666] width 12 height 12
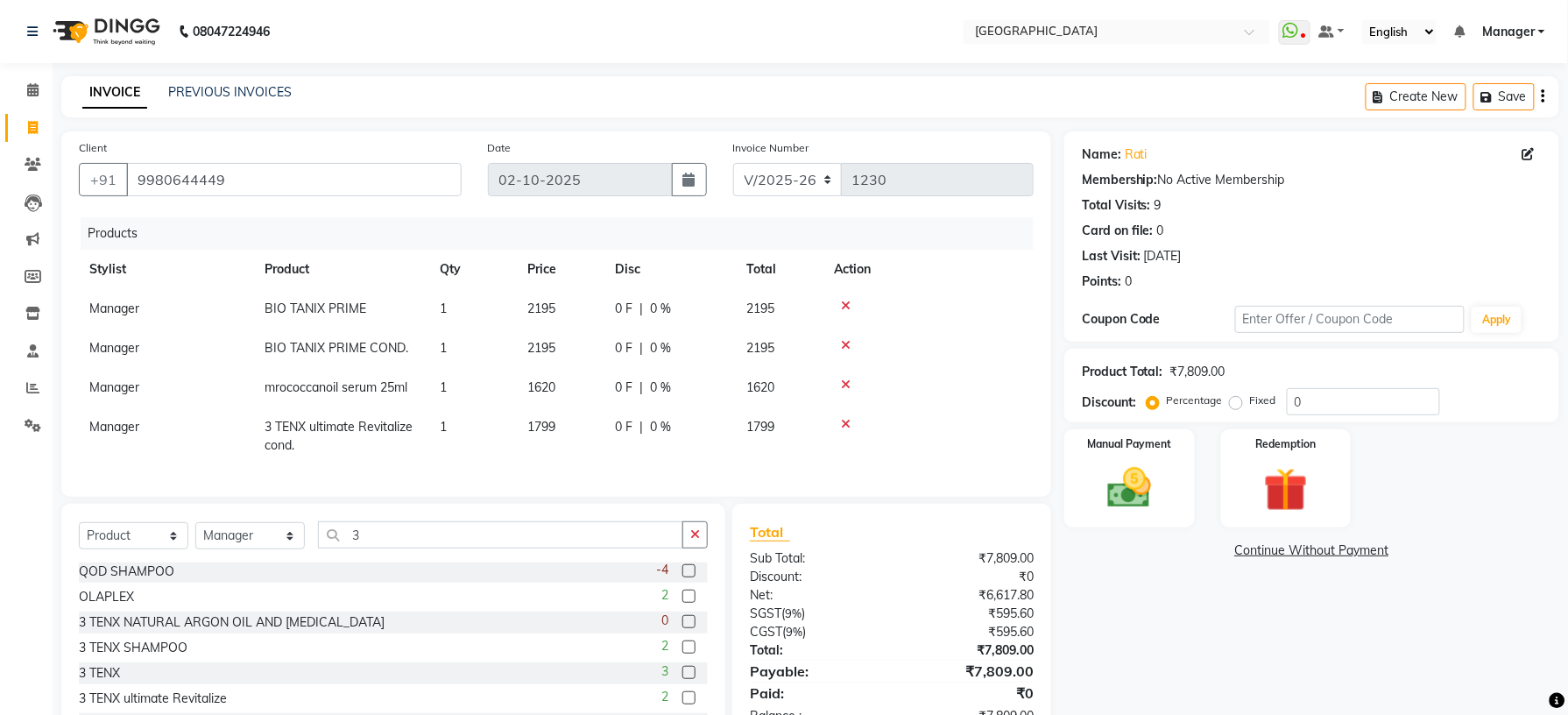
checkbox input "false"
click at [650, 424] on span "0 %" at bounding box center [660, 427] width 21 height 18
select select "70576"
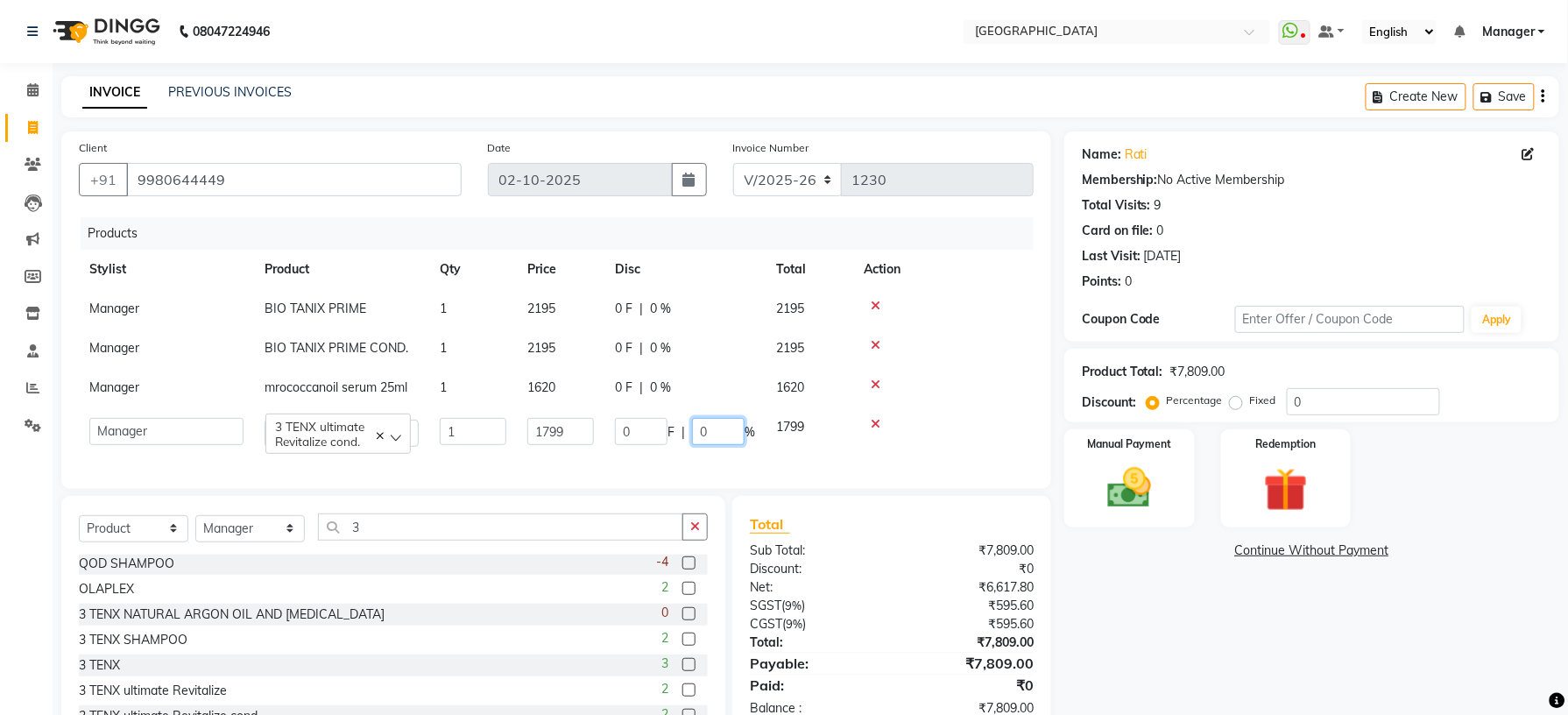
click at [716, 436] on input "0" at bounding box center [718, 431] width 53 height 27
type input "40"
click at [1198, 651] on div "Name: Rati Membership: No Active Membership Total Visits: 9 Card on file: 0 Las…" at bounding box center [1318, 443] width 508 height 623
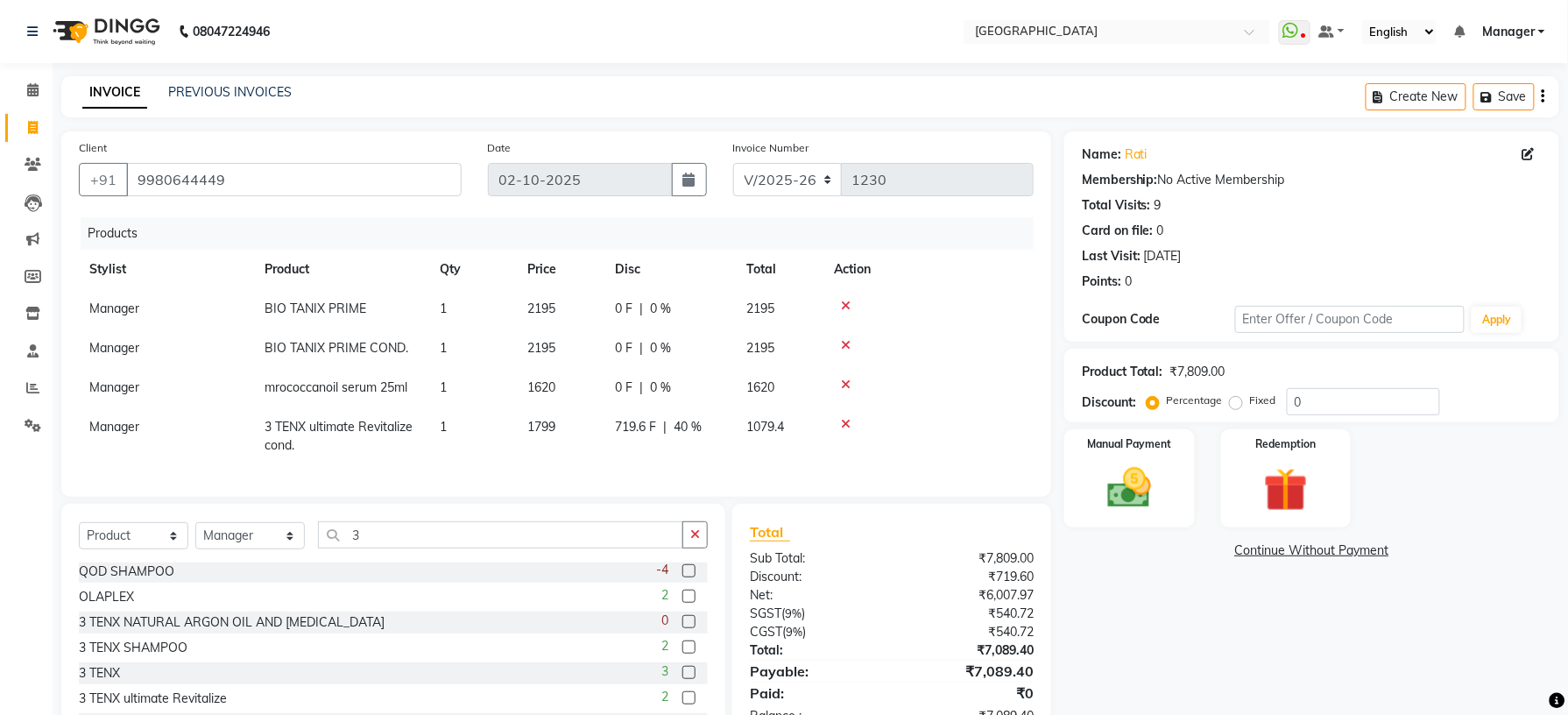
click at [663, 391] on span "0 %" at bounding box center [660, 388] width 21 height 18
select select "70576"
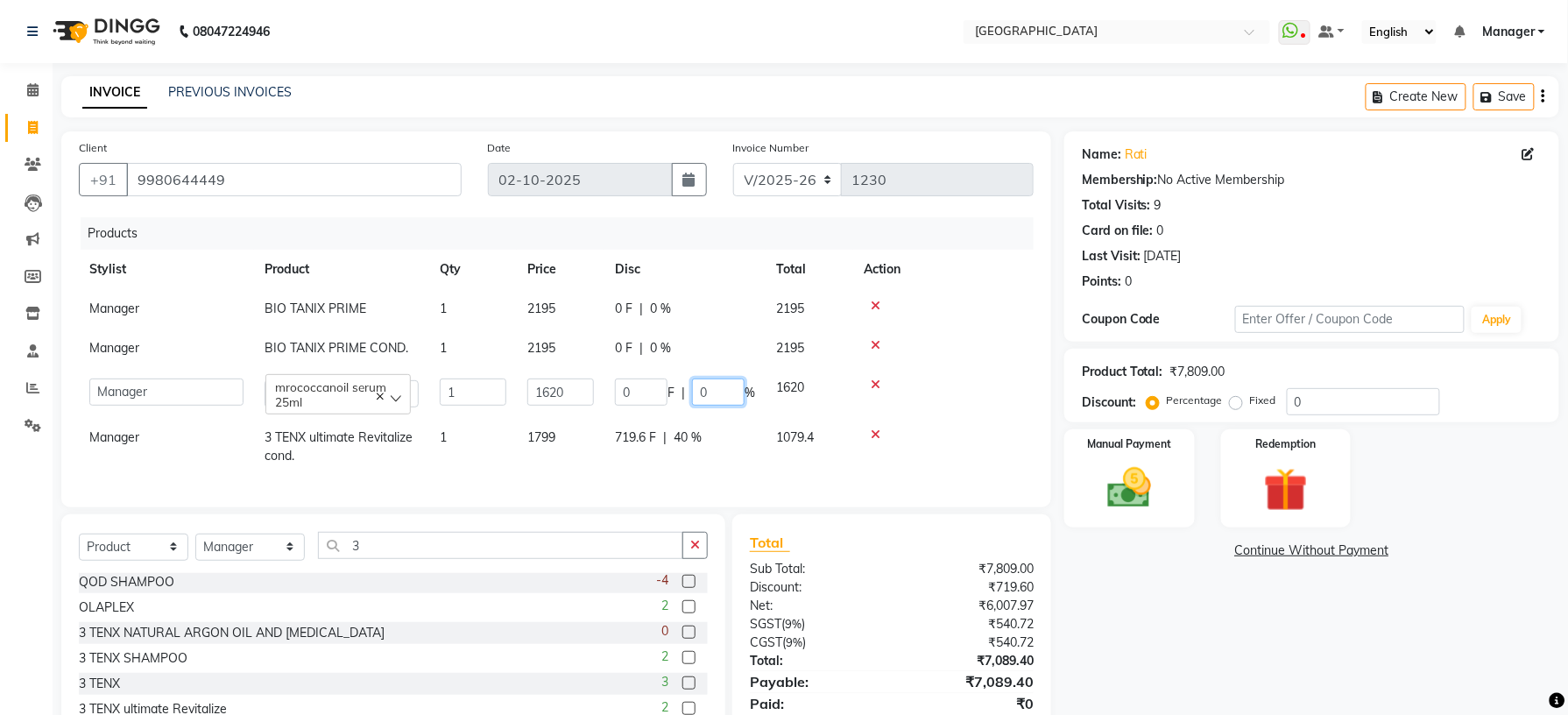
click at [709, 386] on input "0" at bounding box center [718, 392] width 53 height 27
type input "25"
click at [1189, 649] on div "Name: Rati Membership: No Active Membership Total Visits: 9 Card on file: 0 Las…" at bounding box center [1318, 452] width 508 height 642
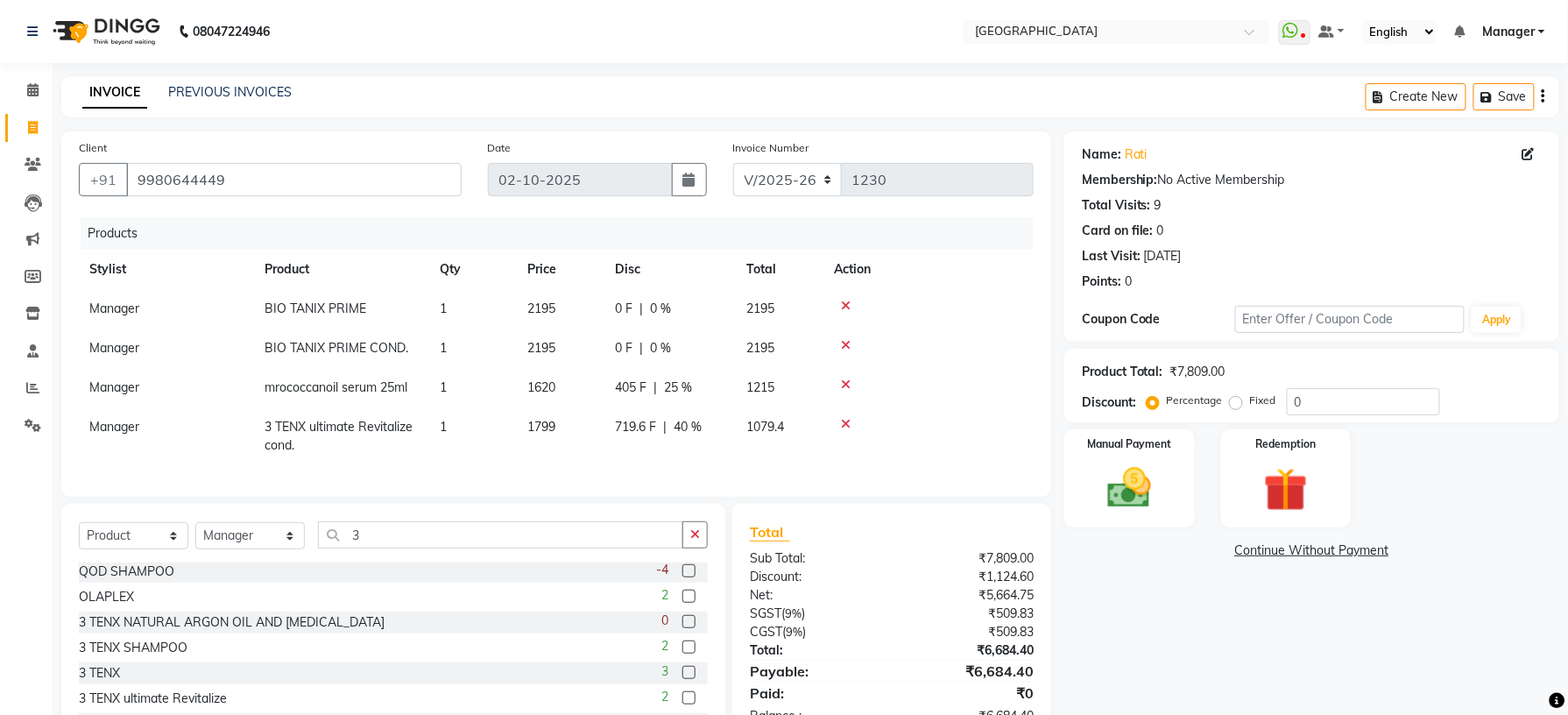
click at [659, 337] on td "0 F | 0 %" at bounding box center [669, 349] width 131 height 40
select select "70576"
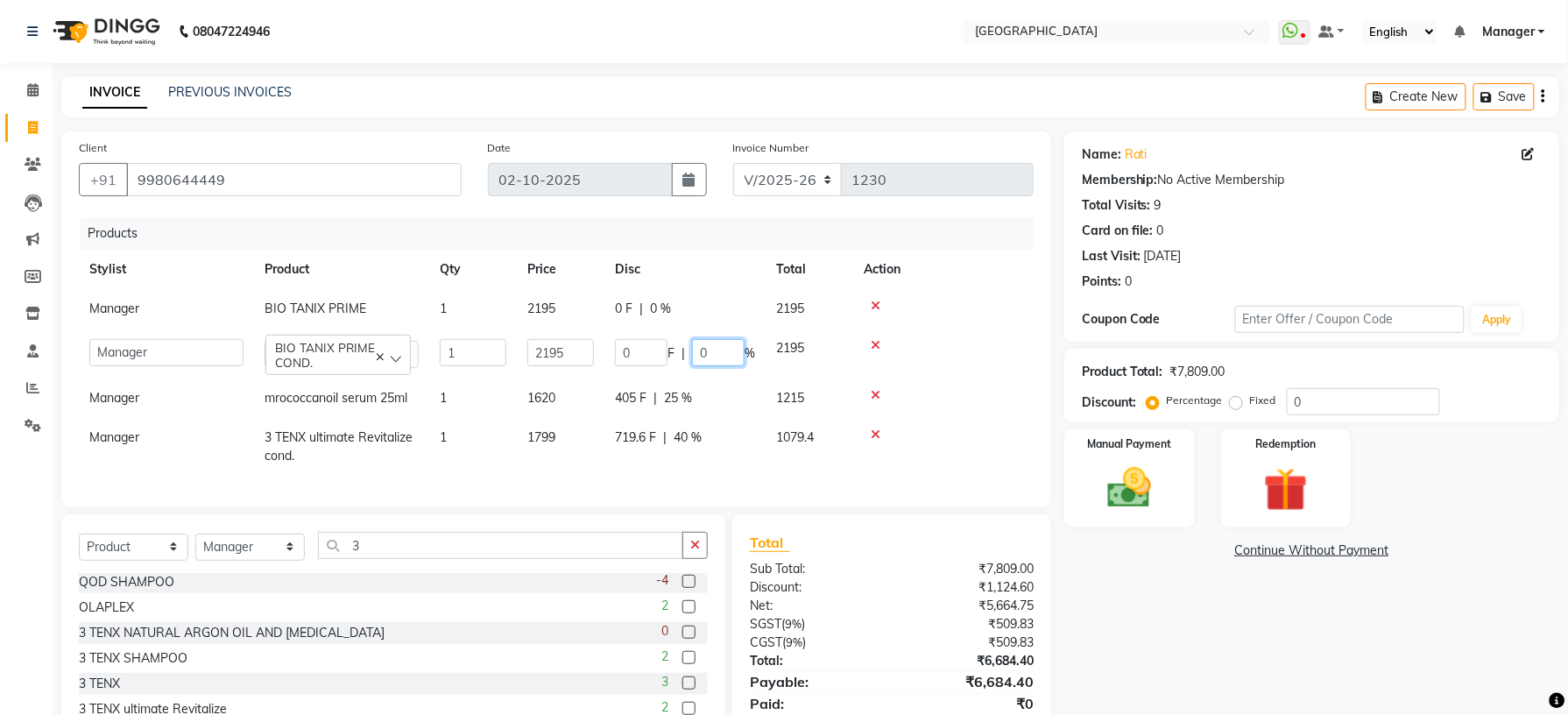
click at [712, 351] on input "0" at bounding box center [718, 353] width 53 height 27
type input "40"
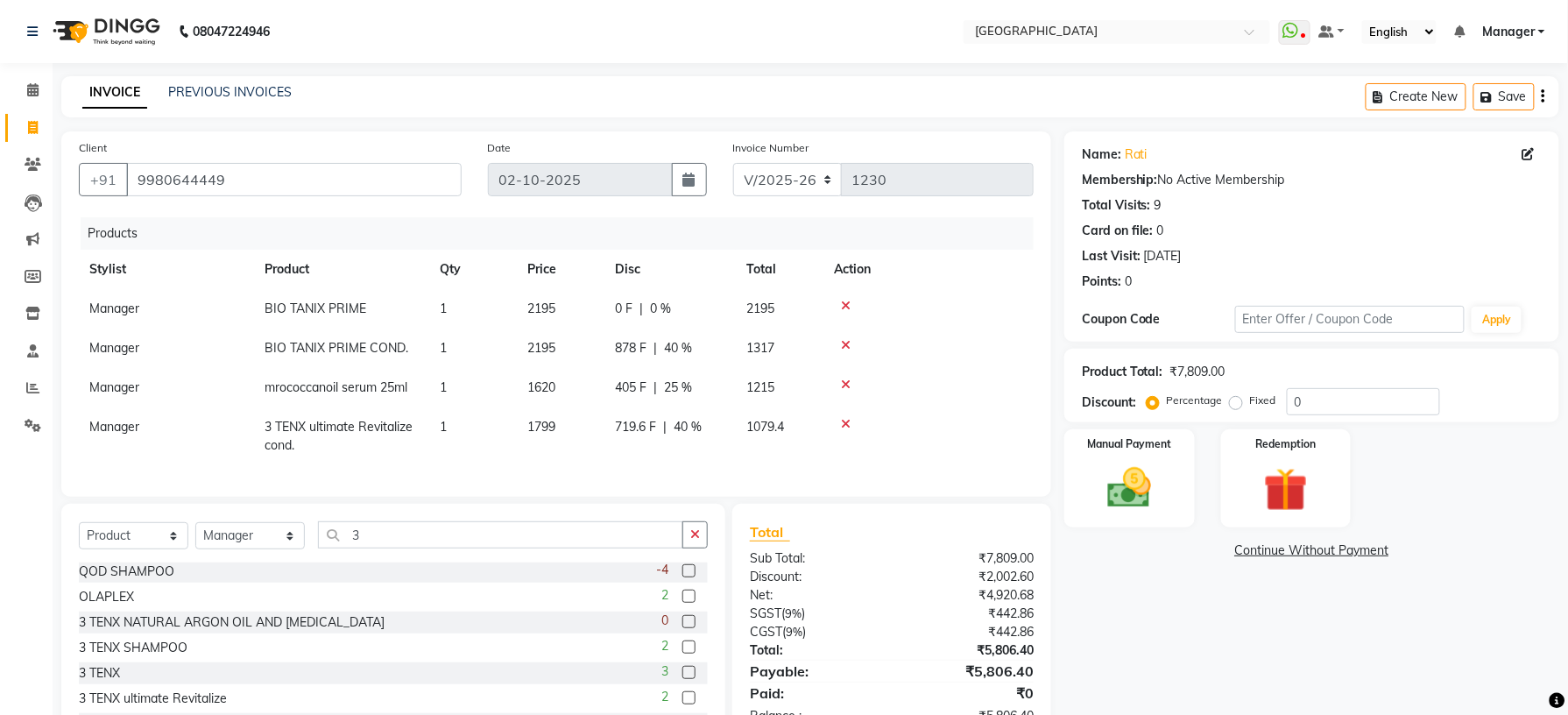
click at [1155, 625] on div "Name: Rati Membership: No Active Membership Total Visits: 9 Card on file: 0 Las…" at bounding box center [1318, 447] width 508 height 631
click at [664, 312] on span "0 %" at bounding box center [660, 309] width 21 height 18
select select "70576"
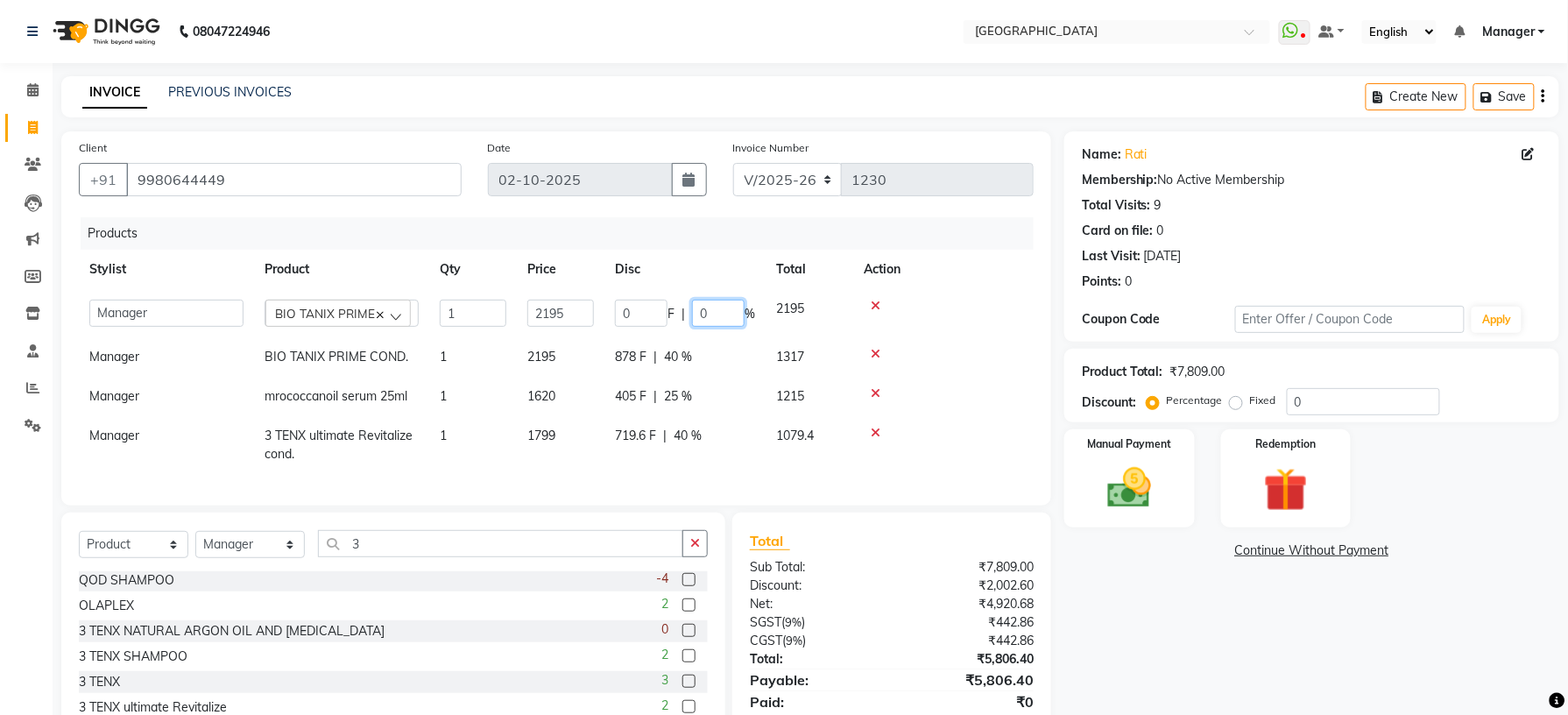
click at [715, 315] on input "0" at bounding box center [718, 314] width 53 height 27
type input "40"
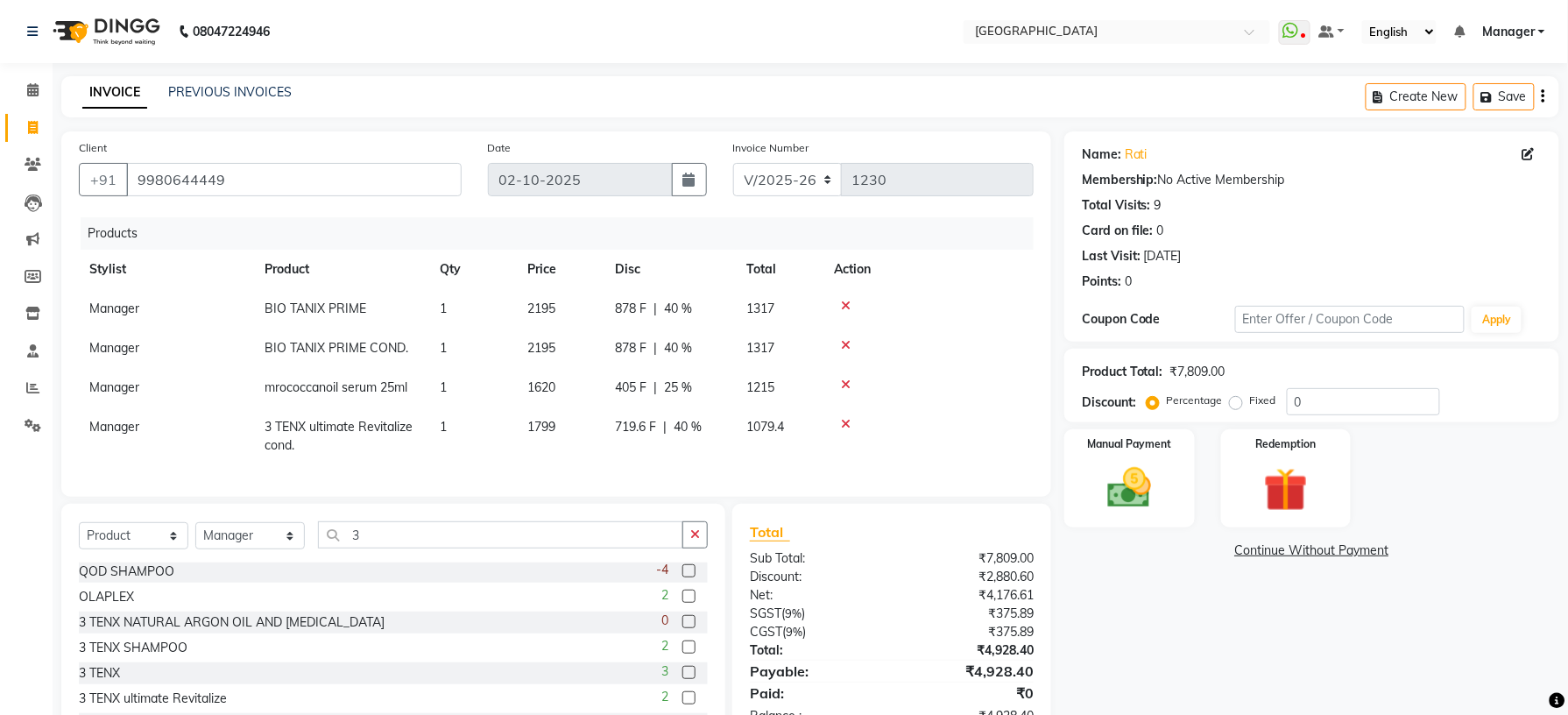
click at [1158, 626] on div "Name: Rati Membership: No Active Membership Total Visits: 9 Card on file: 0 Las…" at bounding box center [1318, 447] width 508 height 631
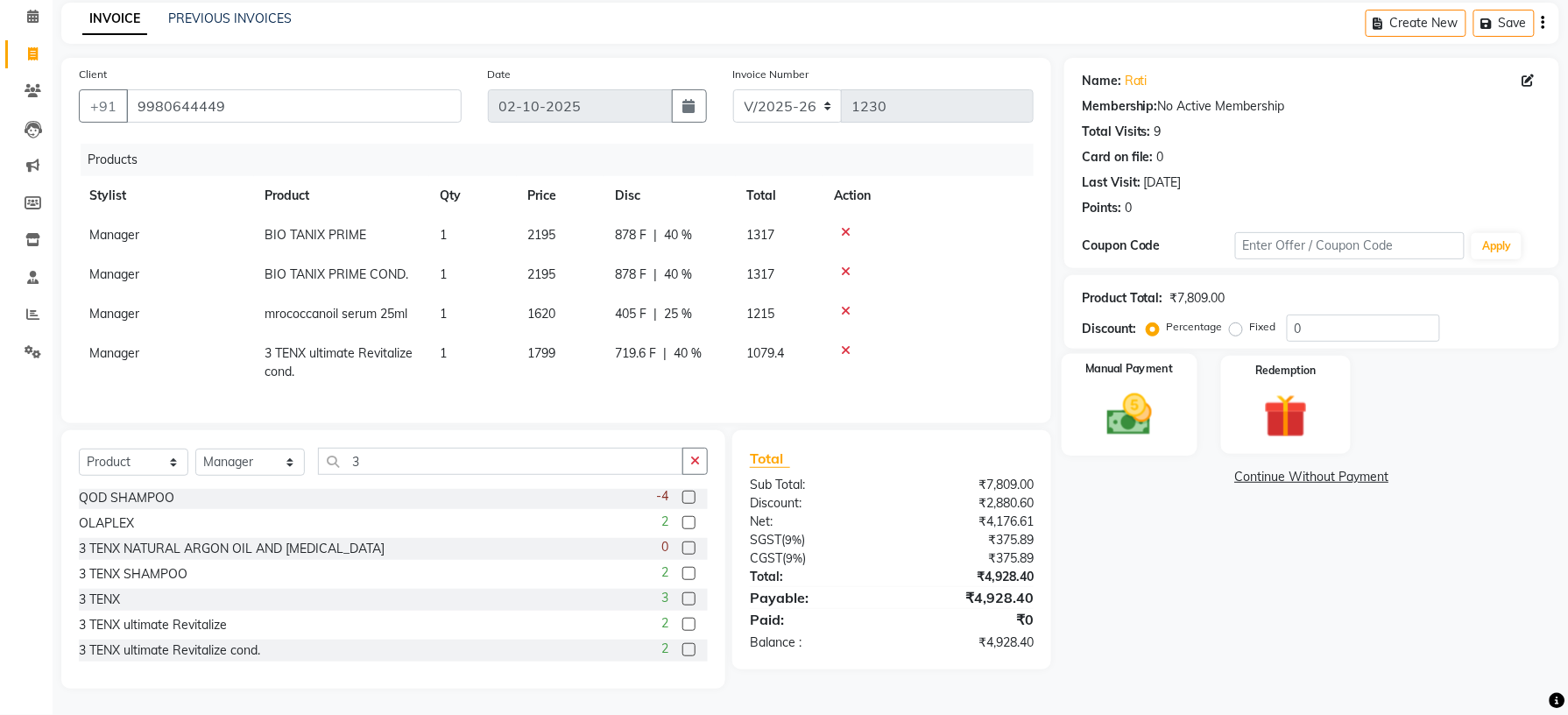
click at [1165, 394] on img at bounding box center [1130, 414] width 74 height 53
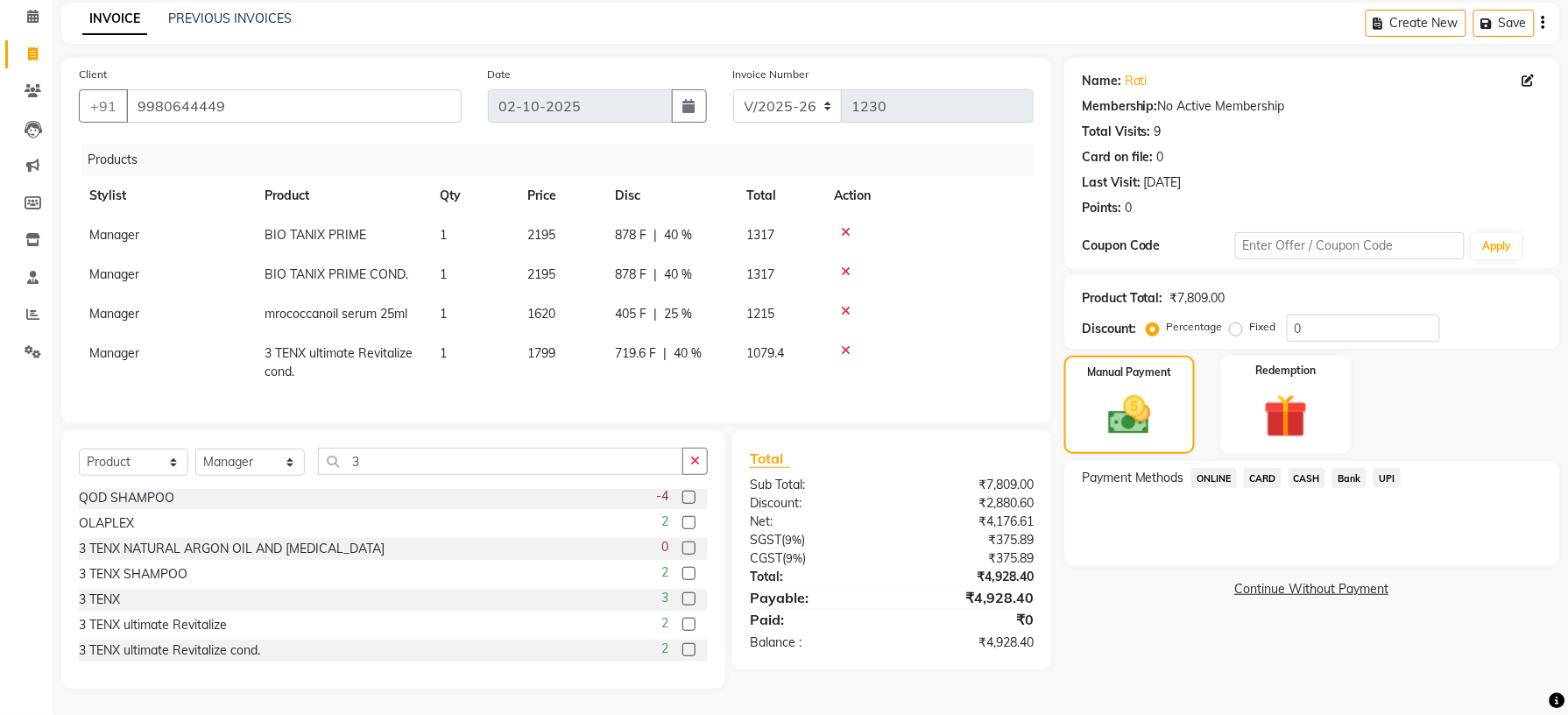
click at [1300, 468] on span "CASH" at bounding box center [1308, 478] width 38 height 20
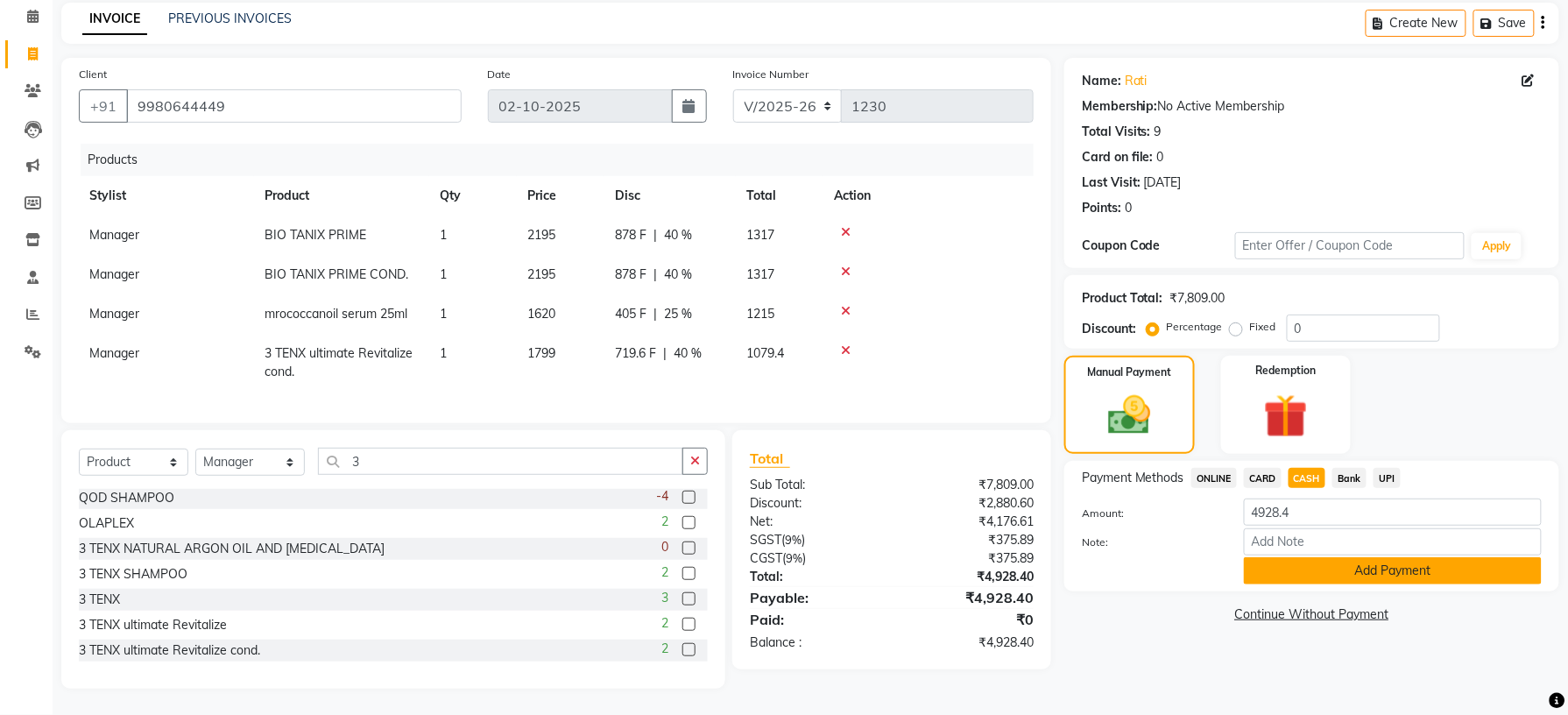
click at [1400, 557] on button "Add Payment" at bounding box center [1392, 571] width 298 height 27
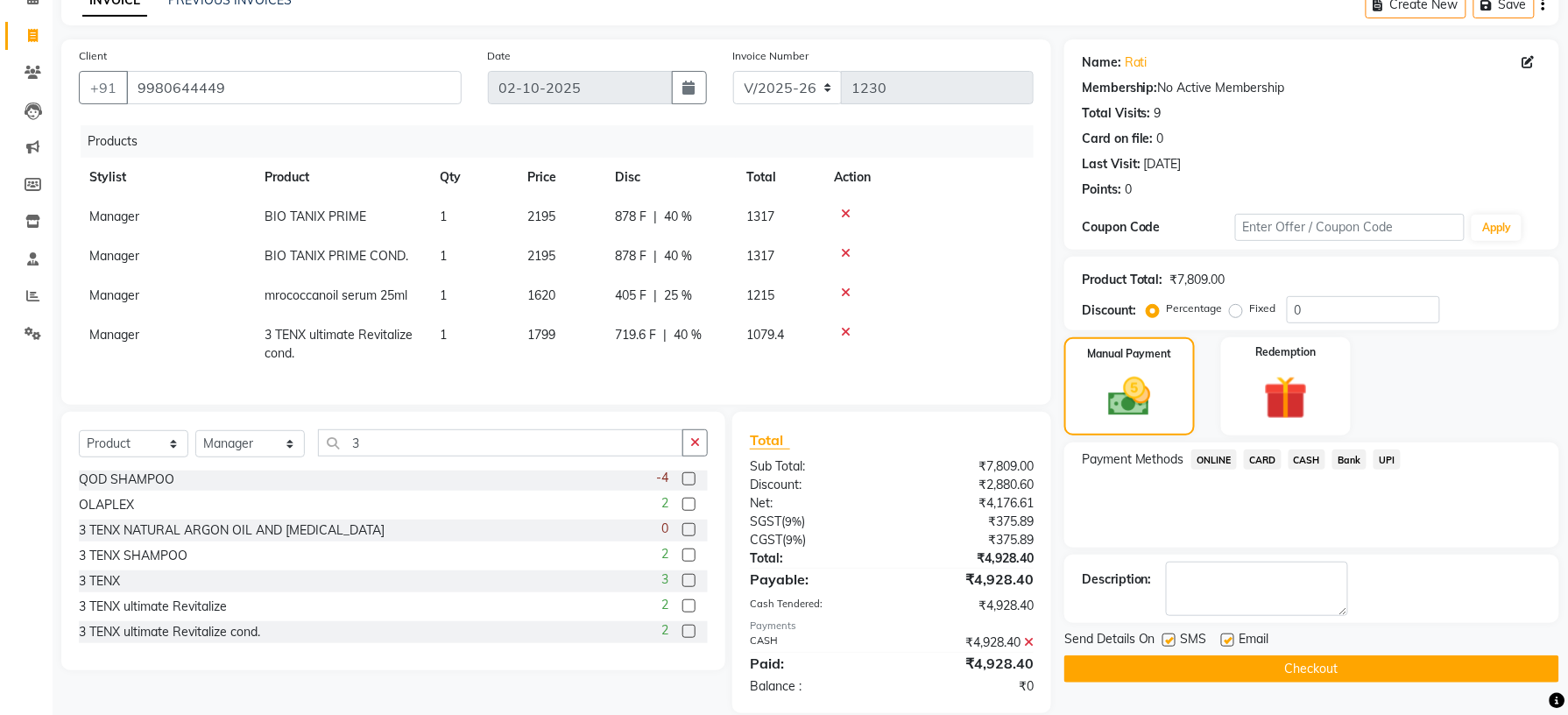
click at [1314, 666] on button "Checkout" at bounding box center [1312, 669] width 495 height 27
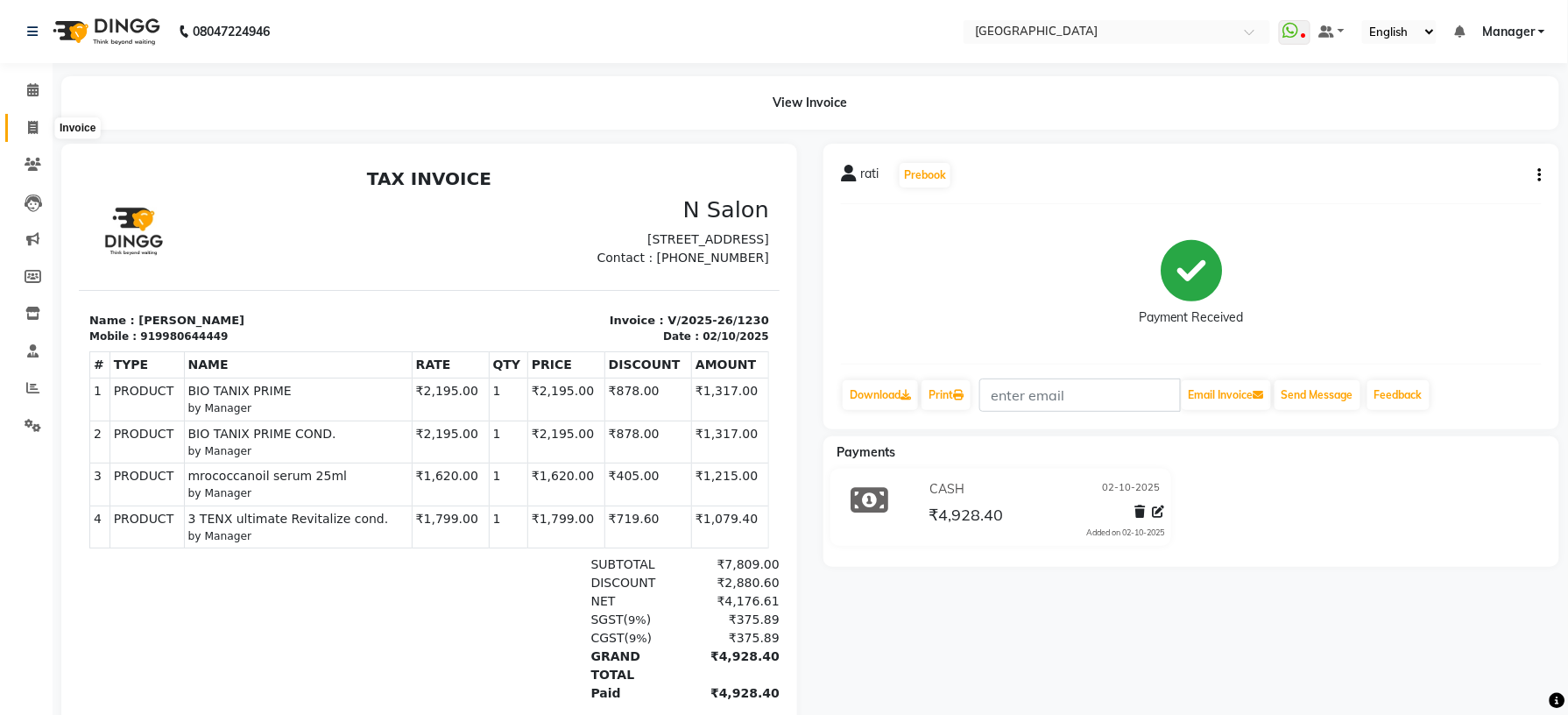
click at [36, 128] on icon at bounding box center [33, 127] width 10 height 14
select select "service"
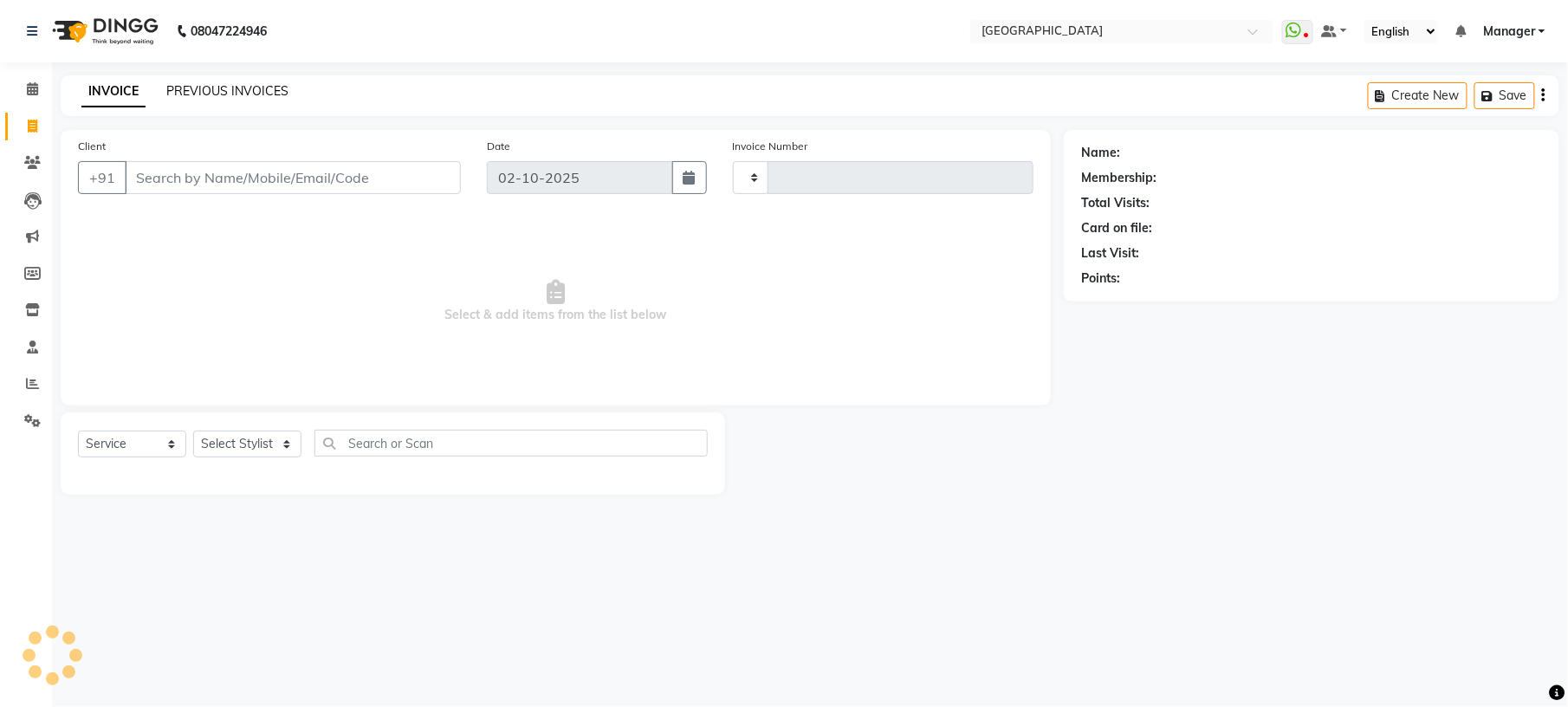
type input "1231"
select select "7871"
click at [244, 92] on link "PREVIOUS INVOICES" at bounding box center [227, 91] width 122 height 15
